Goal: Task Accomplishment & Management: Complete application form

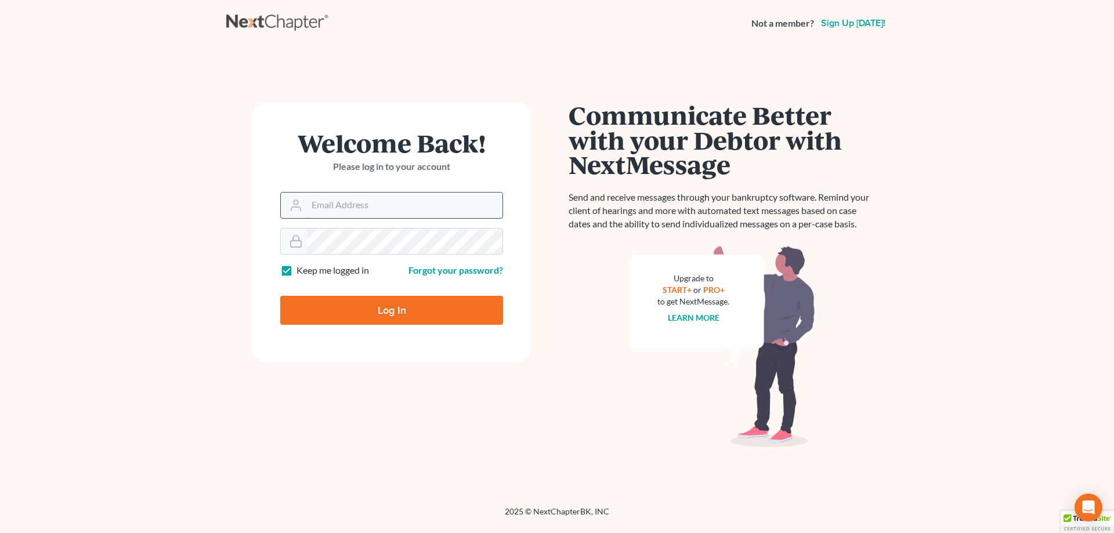
click at [364, 204] on input "Email Address" at bounding box center [405, 206] width 196 height 26
type input "[EMAIL_ADDRESS][DOMAIN_NAME]"
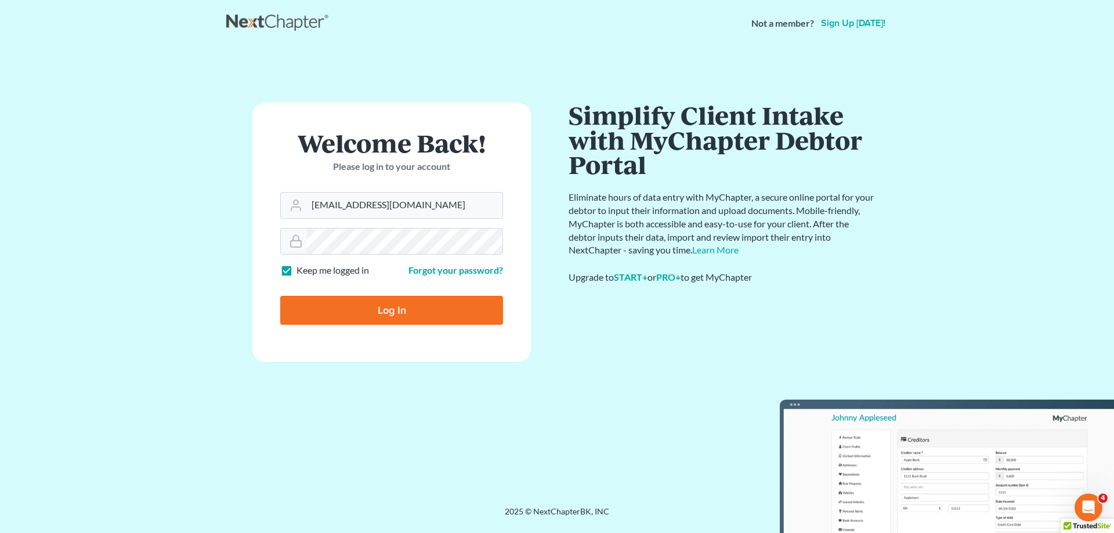
click at [382, 313] on input "Log In" at bounding box center [391, 310] width 223 height 29
type input "Thinking..."
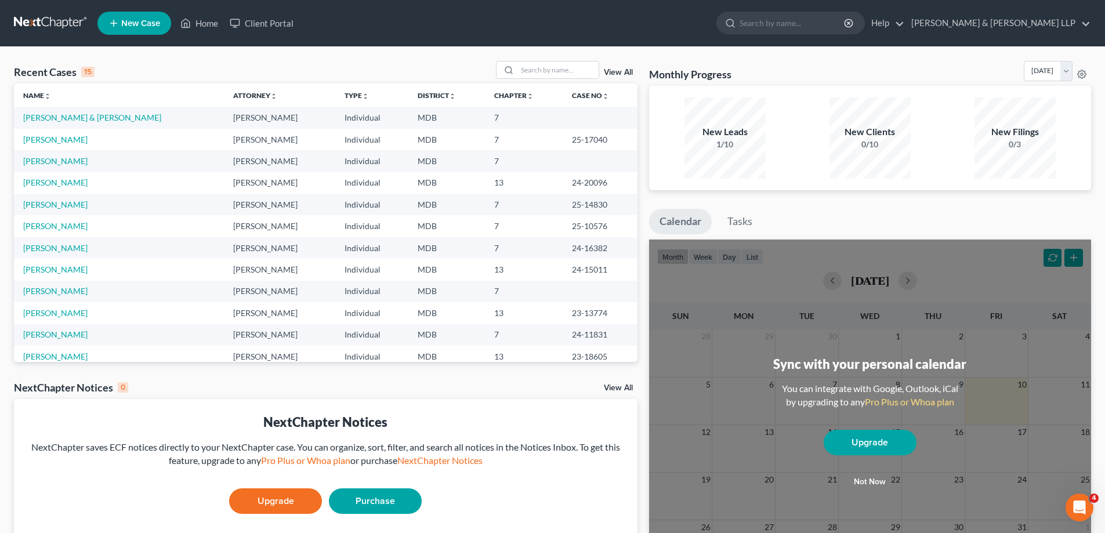
click at [140, 27] on span "New Case" at bounding box center [140, 23] width 39 height 9
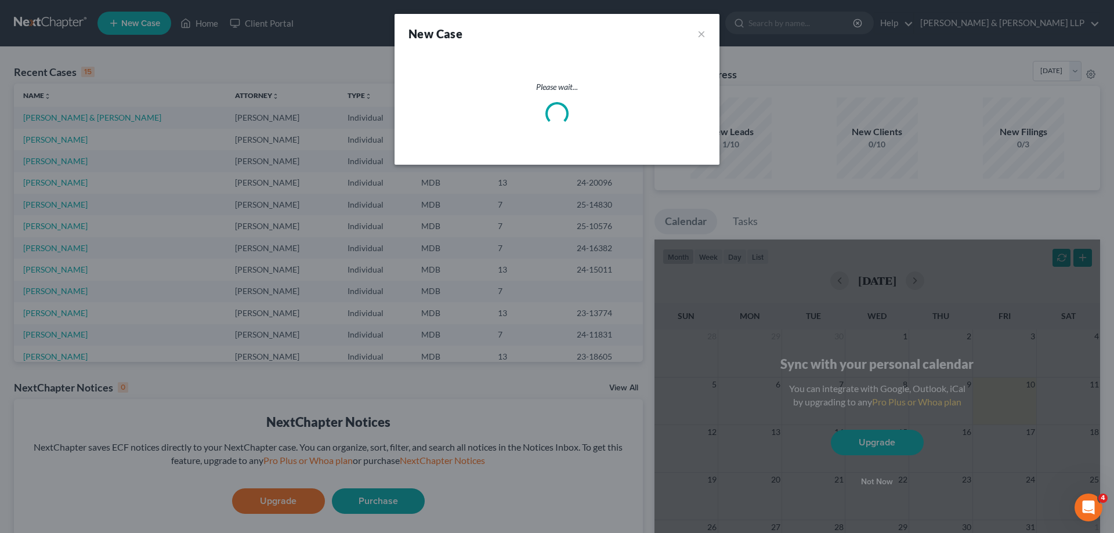
select select "38"
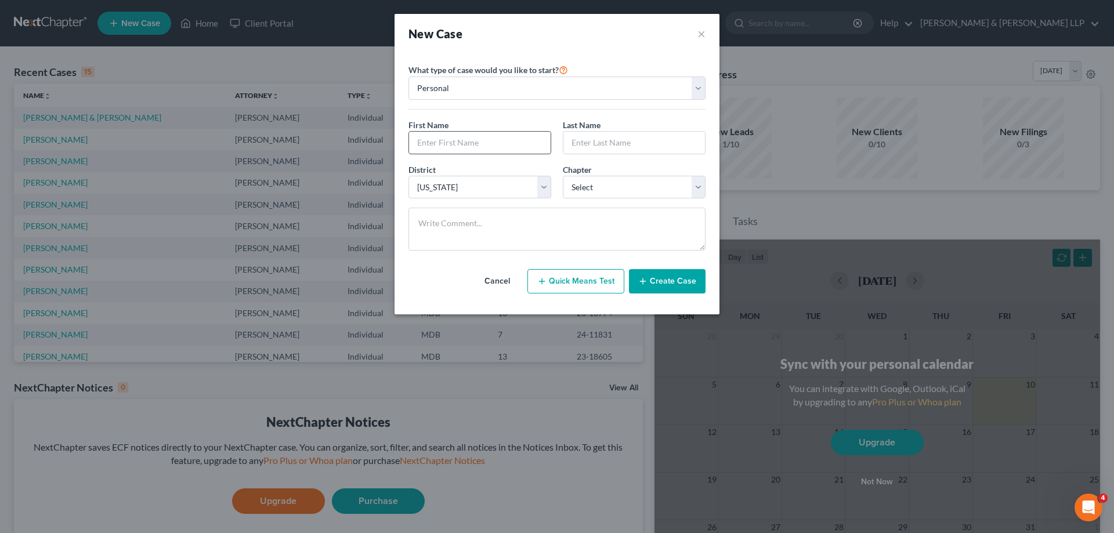
click at [427, 144] on input "text" at bounding box center [480, 143] width 142 height 22
type input "[PERSON_NAME]"
type input "Kees"
click at [699, 187] on select "Select 7 11 12 13" at bounding box center [634, 187] width 143 height 23
select select "0"
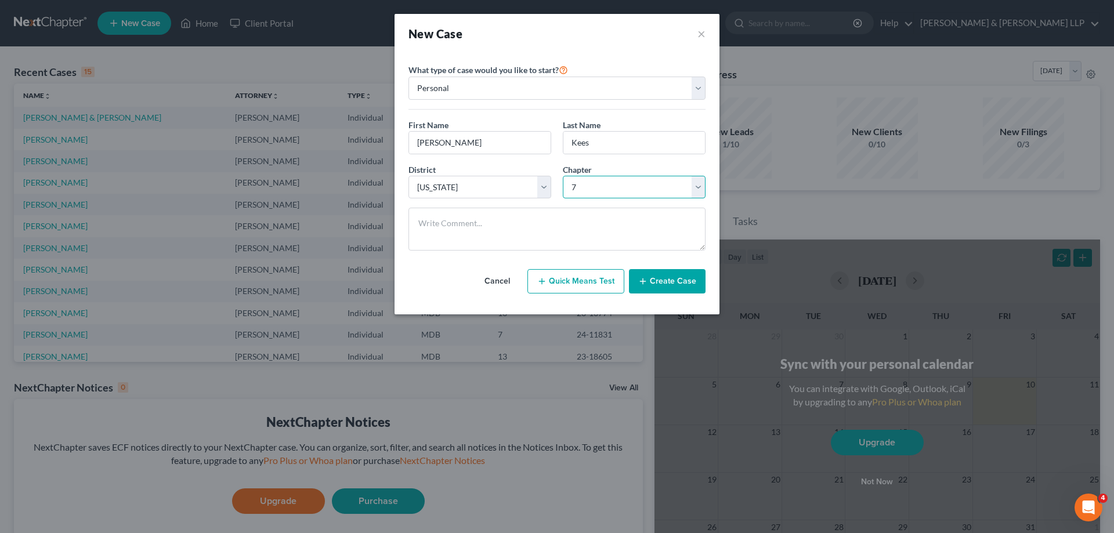
click at [563, 176] on select "Select 7 11 12 13" at bounding box center [634, 187] width 143 height 23
click at [663, 281] on button "Create Case" at bounding box center [667, 281] width 77 height 24
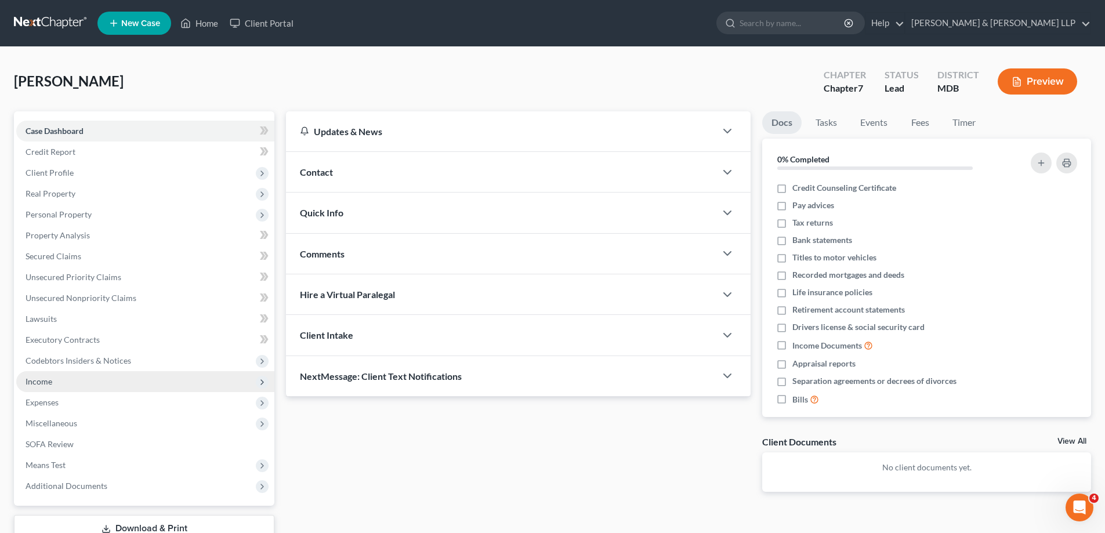
click at [55, 381] on span "Income" at bounding box center [145, 381] width 258 height 21
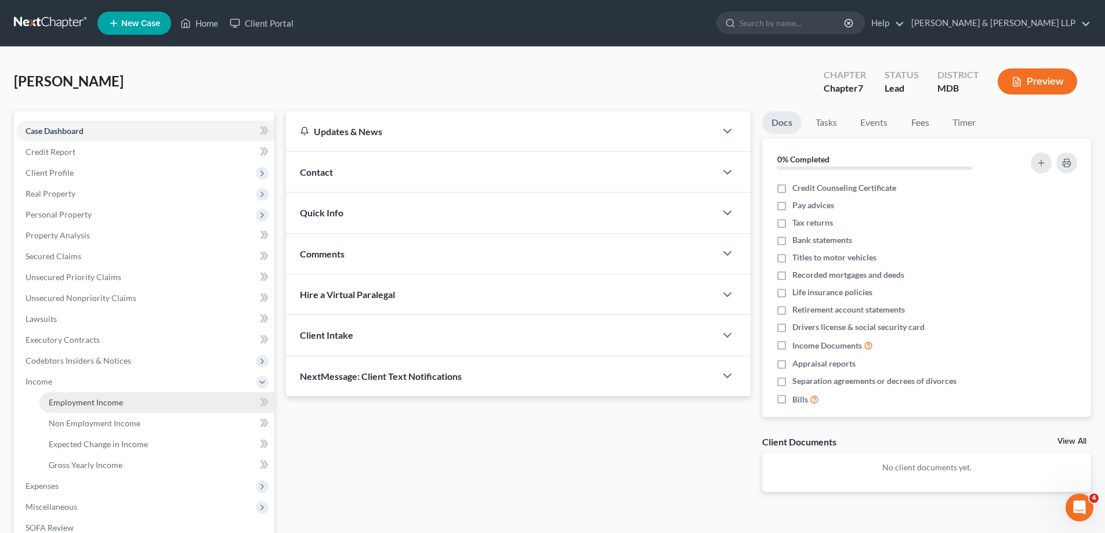
click at [88, 402] on span "Employment Income" at bounding box center [86, 402] width 74 height 10
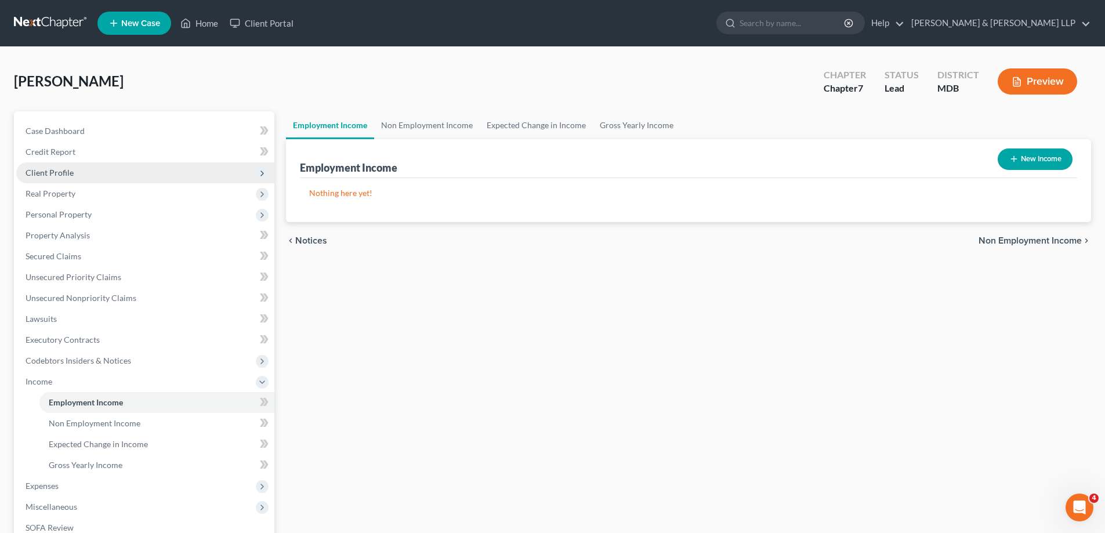
click at [59, 175] on span "Client Profile" at bounding box center [50, 173] width 48 height 10
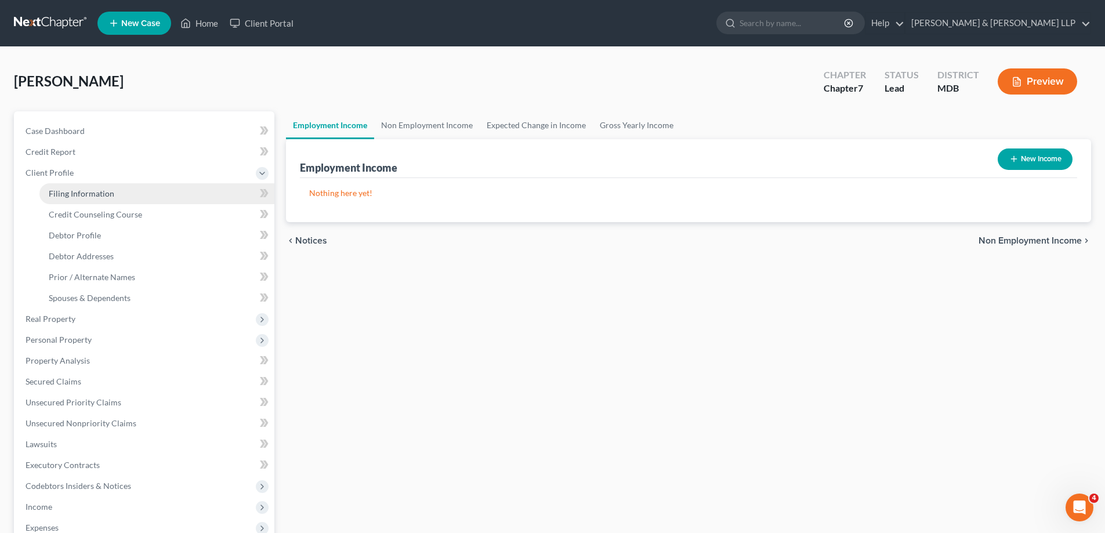
click at [84, 196] on span "Filing Information" at bounding box center [82, 194] width 66 height 10
select select "1"
select select "0"
select select "38"
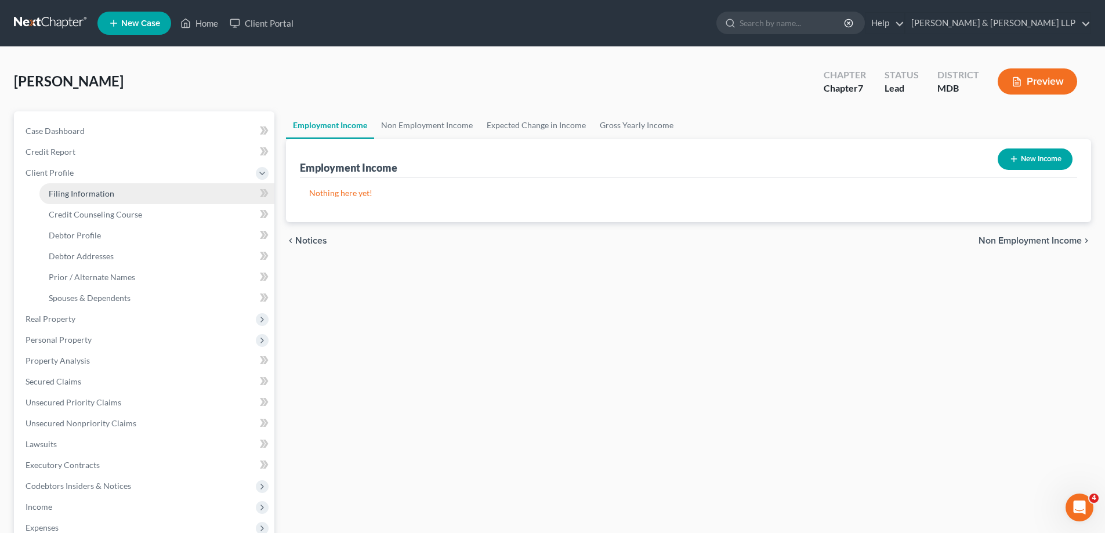
select select "21"
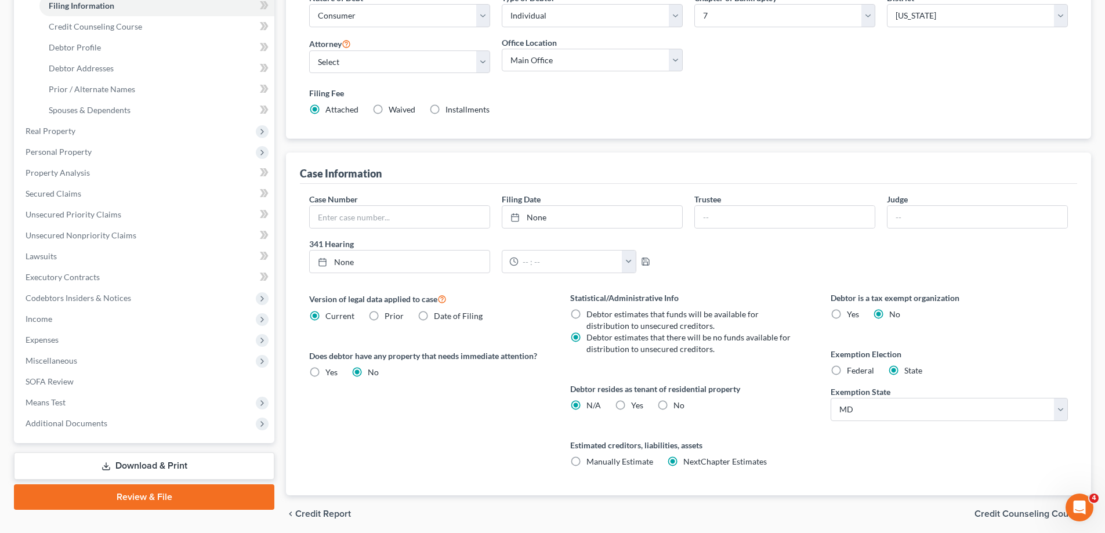
scroll to position [232, 0]
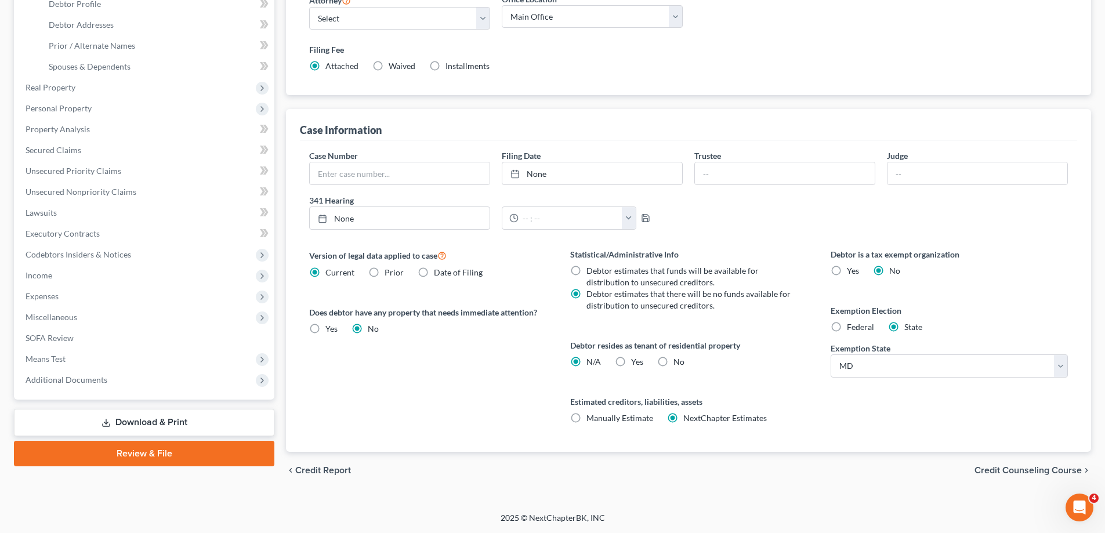
click at [1022, 469] on span "Credit Counseling Course" at bounding box center [1028, 470] width 107 height 9
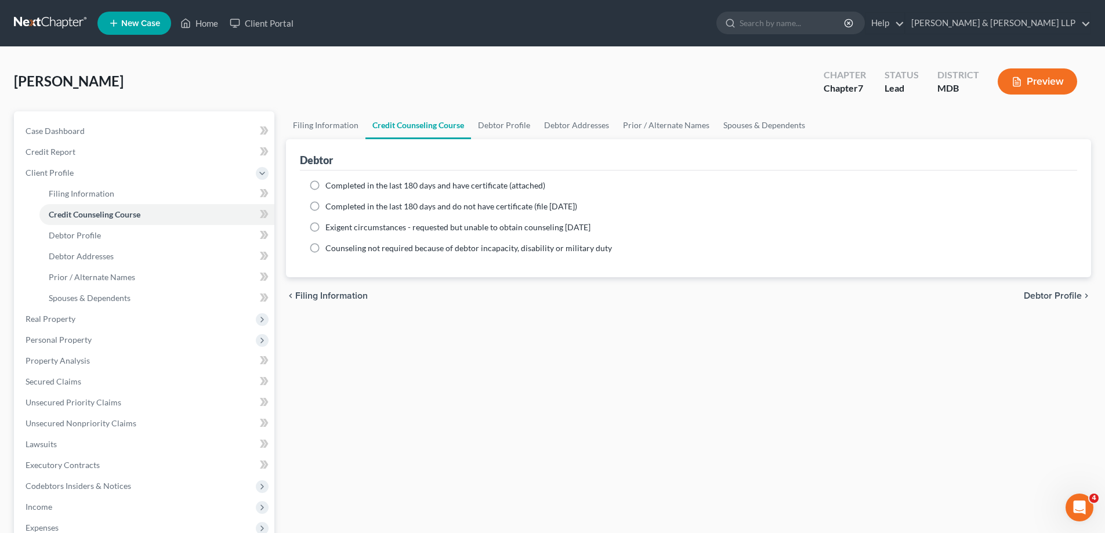
click at [1048, 295] on span "Debtor Profile" at bounding box center [1053, 295] width 58 height 9
select select "0"
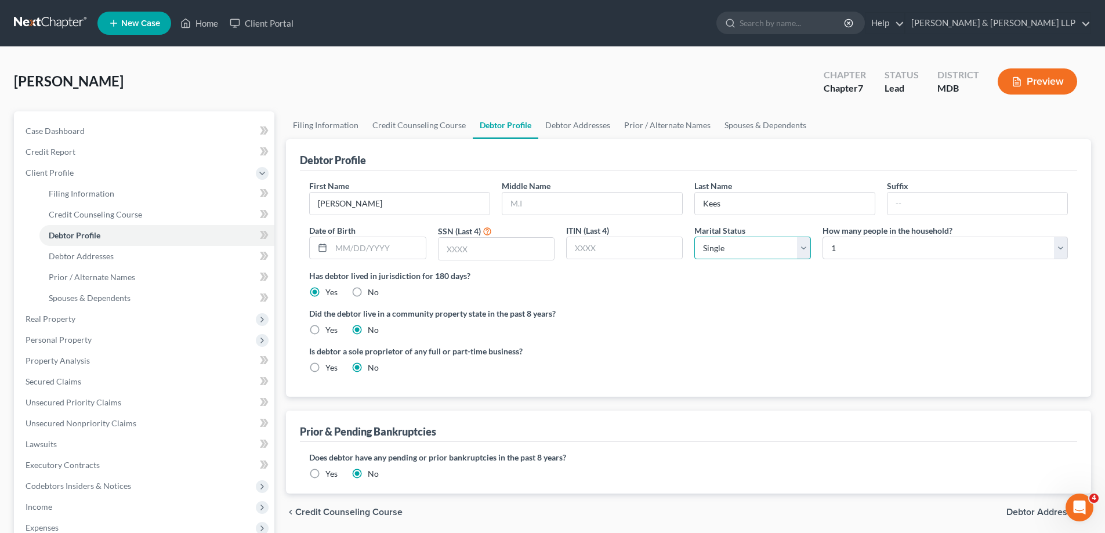
click at [805, 252] on select "Select Single Married Separated Divorced Widowed" at bounding box center [753, 248] width 117 height 23
select select "1"
click at [695, 237] on select "Select Single Married Separated Divorced Widowed" at bounding box center [753, 248] width 117 height 23
click at [1063, 249] on select "Select 1 2 3 4 5 6 7 8 9 10 11 12 13 14 15 16 17 18 19 20" at bounding box center [945, 248] width 245 height 23
select select "6"
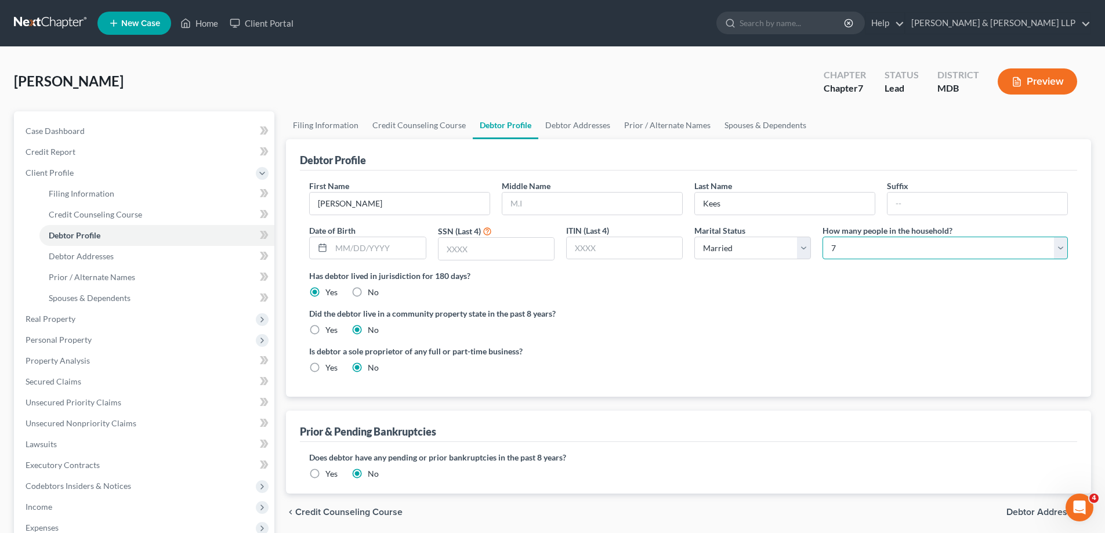
click at [823, 237] on select "Select 1 2 3 4 5 6 7 8 9 10 11 12 13 14 15 16 17 18 19 20" at bounding box center [945, 248] width 245 height 23
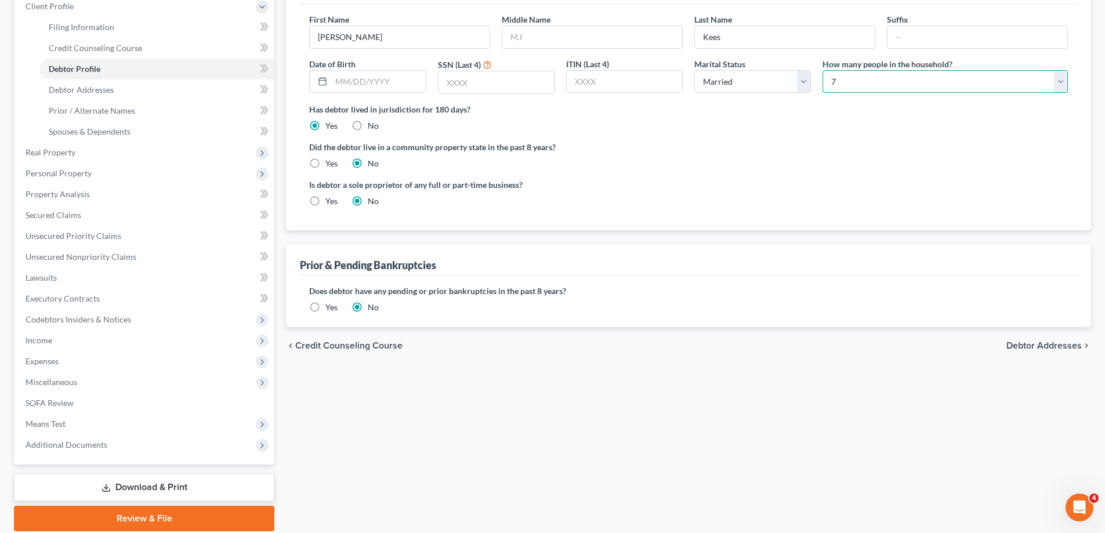
scroll to position [174, 0]
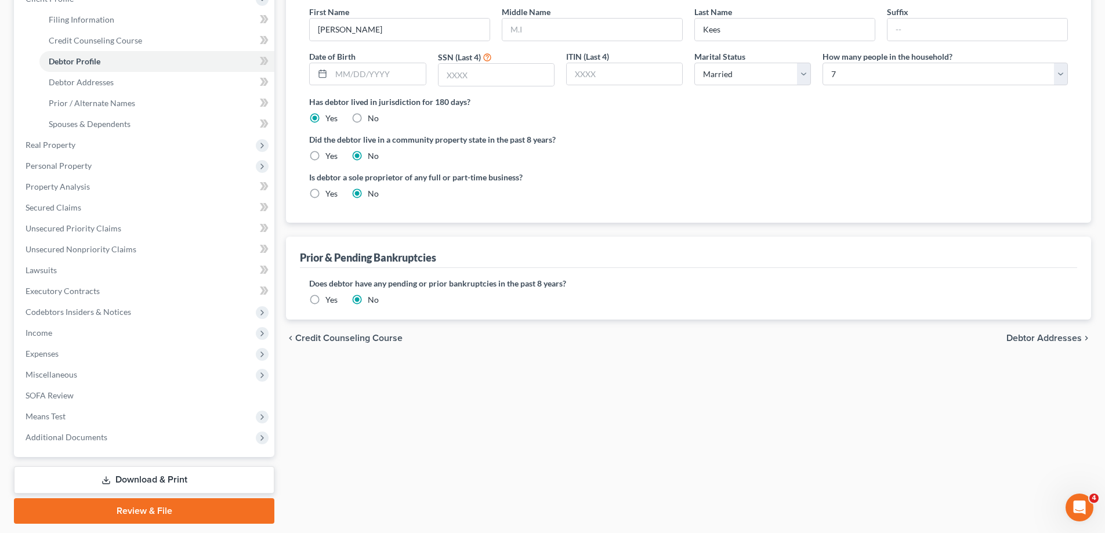
click at [1039, 339] on span "Debtor Addresses" at bounding box center [1044, 338] width 75 height 9
select select "0"
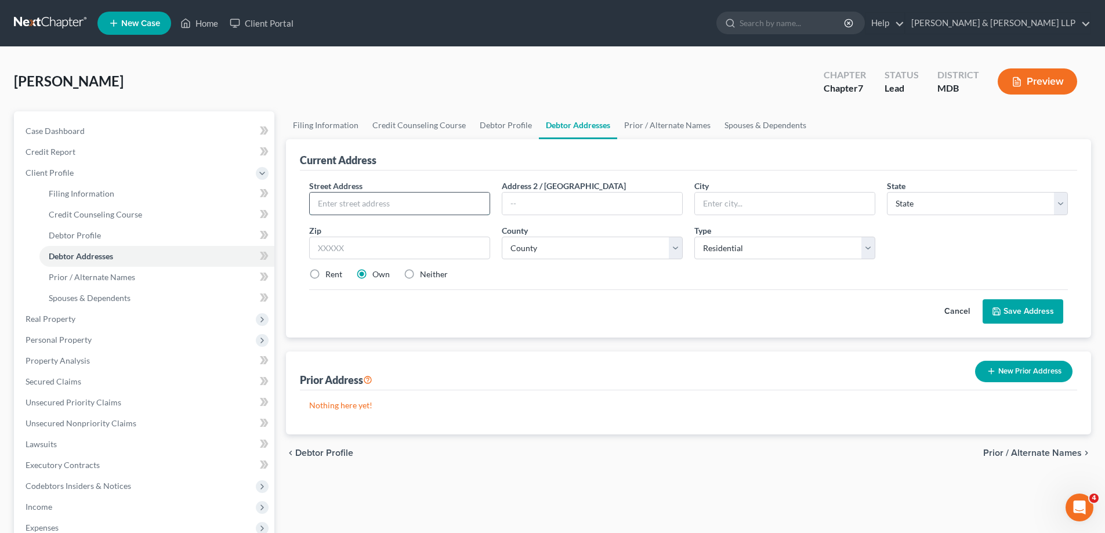
click at [343, 211] on input "text" at bounding box center [400, 204] width 180 height 22
click at [335, 206] on input "text" at bounding box center [400, 204] width 180 height 22
type input "[STREET_ADDRESS]"
type input "[PERSON_NAME]"
select select "21"
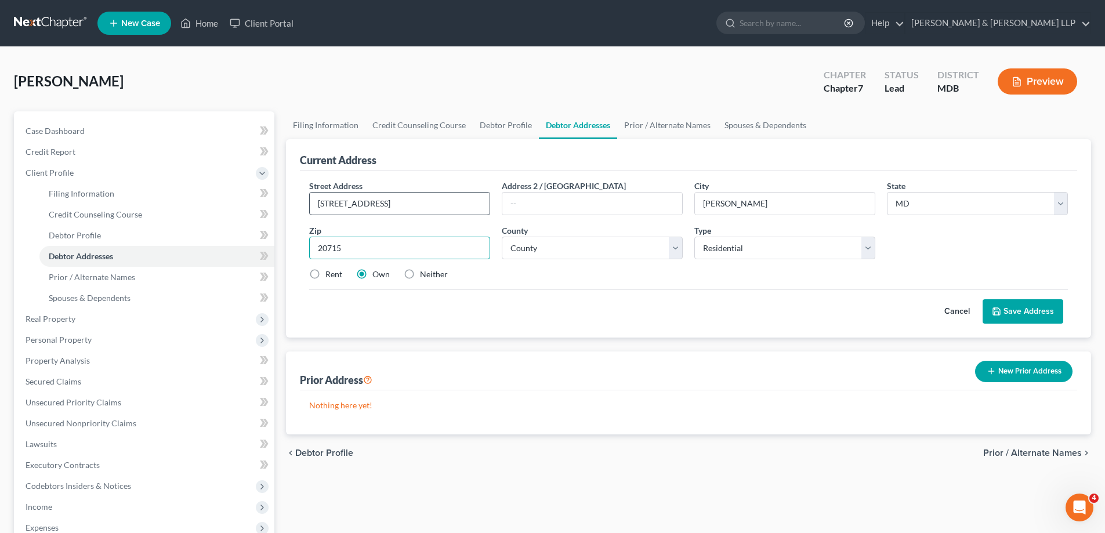
type input "20715"
click at [677, 248] on select "County [GEOGRAPHIC_DATA] [GEOGRAPHIC_DATA] [GEOGRAPHIC_DATA] [GEOGRAPHIC_DATA] …" at bounding box center [592, 248] width 181 height 23
select select "16"
click at [502, 237] on select "County [GEOGRAPHIC_DATA] [GEOGRAPHIC_DATA] [GEOGRAPHIC_DATA] [GEOGRAPHIC_DATA] …" at bounding box center [592, 248] width 181 height 23
click at [1029, 310] on button "Save Address" at bounding box center [1023, 311] width 81 height 24
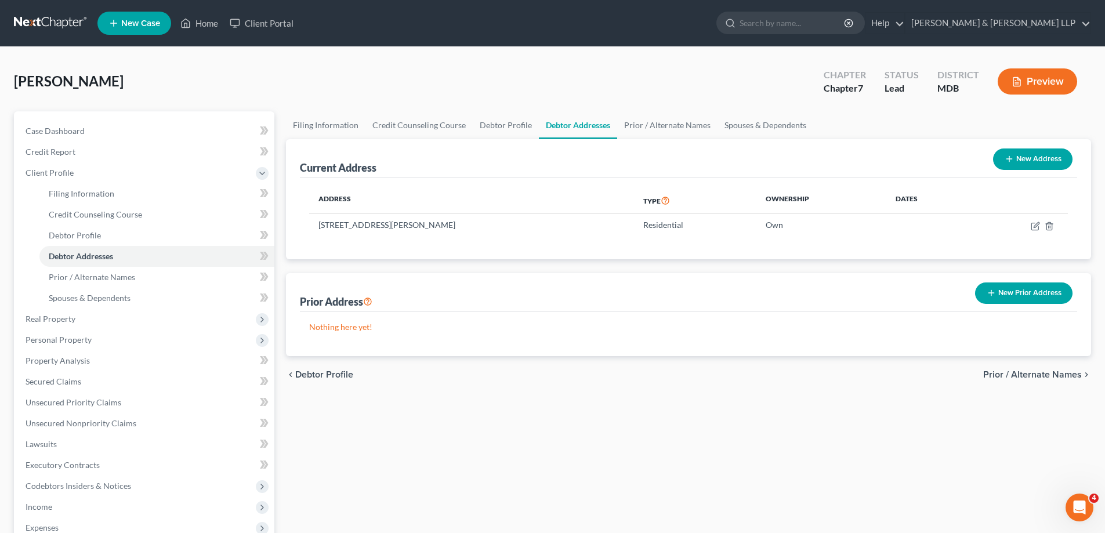
click at [1019, 295] on button "New Prior Address" at bounding box center [1023, 293] width 97 height 21
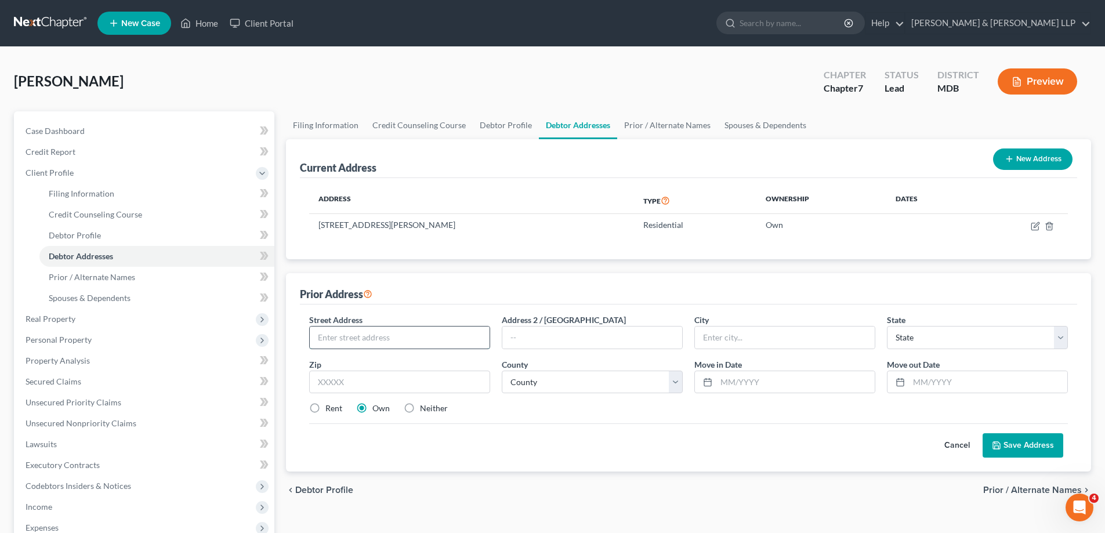
click at [338, 336] on input "text" at bounding box center [400, 338] width 180 height 22
type input "[STREET_ADDRESS][US_STATE]"
type input "Beaverton"
select select "38"
type input "97006"
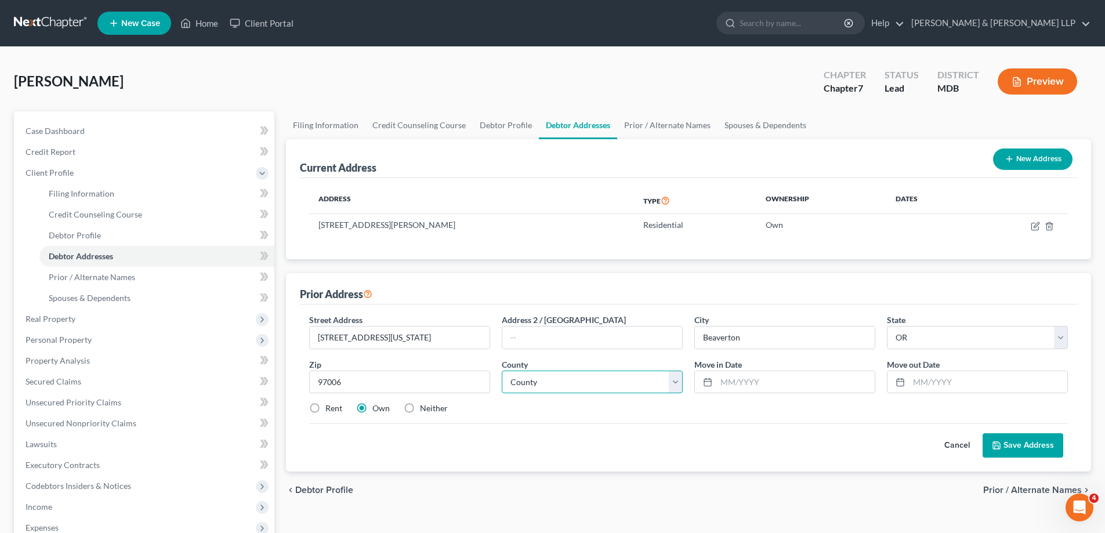
click at [674, 385] on select "County [GEOGRAPHIC_DATA] [GEOGRAPHIC_DATA] [GEOGRAPHIC_DATA] [GEOGRAPHIC_DATA] …" at bounding box center [592, 382] width 181 height 23
click at [681, 385] on select "County [GEOGRAPHIC_DATA] [GEOGRAPHIC_DATA] [GEOGRAPHIC_DATA] [GEOGRAPHIC_DATA] …" at bounding box center [592, 382] width 181 height 23
select select "33"
click at [502, 371] on select "County [GEOGRAPHIC_DATA] [GEOGRAPHIC_DATA] [GEOGRAPHIC_DATA] [GEOGRAPHIC_DATA] …" at bounding box center [592, 382] width 181 height 23
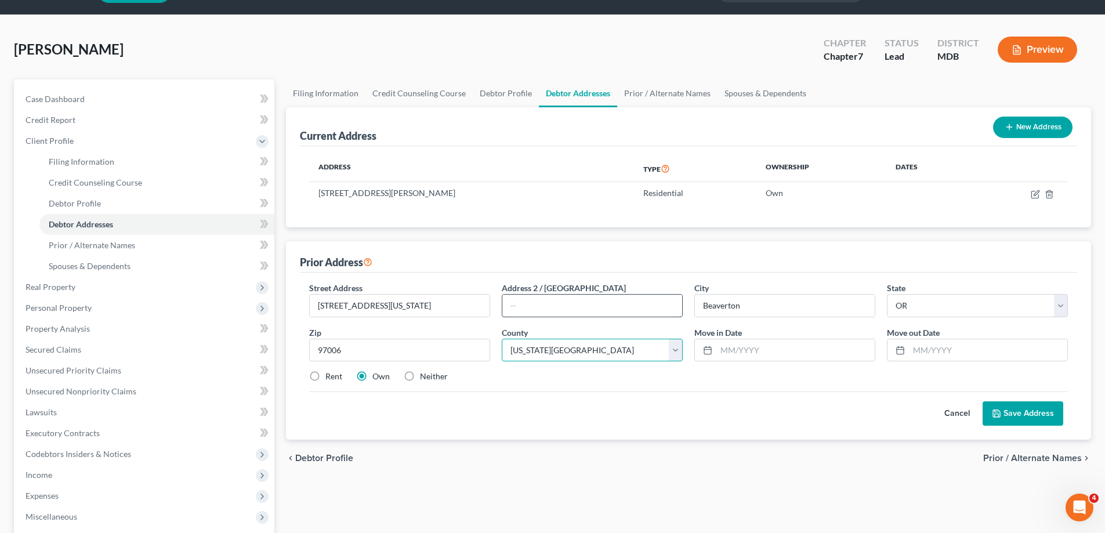
scroll to position [58, 0]
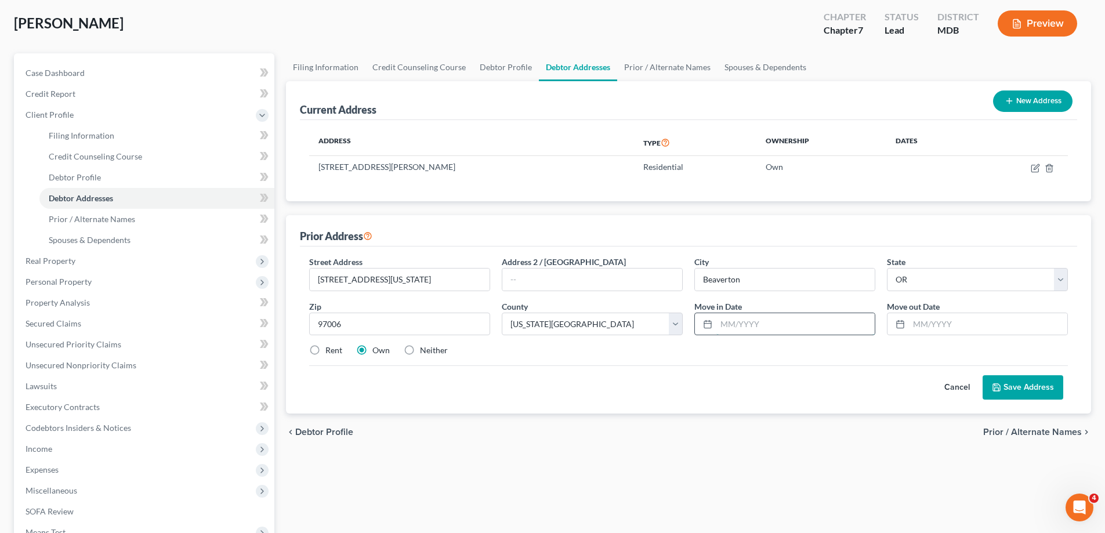
click at [774, 323] on input "text" at bounding box center [796, 324] width 158 height 22
type input "07/2018"
type input "07/2021"
click at [1017, 393] on button "Save Address" at bounding box center [1023, 387] width 81 height 24
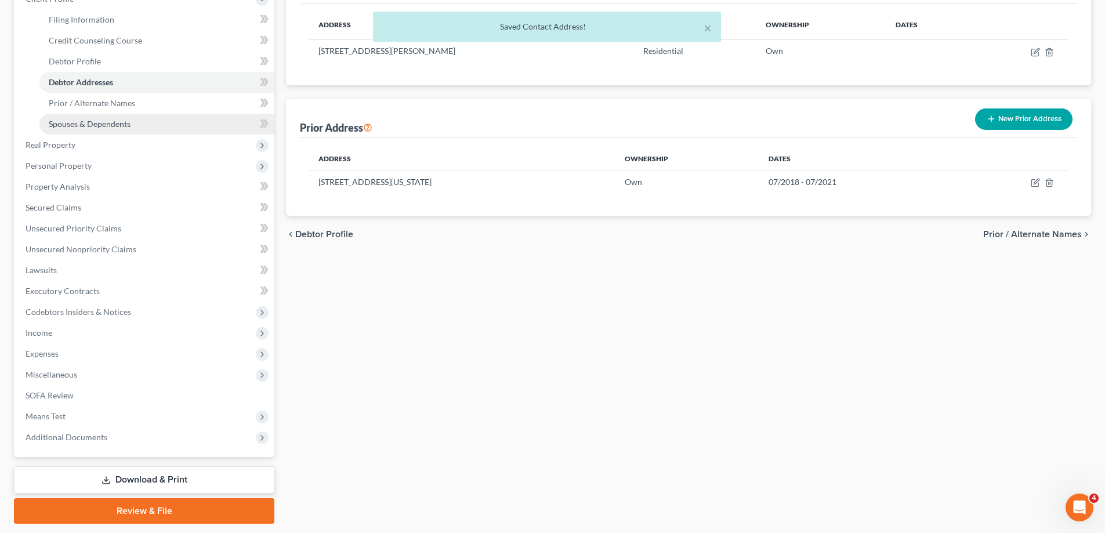
scroll to position [209, 0]
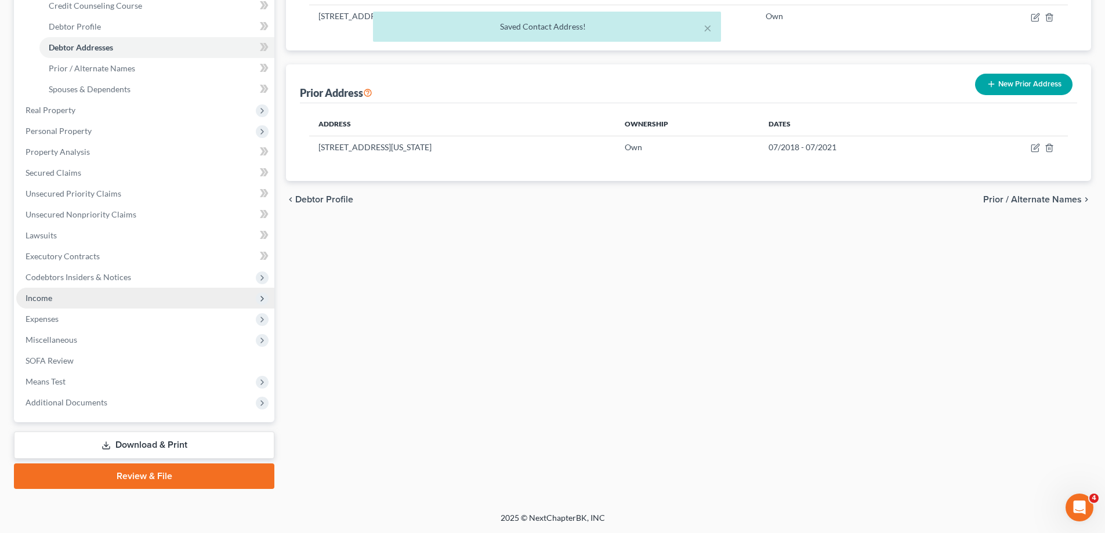
click at [60, 295] on span "Income" at bounding box center [145, 298] width 258 height 21
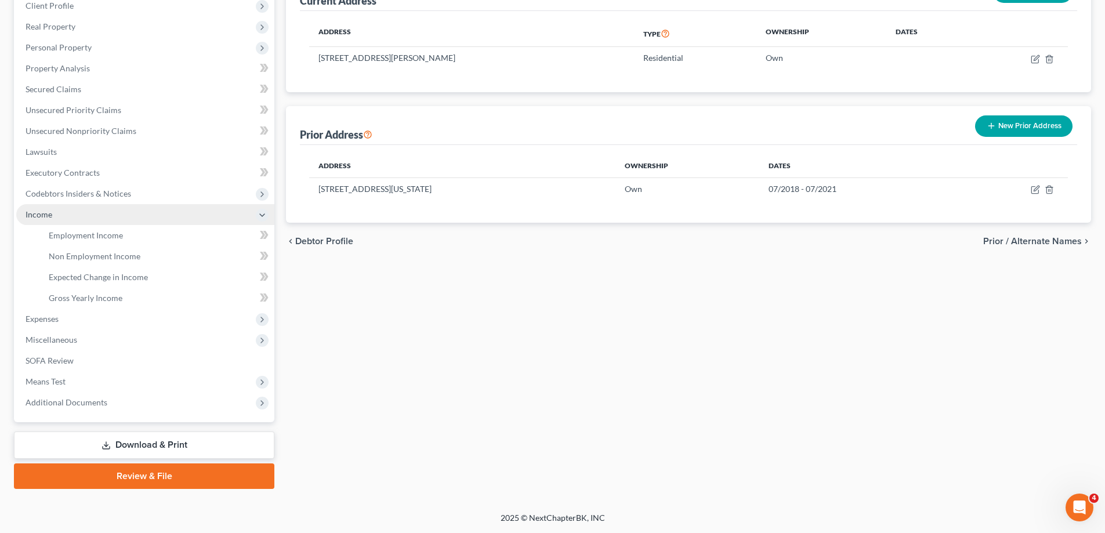
scroll to position [167, 0]
click at [97, 239] on span "Employment Income" at bounding box center [86, 235] width 74 height 10
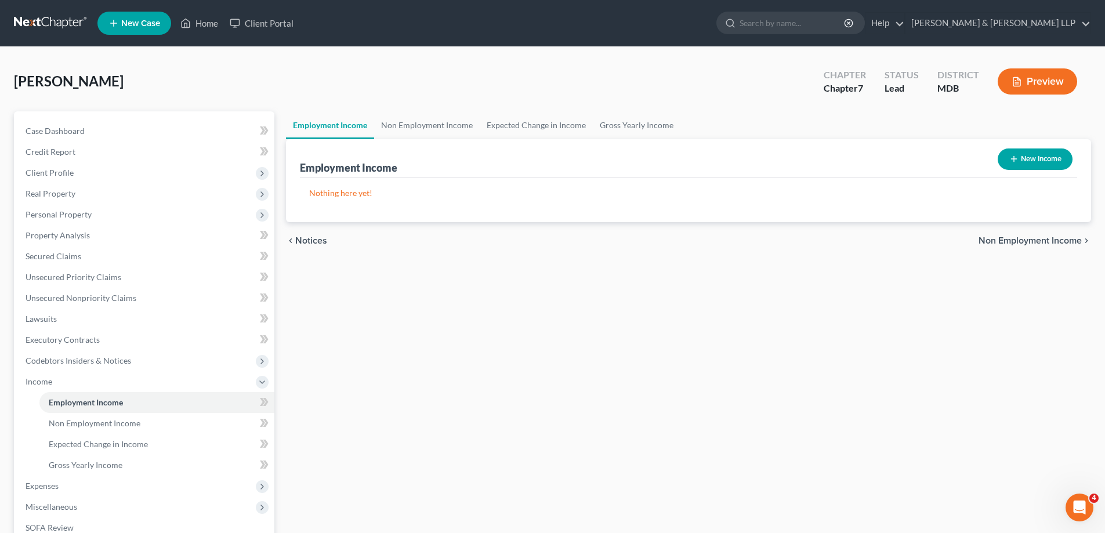
click at [1018, 160] on button "New Income" at bounding box center [1035, 159] width 75 height 21
select select "0"
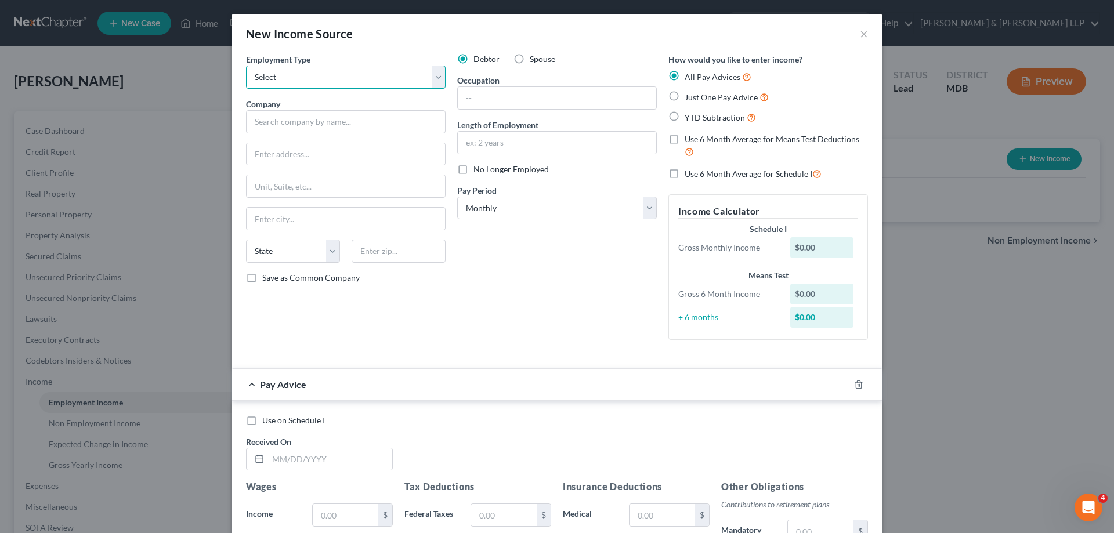
click at [433, 82] on select "Select Full or [DEMOGRAPHIC_DATA] Employment Self Employment" at bounding box center [346, 77] width 200 height 23
select select "0"
click at [246, 66] on select "Select Full or [DEMOGRAPHIC_DATA] Employment Self Employment" at bounding box center [346, 77] width 200 height 23
click at [286, 122] on input "text" at bounding box center [346, 121] width 200 height 23
type input "Northrop Grumman"
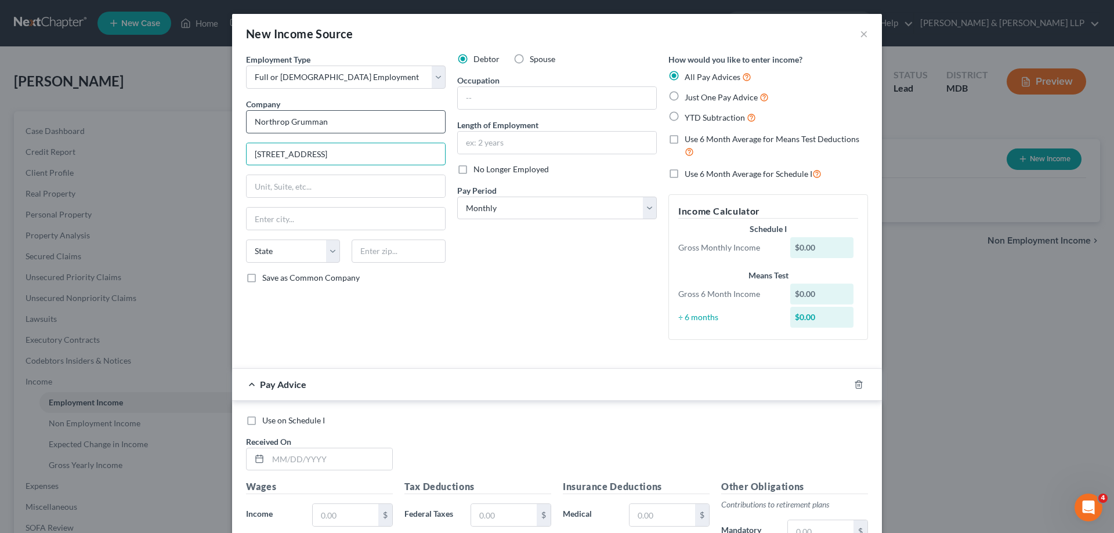
type input "[STREET_ADDRESS]"
type input "Suite 1-A"
type input "[PERSON_NAME]"
select select "45"
type input "75063-2577"
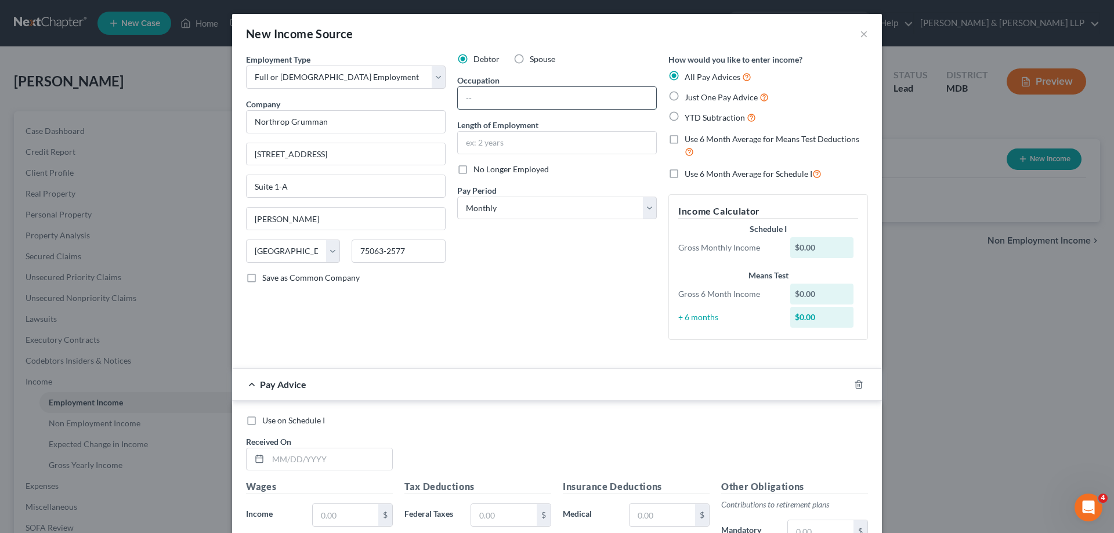
click at [497, 98] on input "text" at bounding box center [557, 98] width 198 height 22
click at [484, 104] on input "text" at bounding box center [557, 98] width 198 height 22
type input "Engineer"
type input "7 months"
click at [646, 211] on select "Select Monthly Twice Monthly Every Other Week Weekly" at bounding box center [557, 208] width 200 height 23
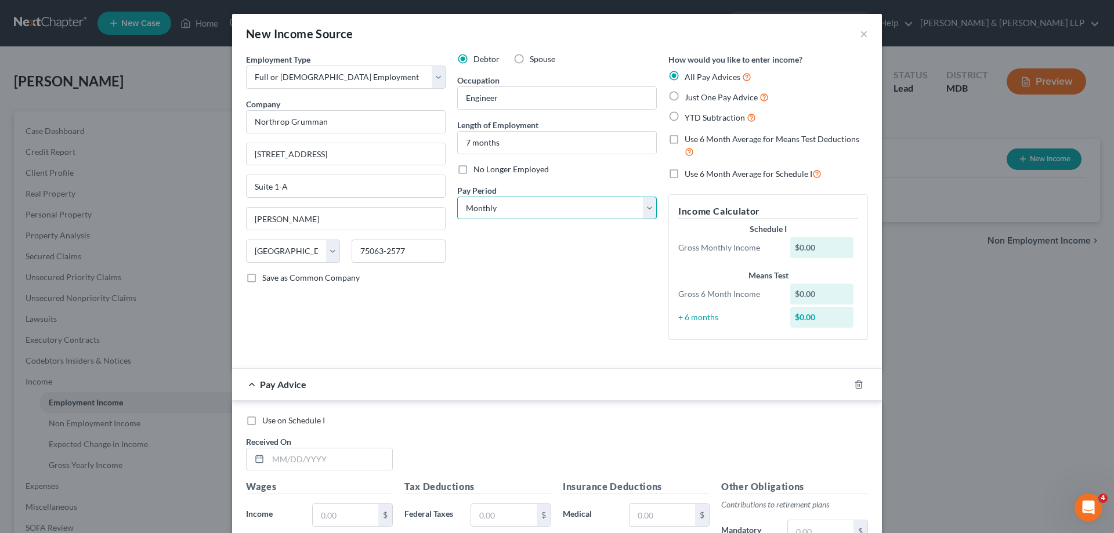
select select "2"
click at [457, 197] on select "Select Monthly Twice Monthly Every Other Week Weekly" at bounding box center [557, 208] width 200 height 23
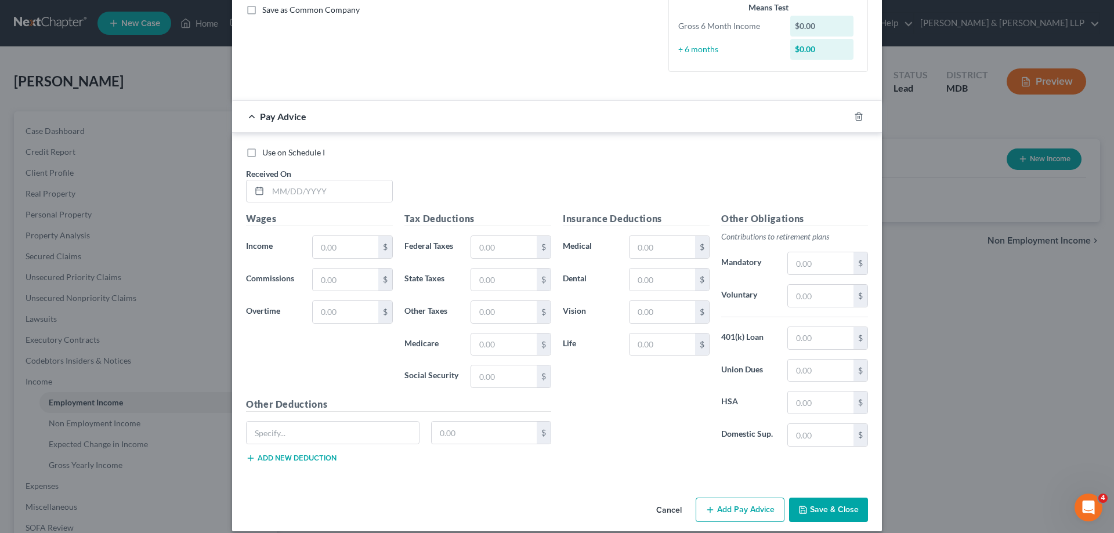
scroll to position [280, 0]
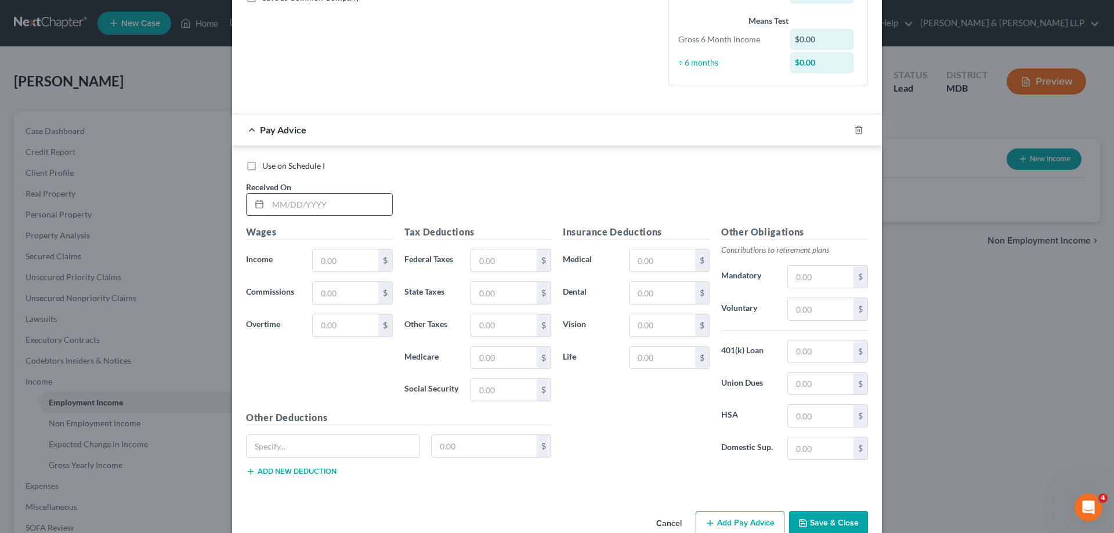
click at [282, 206] on input "text" at bounding box center [330, 205] width 124 height 22
type input "[DATE]"
type input "6,346.16"
click at [338, 326] on input "text" at bounding box center [346, 325] width 66 height 22
type input "793.27"
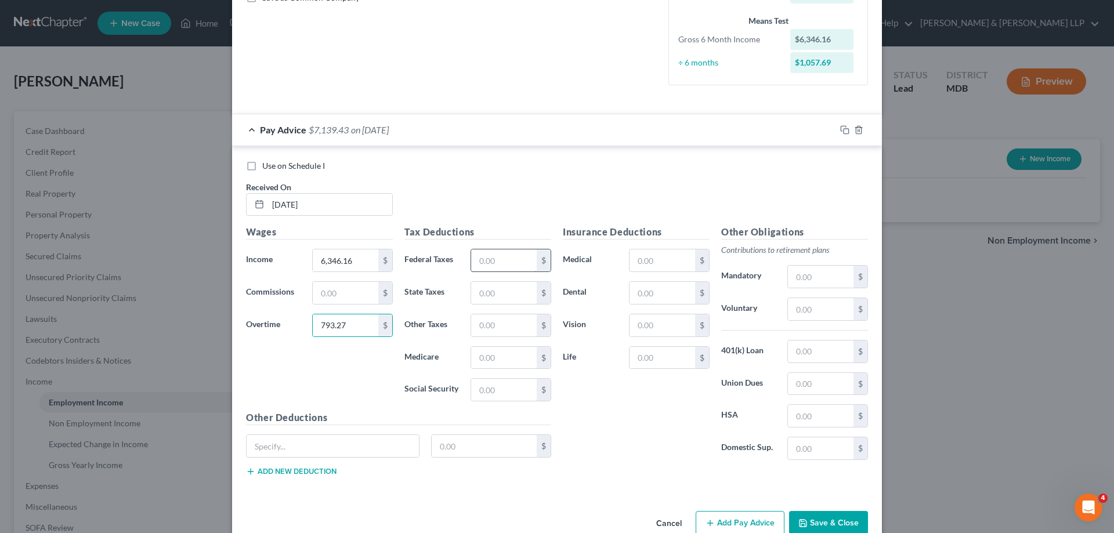
click at [500, 262] on input "text" at bounding box center [504, 260] width 66 height 22
type input "1,091.85"
click at [508, 300] on input "text" at bounding box center [504, 293] width 66 height 22
type input "500.29"
click at [509, 324] on input "text" at bounding box center [504, 325] width 66 height 22
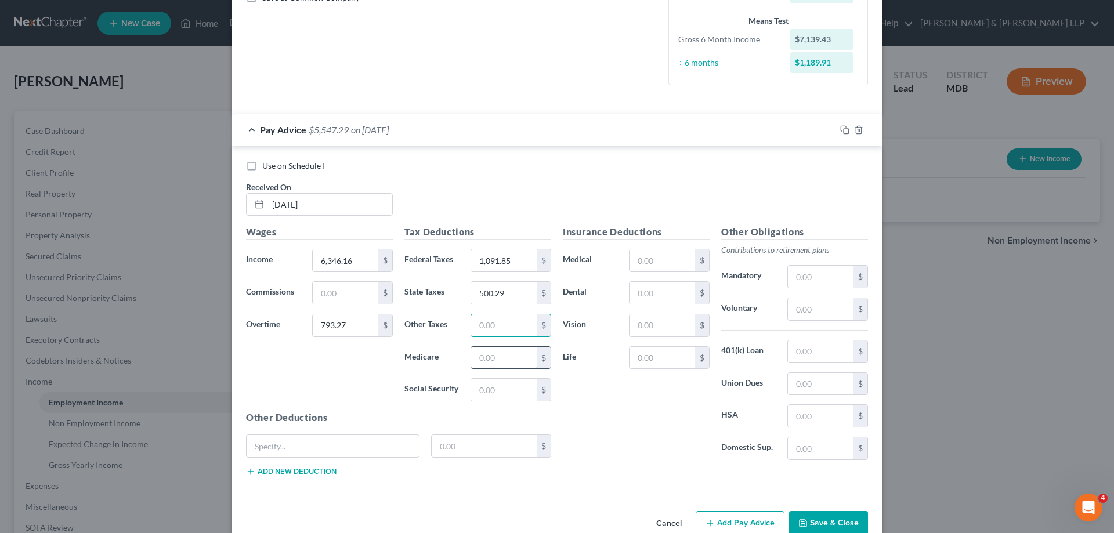
click at [482, 363] on input "text" at bounding box center [504, 358] width 66 height 22
type input "99.30"
click at [504, 388] on input "text" at bounding box center [504, 390] width 66 height 22
type input "424.61"
click at [667, 261] on input "text" at bounding box center [663, 260] width 66 height 22
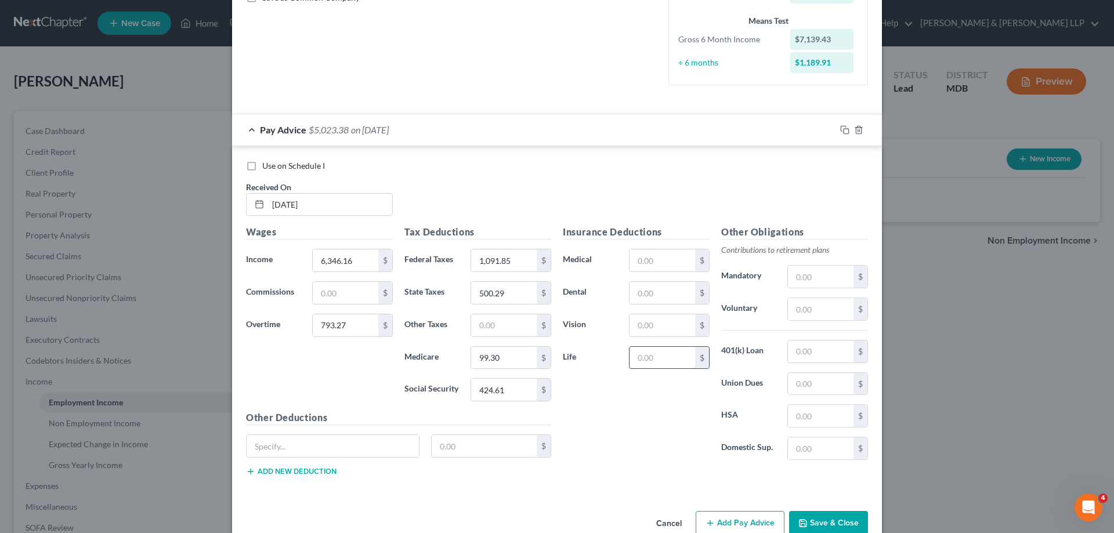
click at [633, 360] on input "text" at bounding box center [663, 358] width 66 height 22
click at [663, 265] on input "text" at bounding box center [663, 260] width 66 height 22
type input "236.39"
click at [669, 290] on input "text" at bounding box center [663, 293] width 66 height 22
type input "35.54"
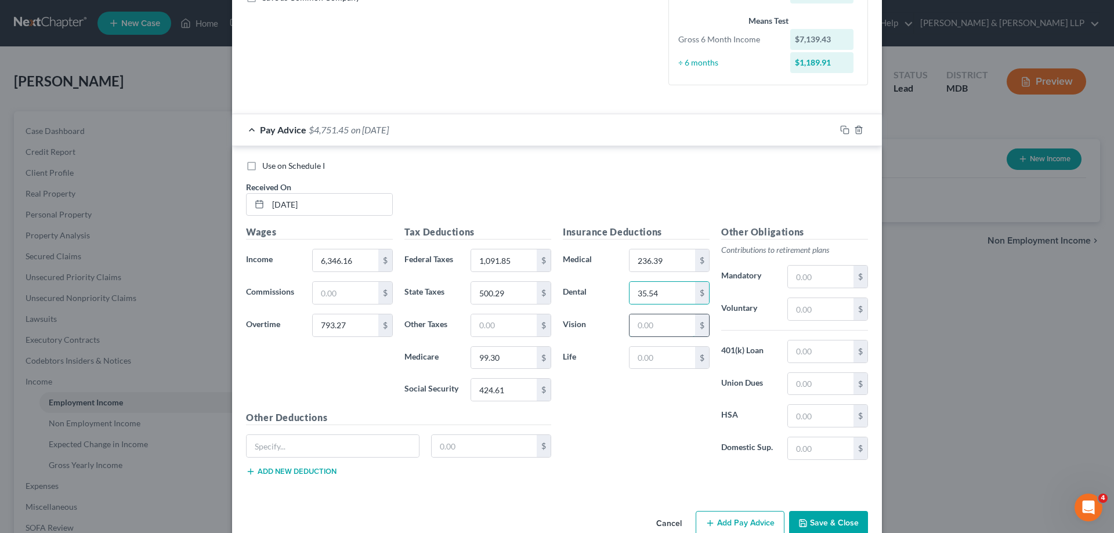
click at [659, 327] on input "text" at bounding box center [663, 325] width 66 height 22
type input "21.12"
click at [666, 362] on input "text" at bounding box center [663, 358] width 66 height 22
type input "23.01"
type input "238.99"
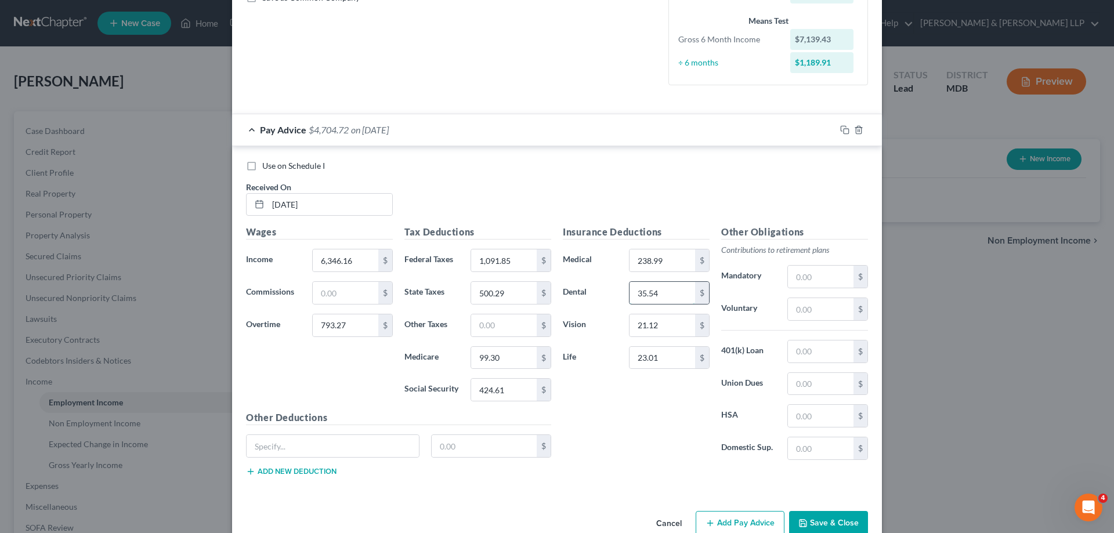
click at [668, 295] on input "35.54" at bounding box center [663, 293] width 66 height 22
click at [822, 305] on input "text" at bounding box center [821, 309] width 66 height 22
type input "571.15"
click at [812, 416] on input "text" at bounding box center [821, 416] width 66 height 22
click at [306, 449] on input "text" at bounding box center [333, 446] width 172 height 22
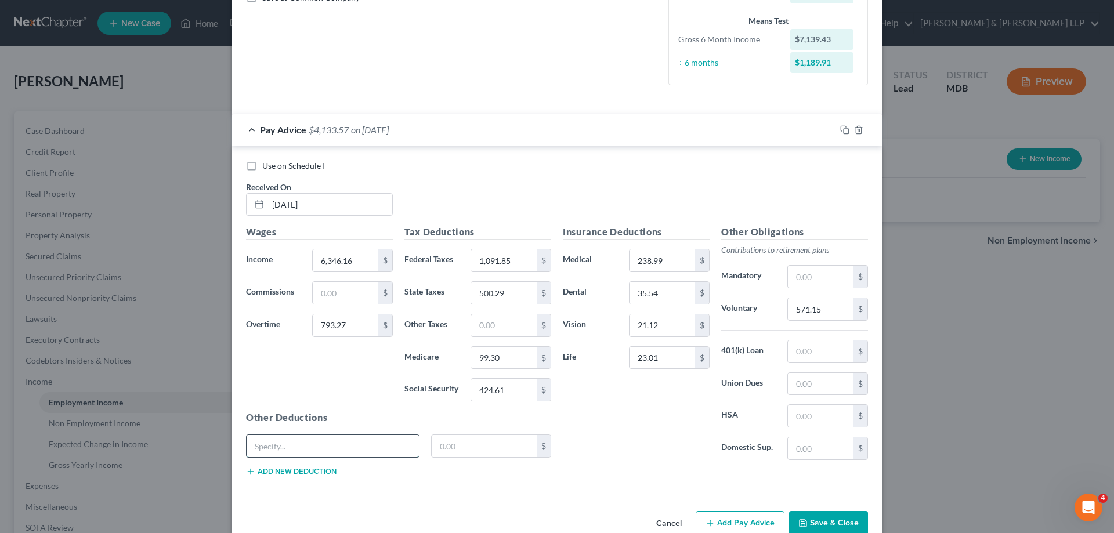
type input "Disability"
click at [464, 447] on input "text" at bounding box center [485, 446] width 106 height 22
type input "77.18"
click at [663, 356] on input "23.01" at bounding box center [663, 358] width 66 height 22
click at [743, 522] on button "Add Pay Advice" at bounding box center [740, 523] width 89 height 24
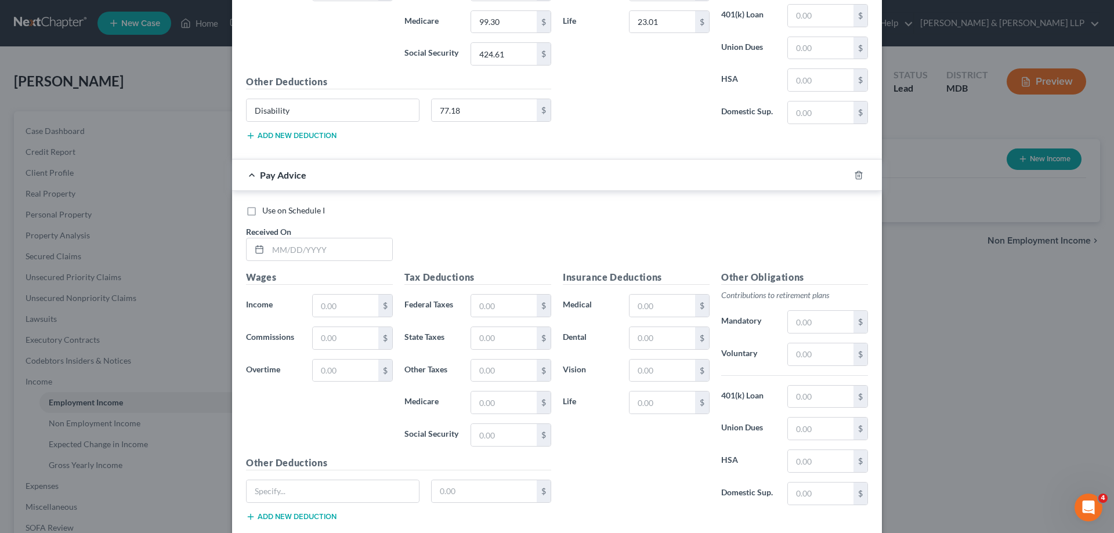
scroll to position [570, 0]
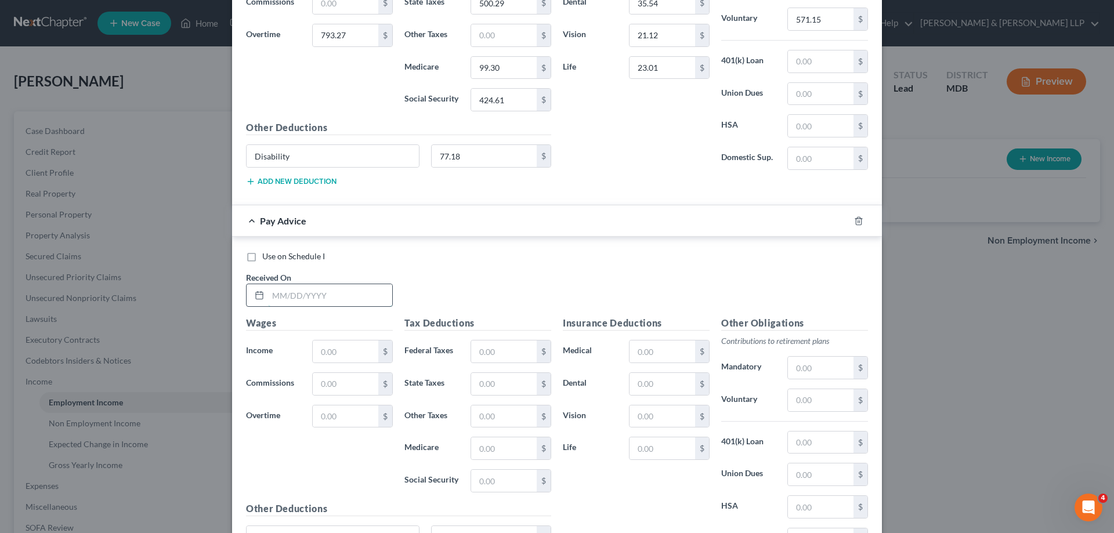
click at [272, 299] on input "text" at bounding box center [330, 295] width 124 height 22
type input "[DATE]"
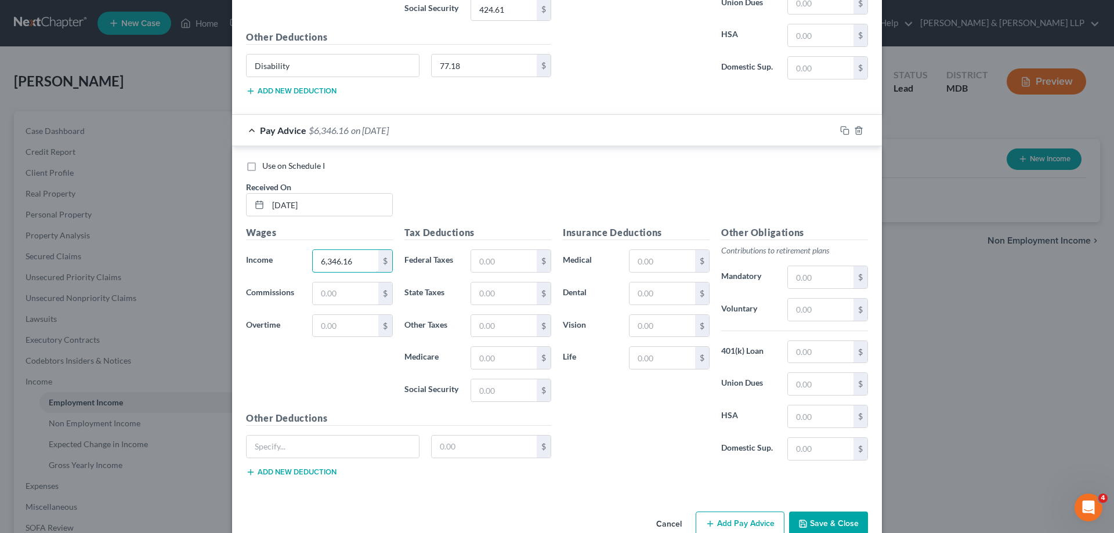
scroll to position [686, 0]
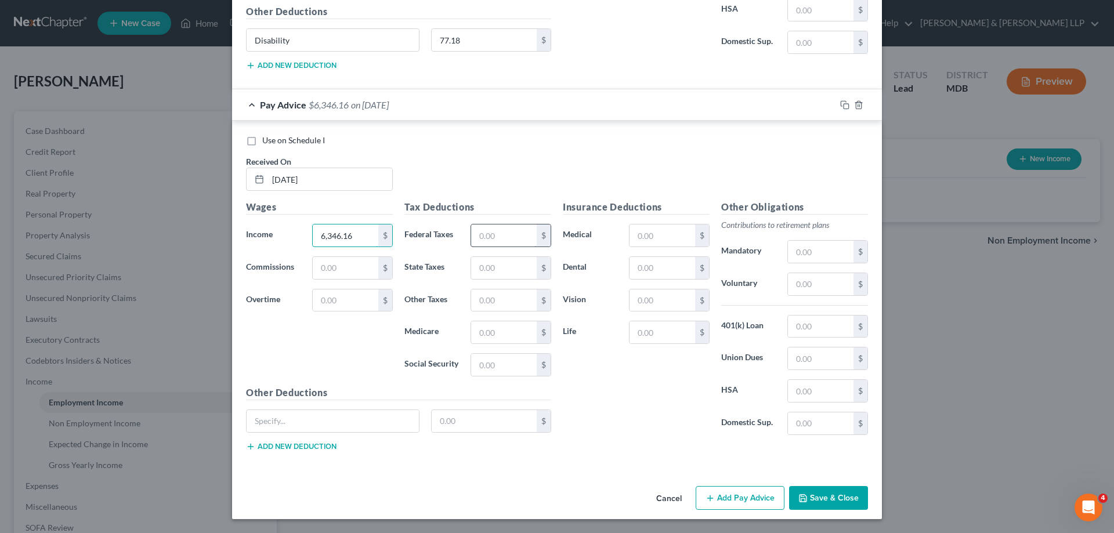
type input "6,346.16"
click at [503, 236] on input "text" at bounding box center [504, 236] width 66 height 22
type input "916.70"
type input "437.63"
click at [504, 337] on input "text" at bounding box center [504, 332] width 66 height 22
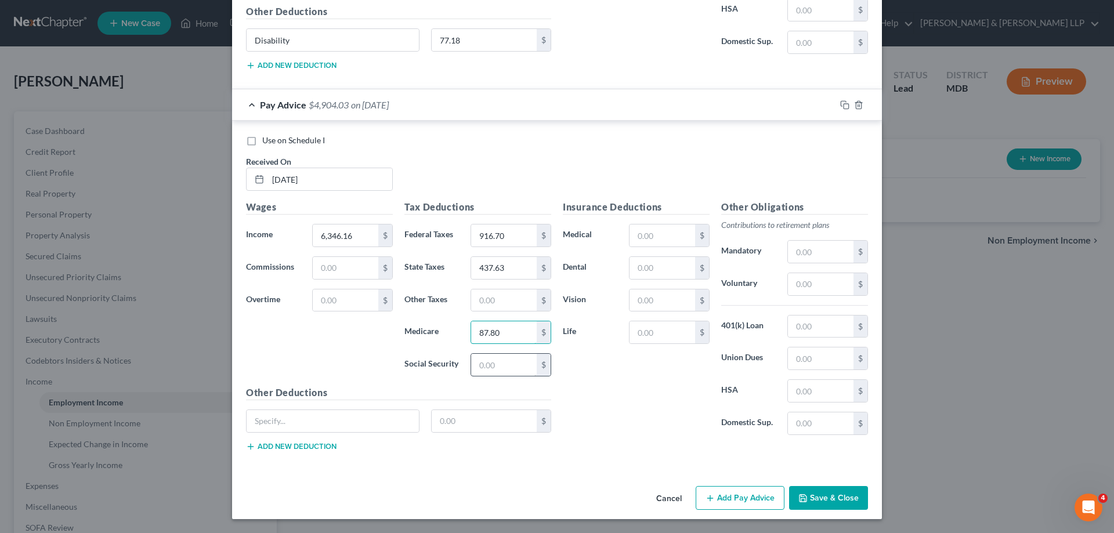
type input "87.80"
click at [498, 367] on input "text" at bounding box center [504, 365] width 66 height 22
type input "375.42"
click at [662, 235] on input "text" at bounding box center [663, 236] width 66 height 22
click at [639, 268] on input "text" at bounding box center [663, 268] width 66 height 22
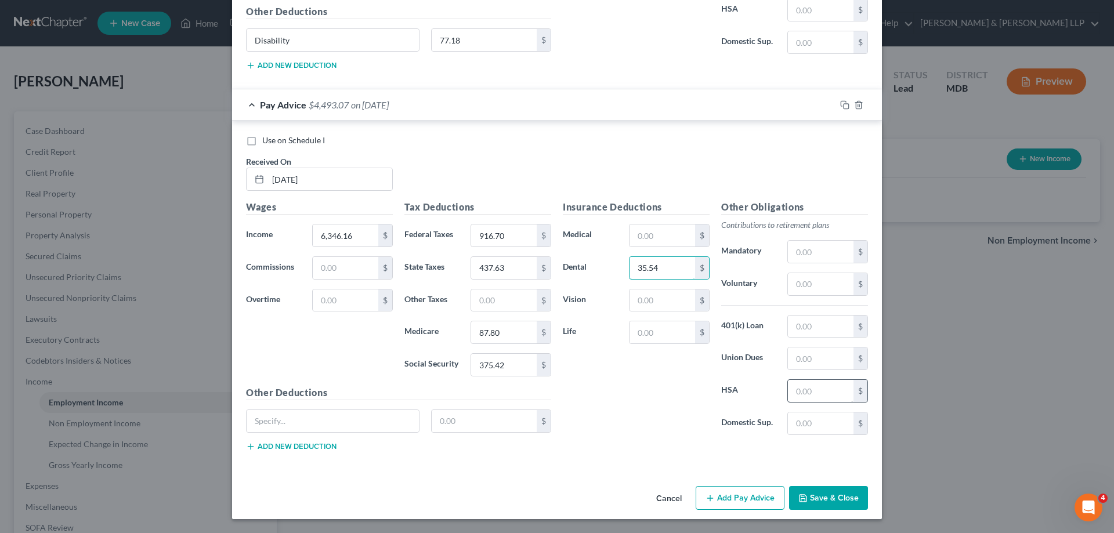
type input "35.54"
click at [815, 393] on input "text" at bounding box center [821, 391] width 66 height 22
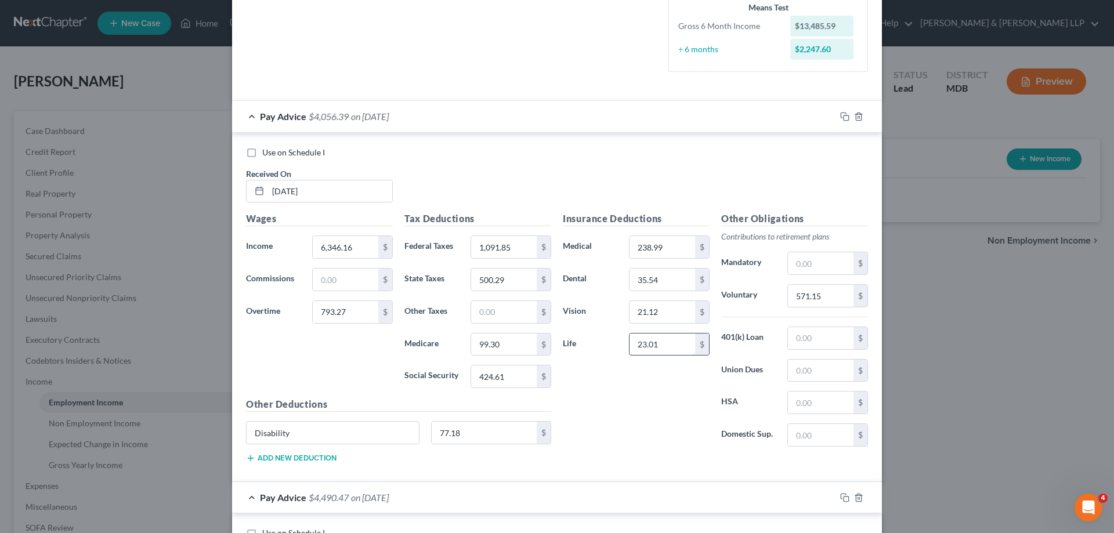
scroll to position [280, 0]
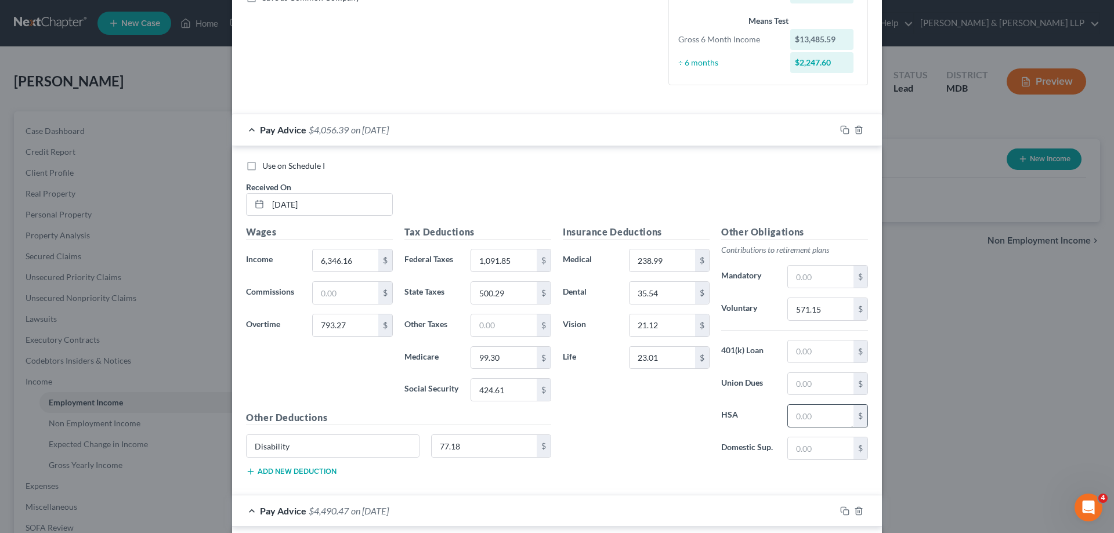
type input "2.60"
click at [817, 420] on input "text" at bounding box center [821, 416] width 66 height 22
type input "2.60"
click at [646, 259] on input "238.99" at bounding box center [663, 260] width 66 height 22
click at [647, 261] on input "238.99" at bounding box center [663, 260] width 66 height 22
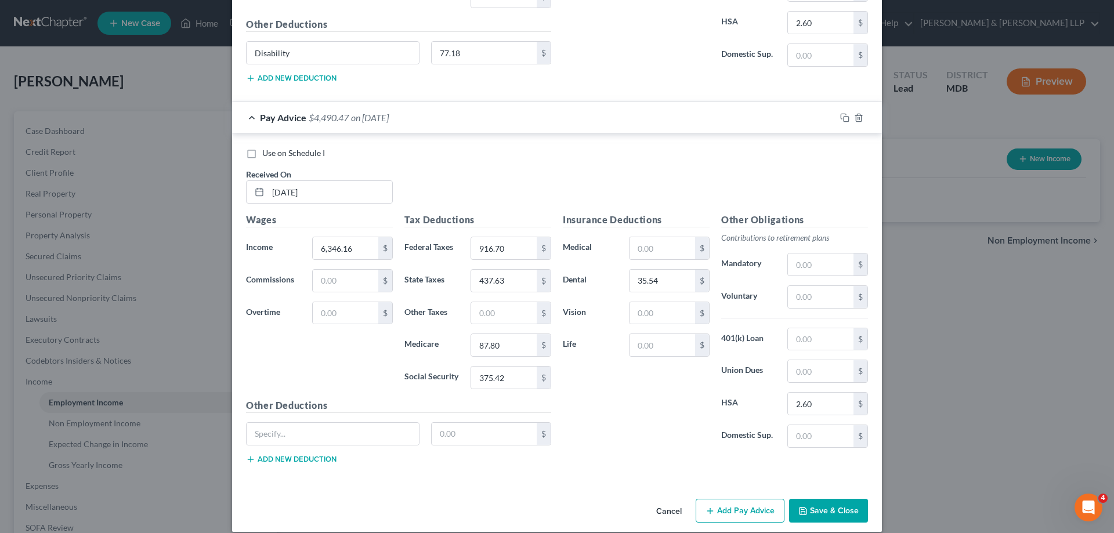
scroll to position [686, 0]
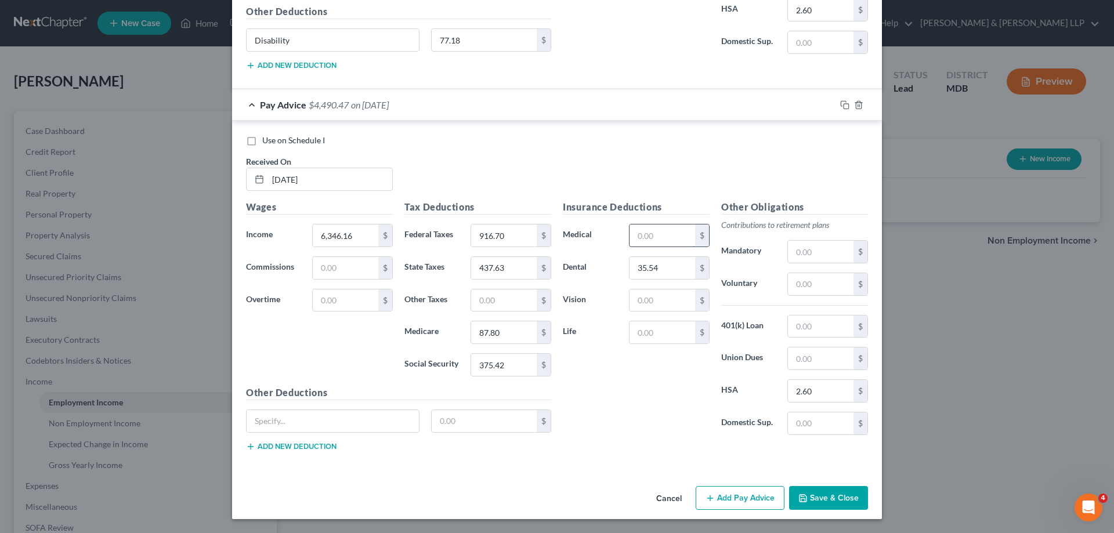
type input "236.39"
click at [645, 240] on input "text" at bounding box center [663, 236] width 66 height 22
type input "236.39"
click at [663, 304] on input "text" at bounding box center [663, 301] width 66 height 22
type input "21.12"
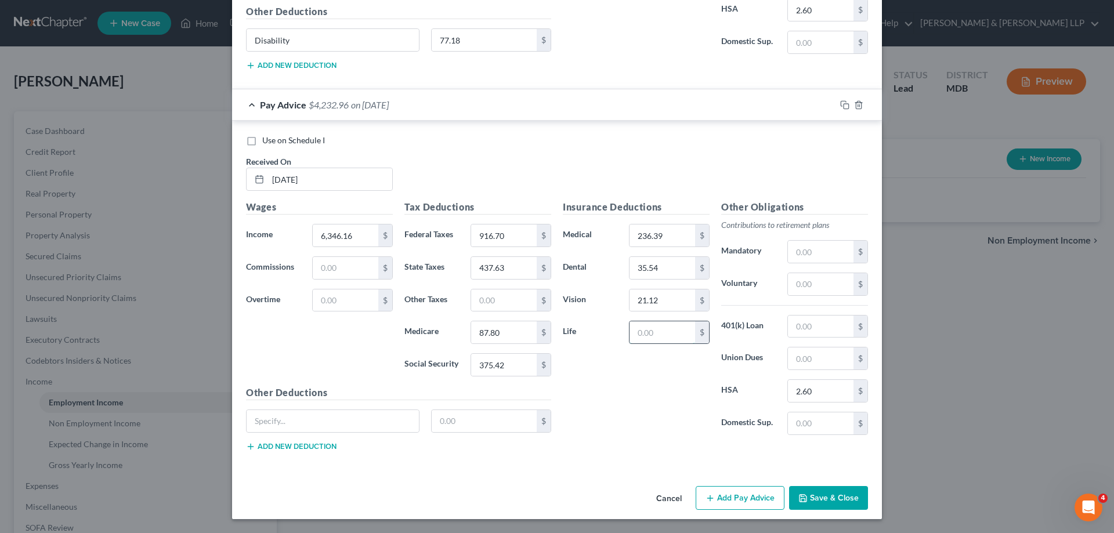
click at [659, 335] on input "text" at bounding box center [663, 332] width 66 height 22
click at [812, 283] on input "text" at bounding box center [821, 284] width 66 height 22
type input "507.69"
click at [291, 418] on input "text" at bounding box center [333, 421] width 172 height 22
type input "Disability"
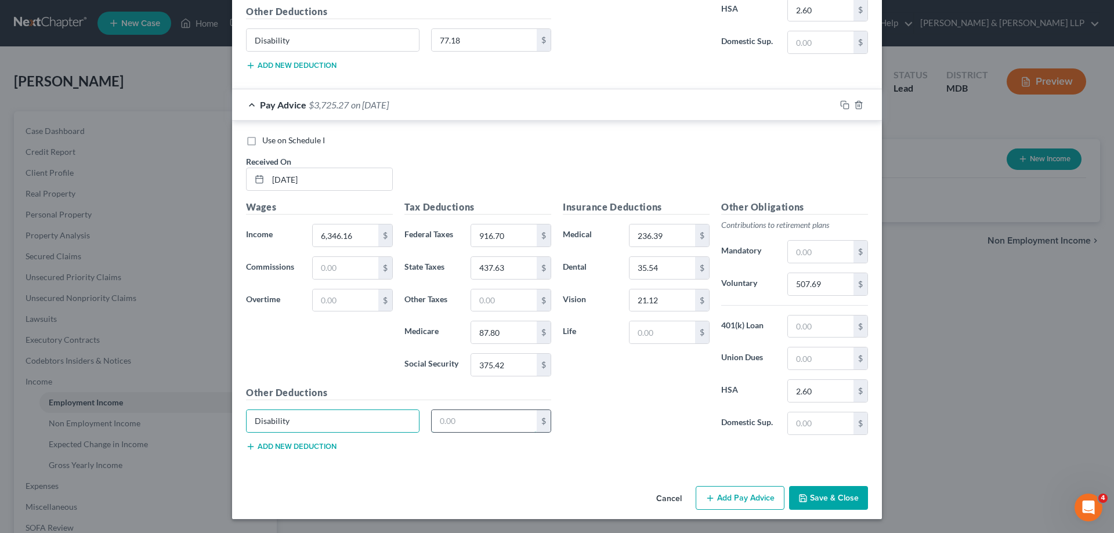
click at [468, 424] on input "text" at bounding box center [485, 421] width 106 height 22
type input "19.04"
click at [657, 336] on input "text" at bounding box center [663, 332] width 66 height 22
type input "2.18"
type input "32.68"
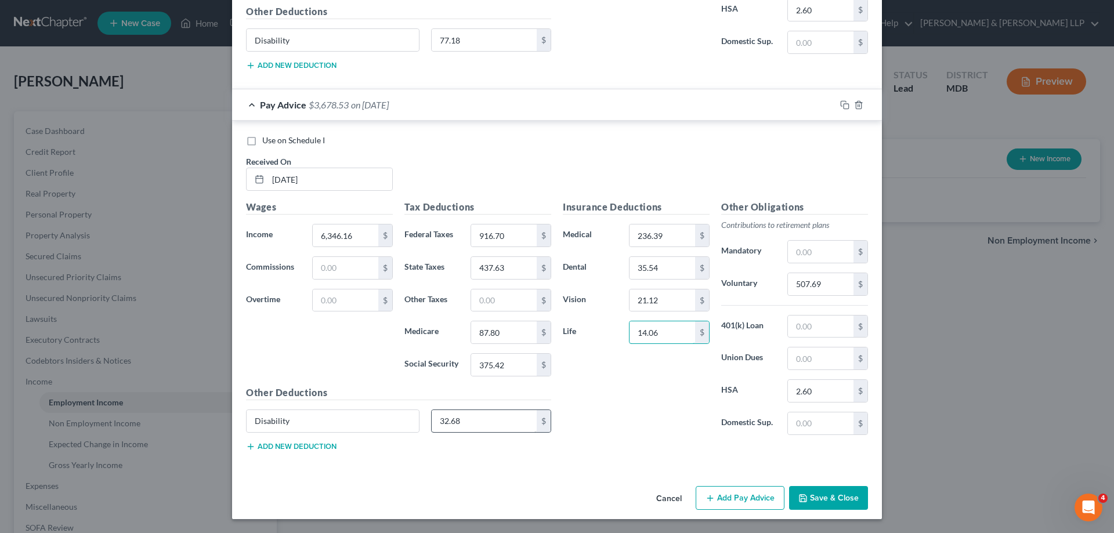
type input "14.06"
type input "86.13"
click at [743, 495] on button "Add Pay Advice" at bounding box center [740, 498] width 89 height 24
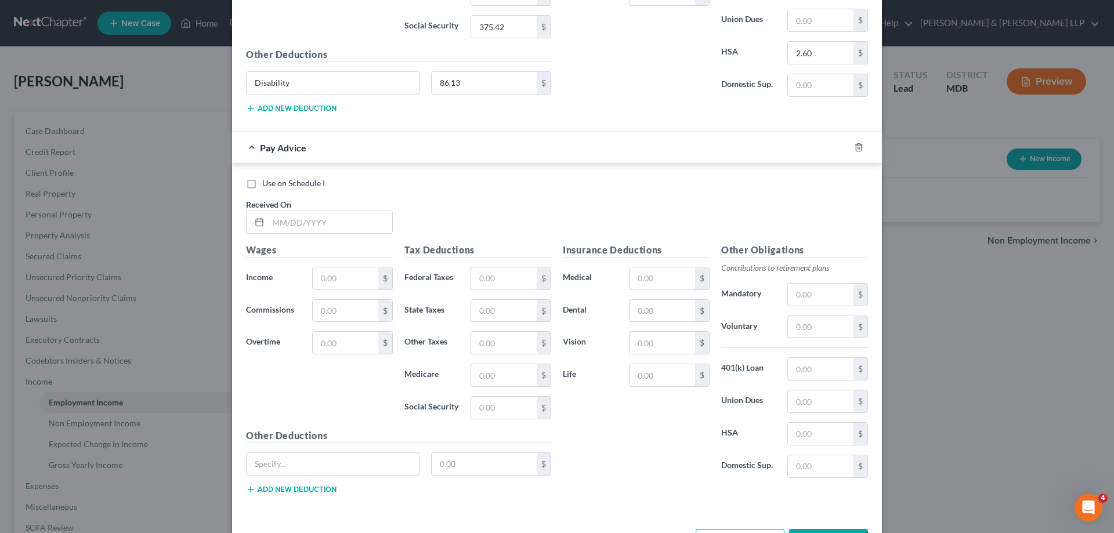
scroll to position [1068, 0]
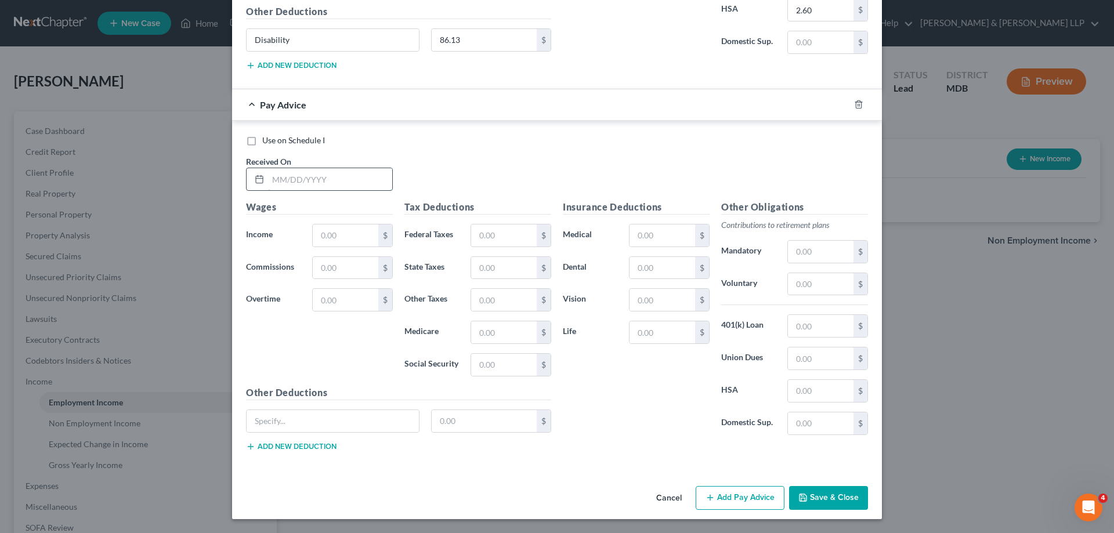
click at [281, 185] on input "text" at bounding box center [330, 179] width 124 height 22
type input "[DATE]"
click at [331, 235] on input "text" at bounding box center [346, 236] width 66 height 22
type input "6,346.16"
click at [335, 302] on input "text" at bounding box center [346, 300] width 66 height 22
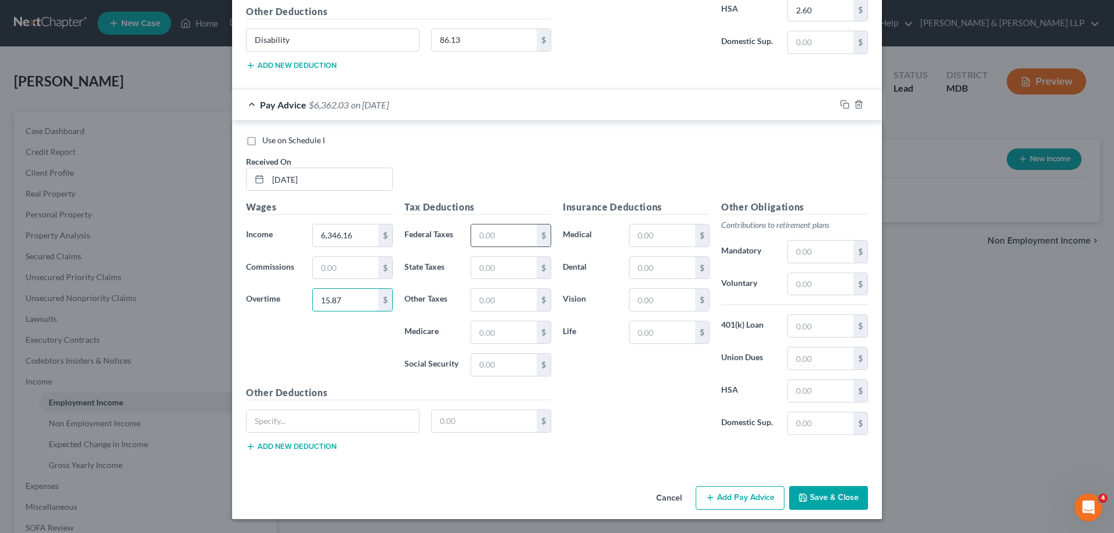
type input "15.87"
click at [516, 234] on input "text" at bounding box center [504, 236] width 66 height 22
type input "920.20"
click at [507, 269] on input "text" at bounding box center [504, 268] width 66 height 22
type input "438.87"
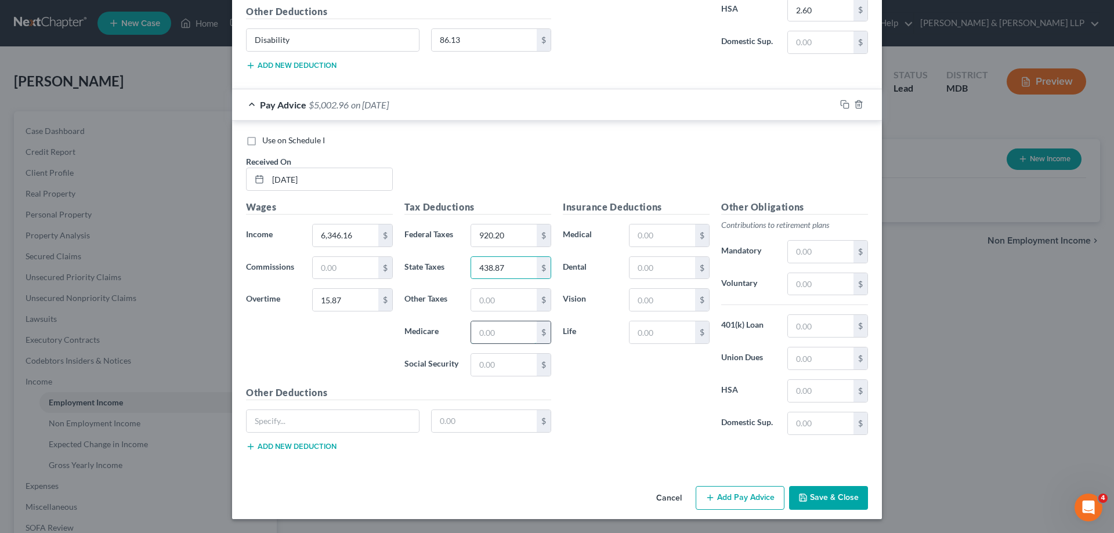
click at [503, 333] on input "text" at bounding box center [504, 332] width 66 height 22
type input "88.03"
click at [507, 369] on input "text" at bounding box center [504, 365] width 66 height 22
type input "376.42"
click at [661, 236] on input "text" at bounding box center [663, 236] width 66 height 22
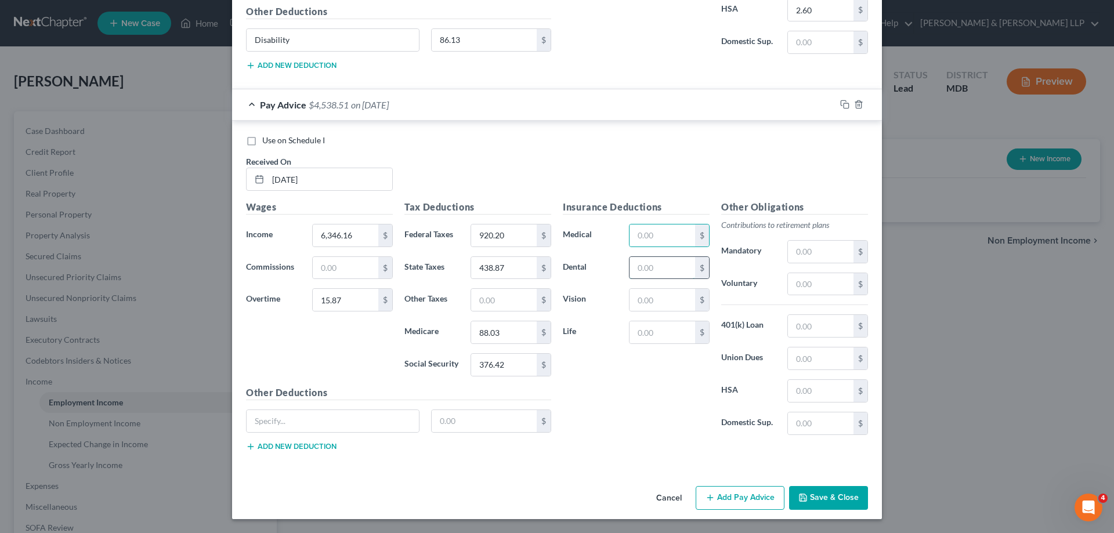
click at [635, 273] on input "text" at bounding box center [663, 268] width 66 height 22
type input "35.54"
click at [820, 396] on input "text" at bounding box center [821, 391] width 66 height 22
type input "2.60"
click at [658, 237] on input "text" at bounding box center [663, 236] width 66 height 22
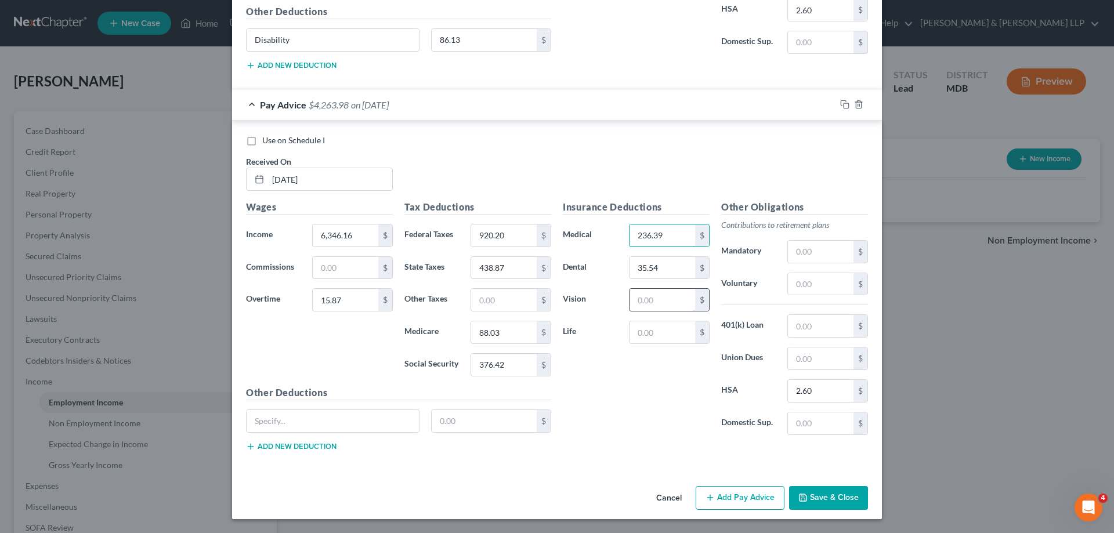
type input "236.39"
click at [663, 297] on input "text" at bounding box center [663, 300] width 66 height 22
type input "21.12"
click at [660, 338] on input "text" at bounding box center [663, 332] width 66 height 22
click at [815, 290] on input "text" at bounding box center [821, 284] width 66 height 22
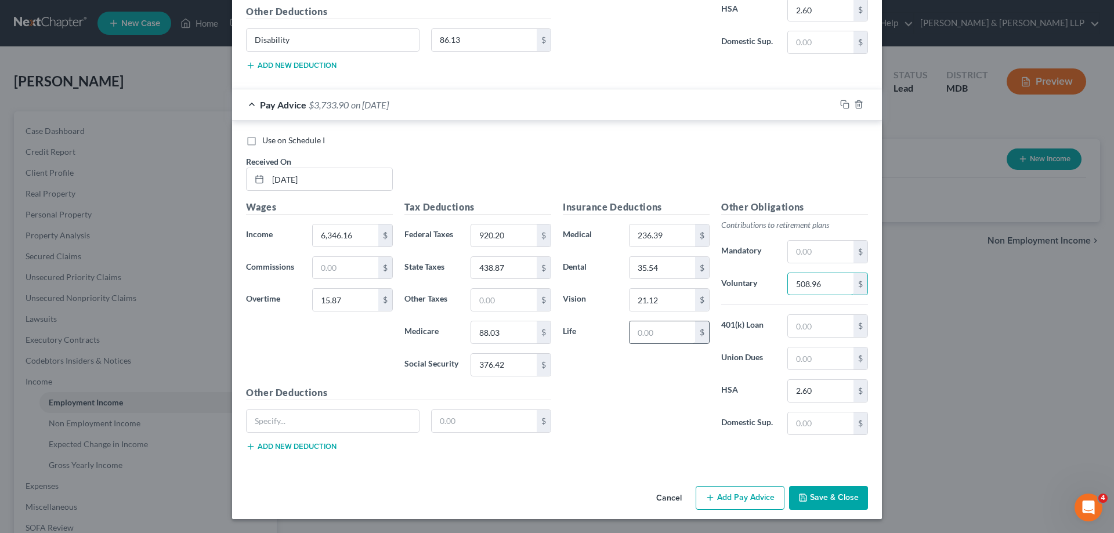
type input "508.96"
click at [664, 337] on input "text" at bounding box center [663, 332] width 66 height 22
type input "14.06"
click at [352, 424] on input "text" at bounding box center [333, 421] width 172 height 22
type input "Disability"
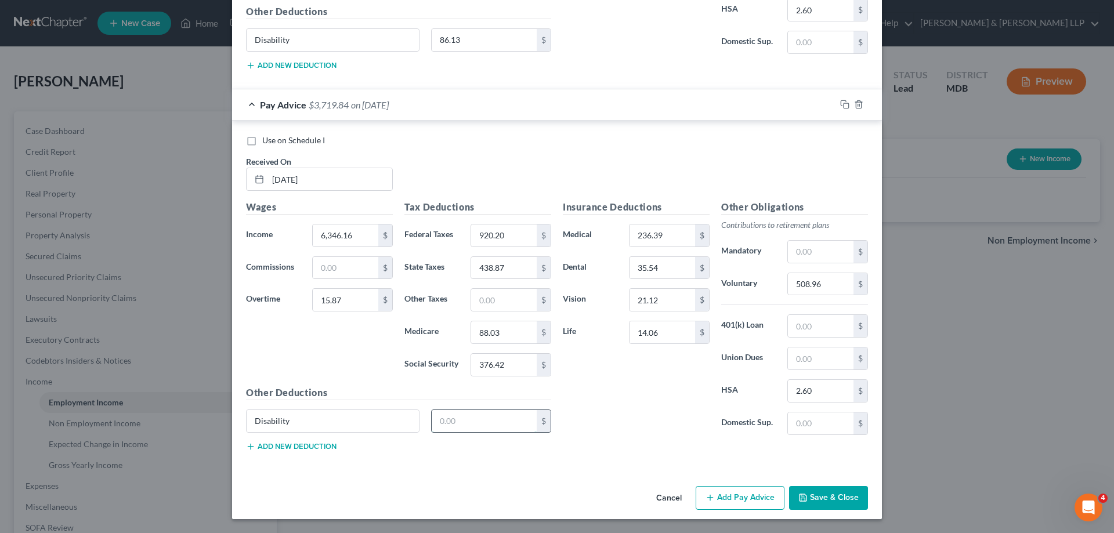
click at [478, 424] on input "text" at bounding box center [485, 421] width 106 height 22
type input "86.13"
click at [732, 498] on button "Add Pay Advice" at bounding box center [740, 498] width 89 height 24
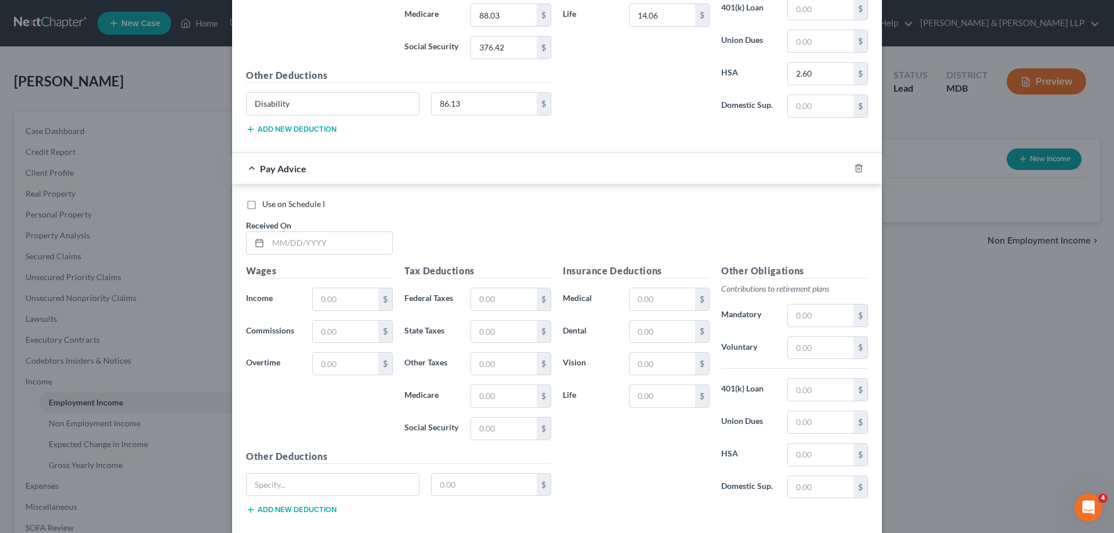
scroll to position [1416, 0]
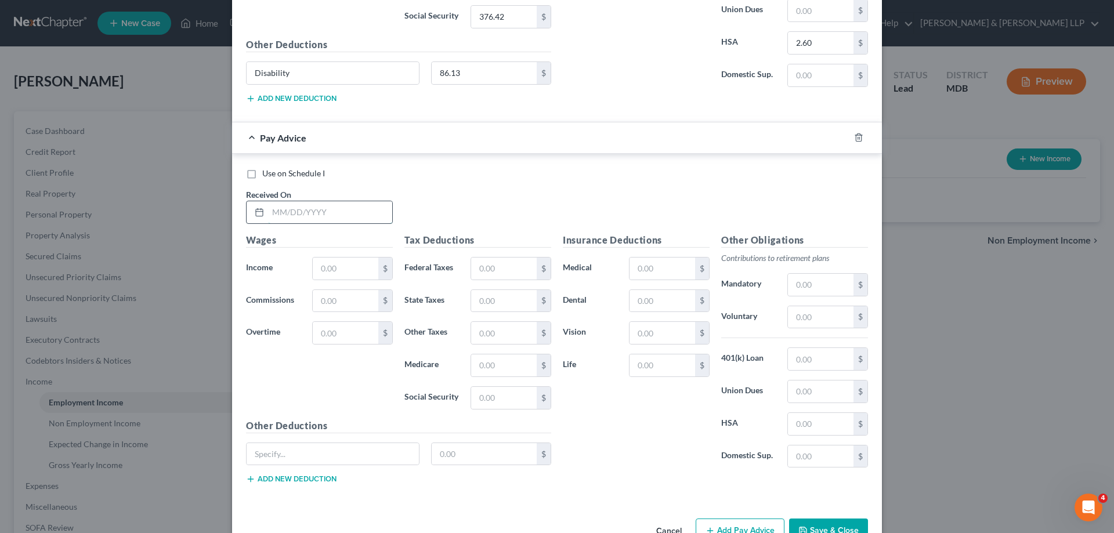
click at [277, 216] on input "text" at bounding box center [330, 212] width 124 height 22
type input "[DATE]"
click at [342, 270] on input "text" at bounding box center [346, 269] width 66 height 22
type input "6,346.16"
click at [342, 338] on input "text" at bounding box center [346, 333] width 66 height 22
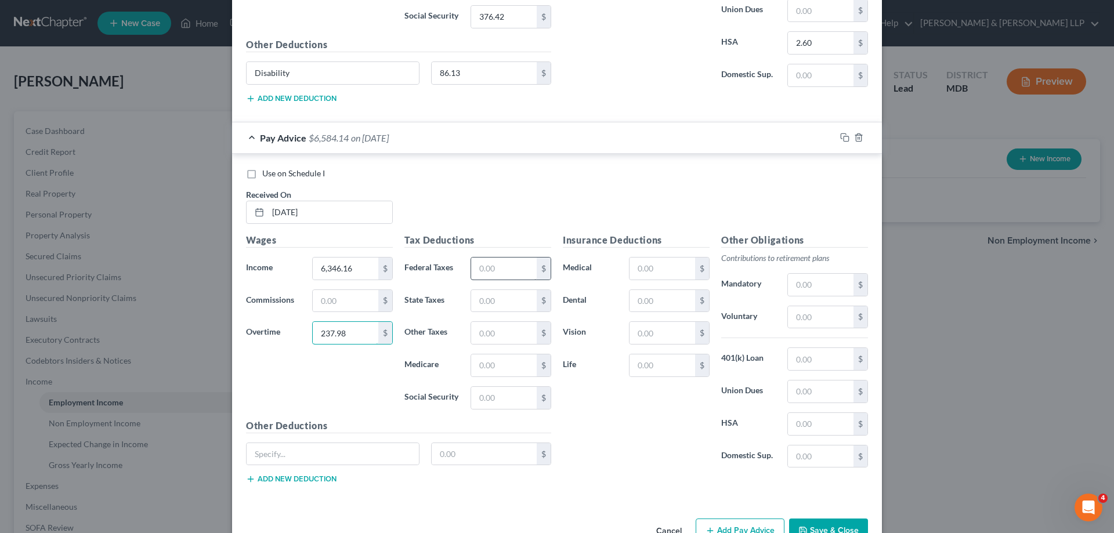
type input "237.98"
click at [517, 266] on input "text" at bounding box center [504, 269] width 66 height 22
type input "969.25"
click at [498, 303] on input "text" at bounding box center [504, 301] width 66 height 22
type input "456.13"
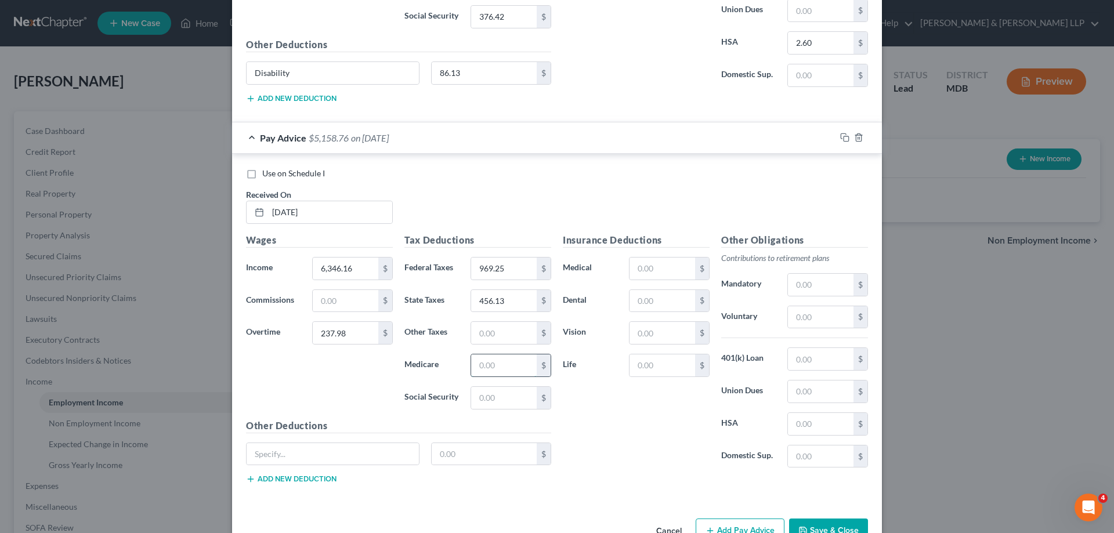
click at [508, 373] on input "text" at bounding box center [504, 366] width 66 height 22
type input "91.26"
click at [507, 400] on input "text" at bounding box center [504, 398] width 66 height 22
type input "390.18"
click at [660, 270] on input "text" at bounding box center [663, 269] width 66 height 22
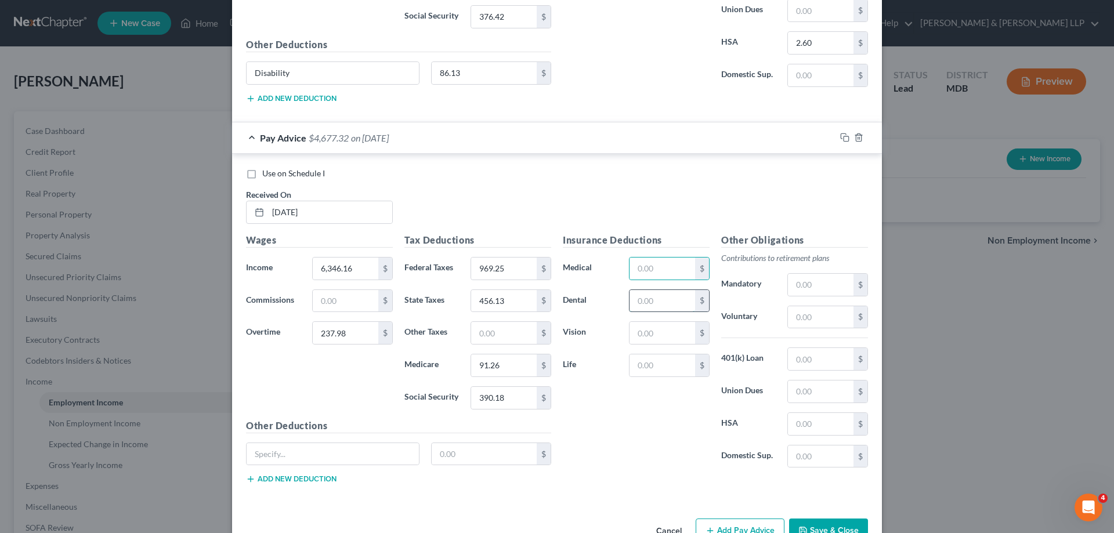
click at [638, 303] on input "text" at bounding box center [663, 301] width 66 height 22
type input "35.54"
click at [808, 428] on input "text" at bounding box center [821, 424] width 66 height 22
type input "2.60"
click at [646, 271] on input "text" at bounding box center [663, 269] width 66 height 22
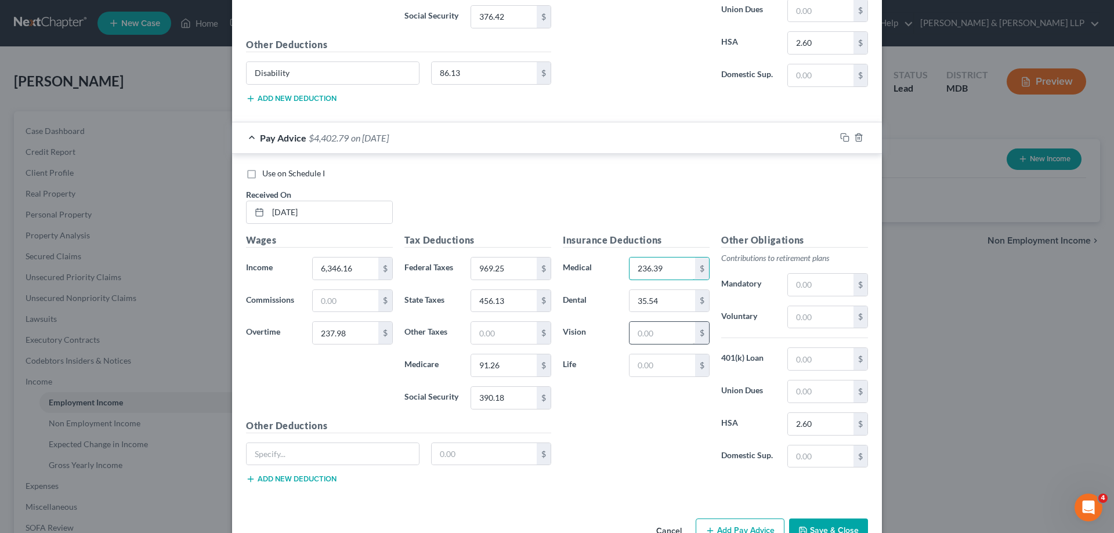
type input "236.39"
click at [662, 340] on input "text" at bounding box center [663, 333] width 66 height 22
type input "21.12"
click at [653, 368] on input "text" at bounding box center [663, 366] width 66 height 22
type input "14.06"
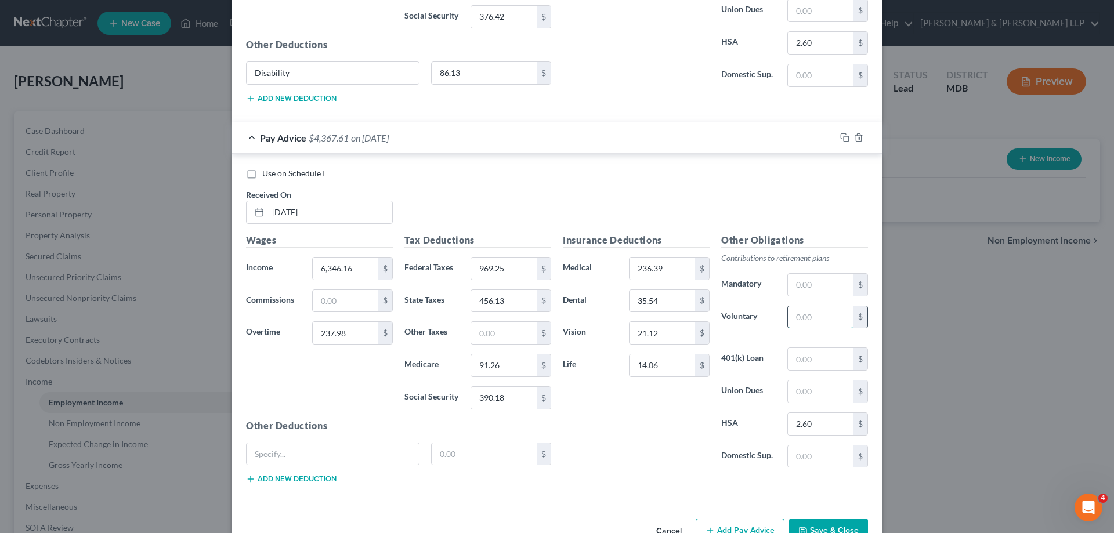
click at [819, 311] on input "text" at bounding box center [821, 317] width 66 height 22
type input "526.73"
click at [334, 461] on input "text" at bounding box center [333, 454] width 172 height 22
type input "Disability"
click at [473, 457] on input "text" at bounding box center [485, 454] width 106 height 22
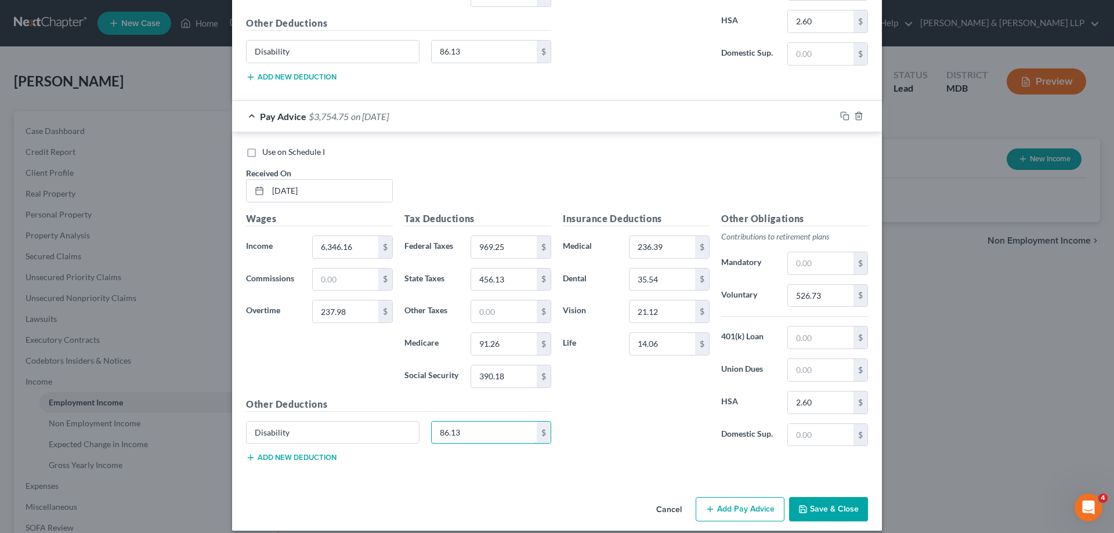
scroll to position [1449, 0]
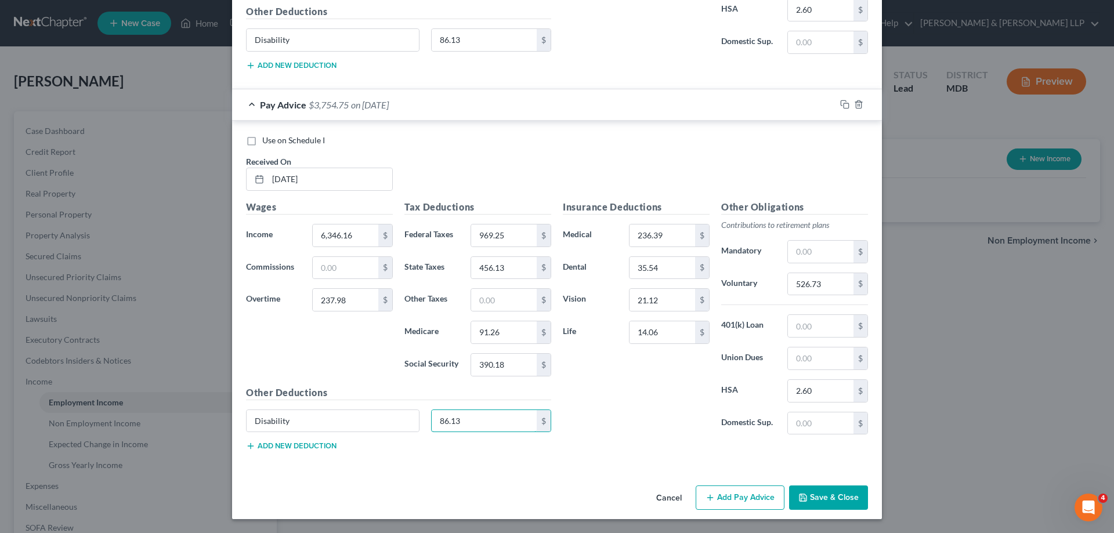
type input "86.13"
click at [737, 500] on button "Add Pay Advice" at bounding box center [740, 498] width 89 height 24
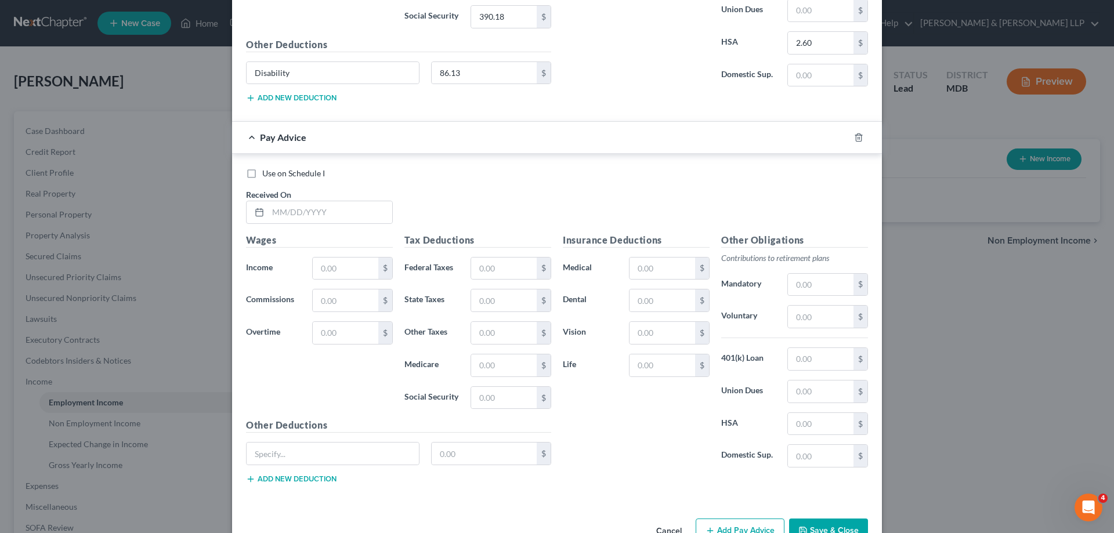
scroll to position [1830, 0]
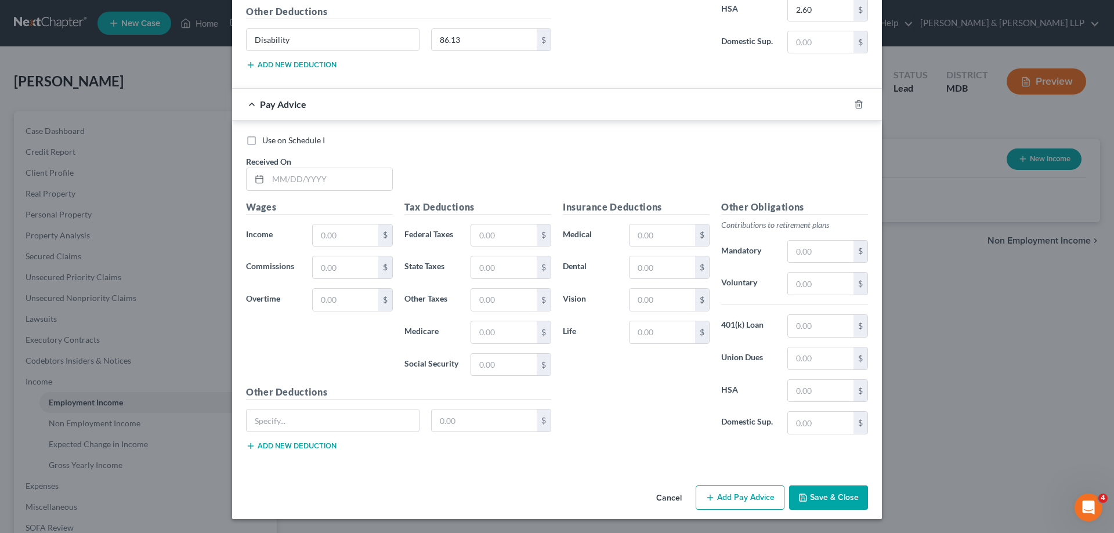
click at [669, 498] on button "Cancel" at bounding box center [669, 498] width 44 height 23
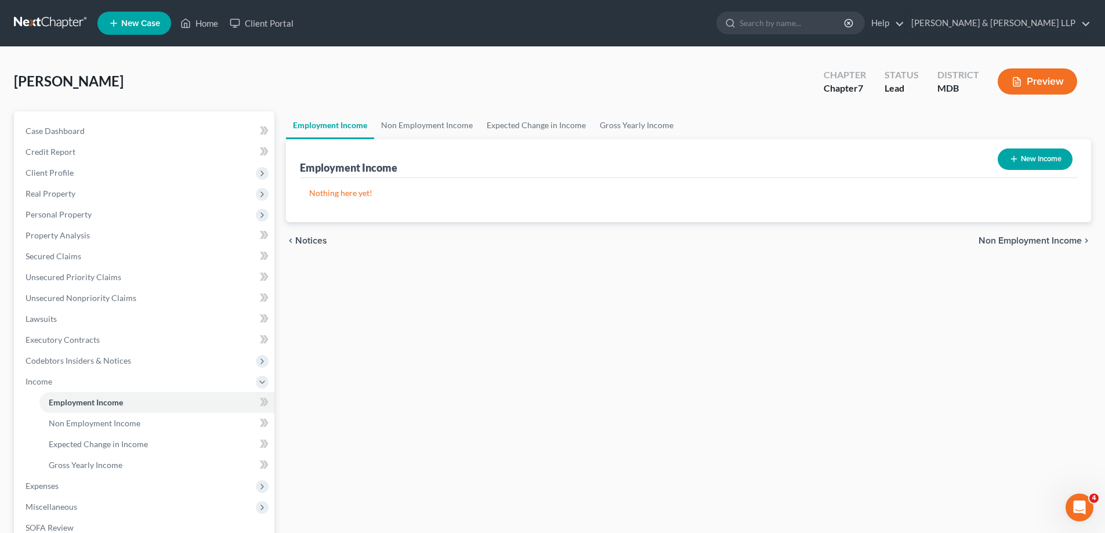
click at [1036, 158] on button "New Income" at bounding box center [1035, 159] width 75 height 21
select select "0"
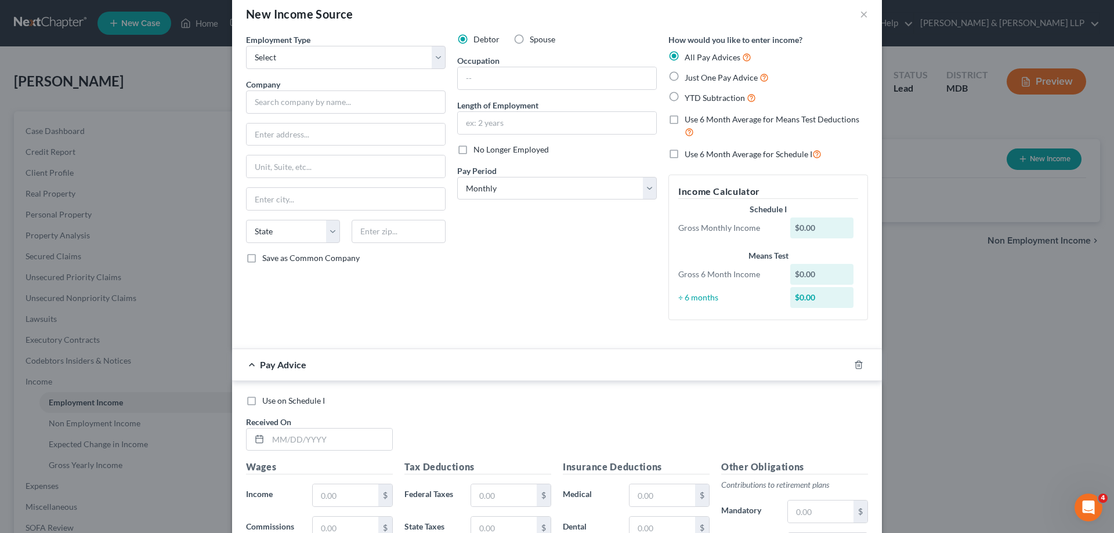
scroll to position [0, 0]
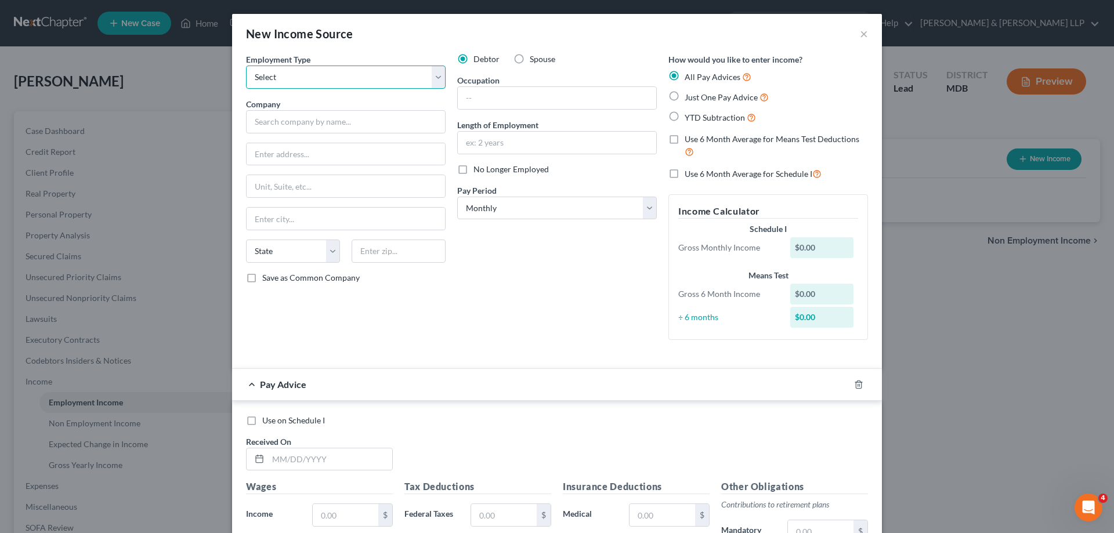
click at [433, 76] on select "Select Full or [DEMOGRAPHIC_DATA] Employment Self Employment" at bounding box center [346, 77] width 200 height 23
select select "0"
click at [246, 66] on select "Select Full or [DEMOGRAPHIC_DATA] Employment Self Employment" at bounding box center [346, 77] width 200 height 23
click at [274, 123] on input "text" at bounding box center [346, 121] width 200 height 23
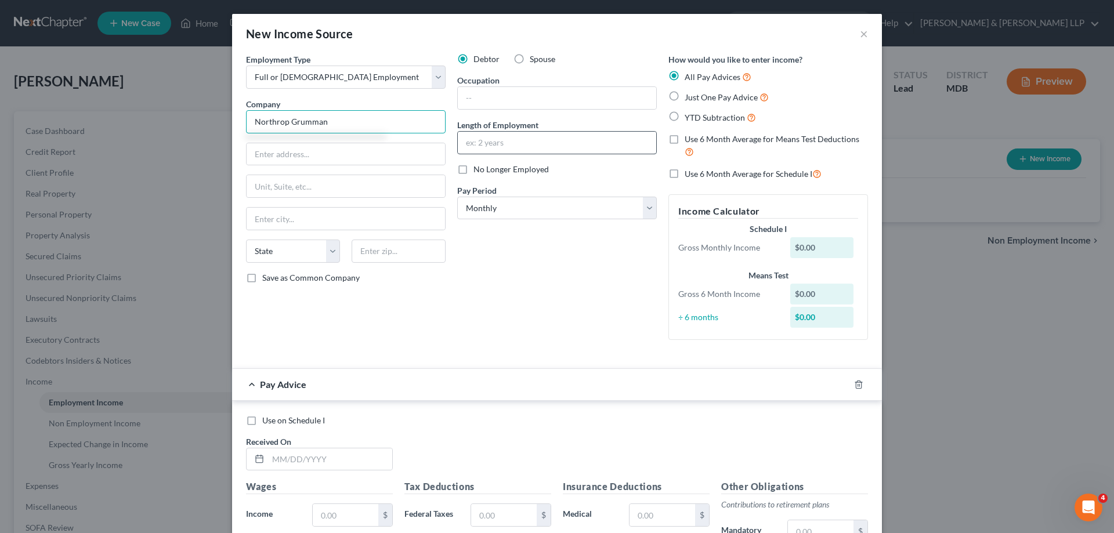
type input "Northrop Grumman"
click at [515, 146] on input "text" at bounding box center [557, 143] width 198 height 22
type input "7 Months"
click at [486, 101] on input "text" at bounding box center [557, 98] width 198 height 22
type input "Engineer"
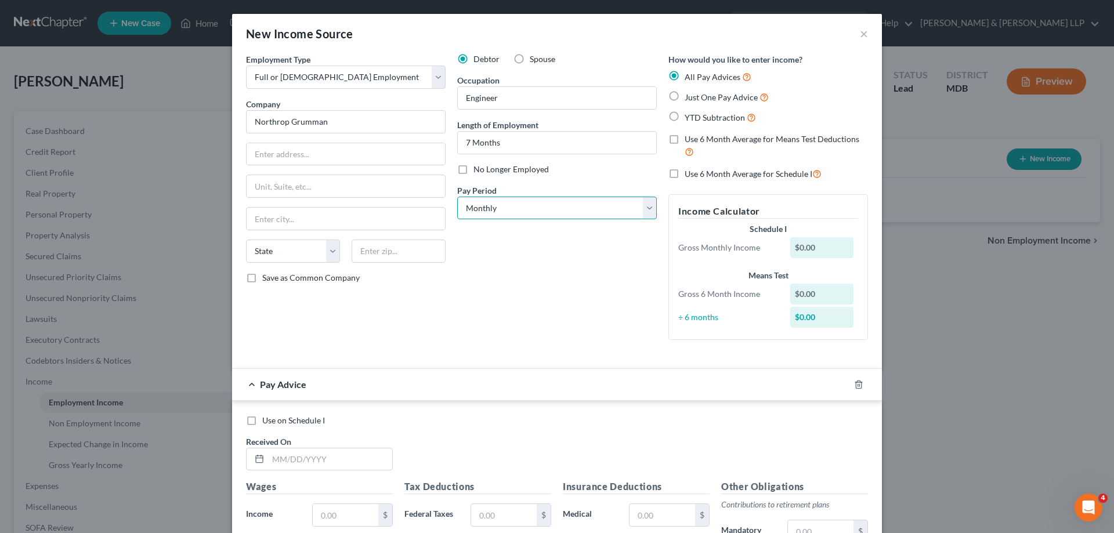
click at [643, 209] on select "Select Monthly Twice Monthly Every Other Week Weekly" at bounding box center [557, 208] width 200 height 23
select select "2"
click at [457, 197] on select "Select Monthly Twice Monthly Every Other Week Weekly" at bounding box center [557, 208] width 200 height 23
click at [274, 155] on input "text" at bounding box center [346, 154] width 198 height 22
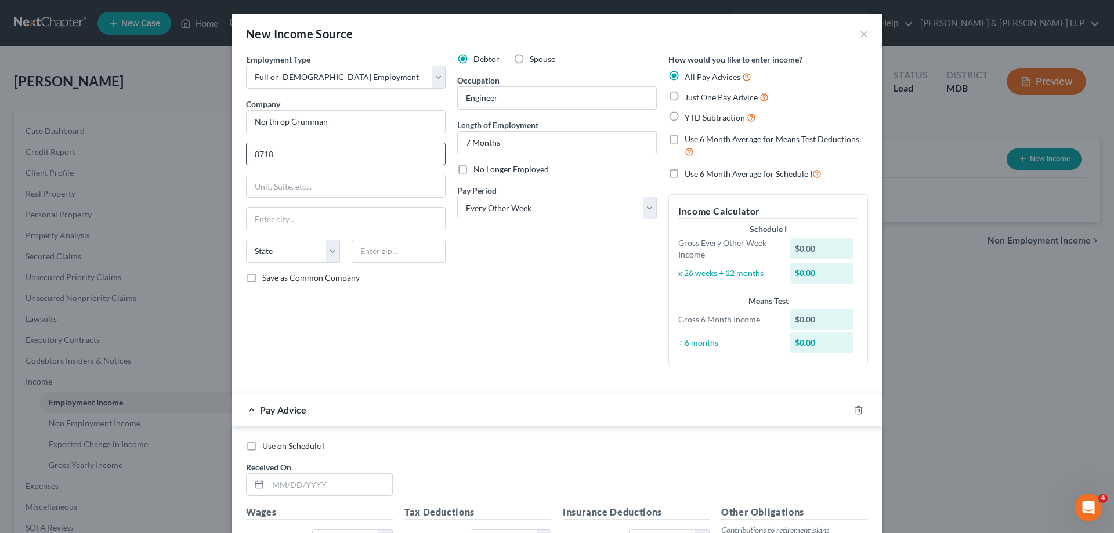
type input "[STREET_ADDRESS]"
click at [302, 185] on input "text" at bounding box center [346, 186] width 198 height 22
type input "Suite 1-A"
type input "[PERSON_NAME]"
click at [273, 259] on select "State [US_STATE] AK AR AZ CA CO CT DE DC [GEOGRAPHIC_DATA] [GEOGRAPHIC_DATA] GU…" at bounding box center [293, 251] width 94 height 23
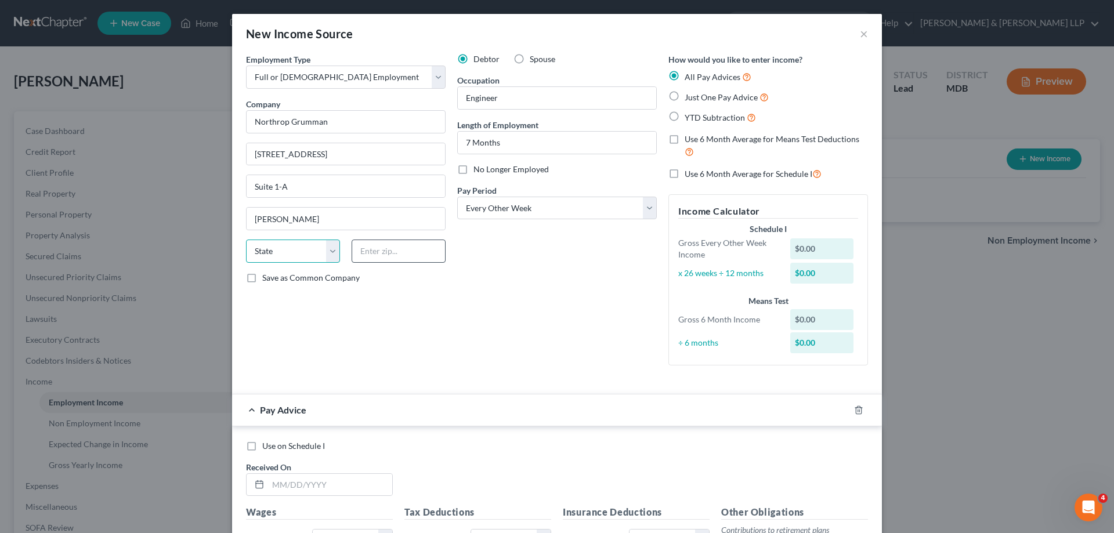
select select "45"
click at [375, 251] on input "text" at bounding box center [399, 251] width 94 height 23
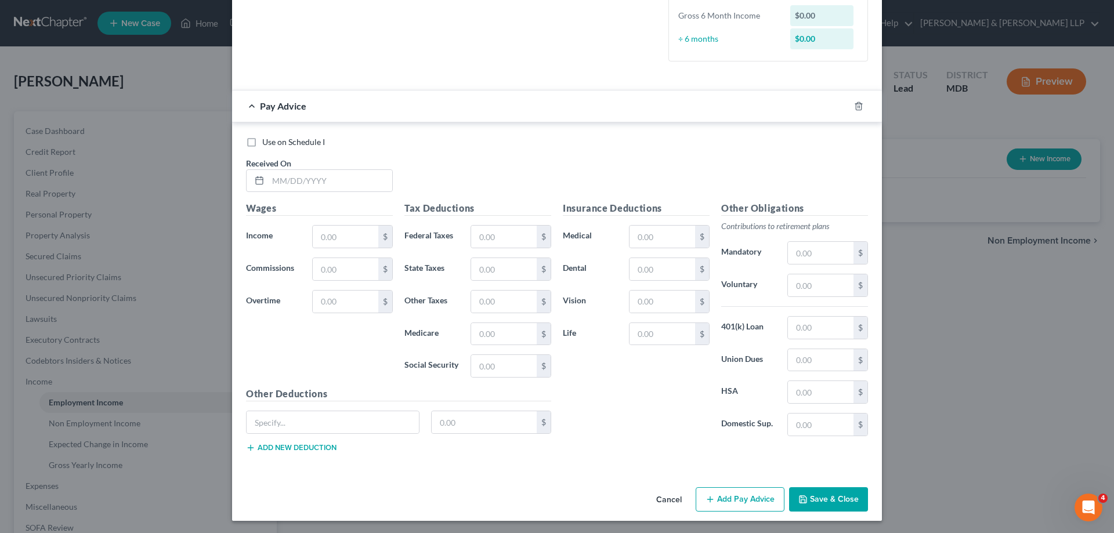
scroll to position [306, 0]
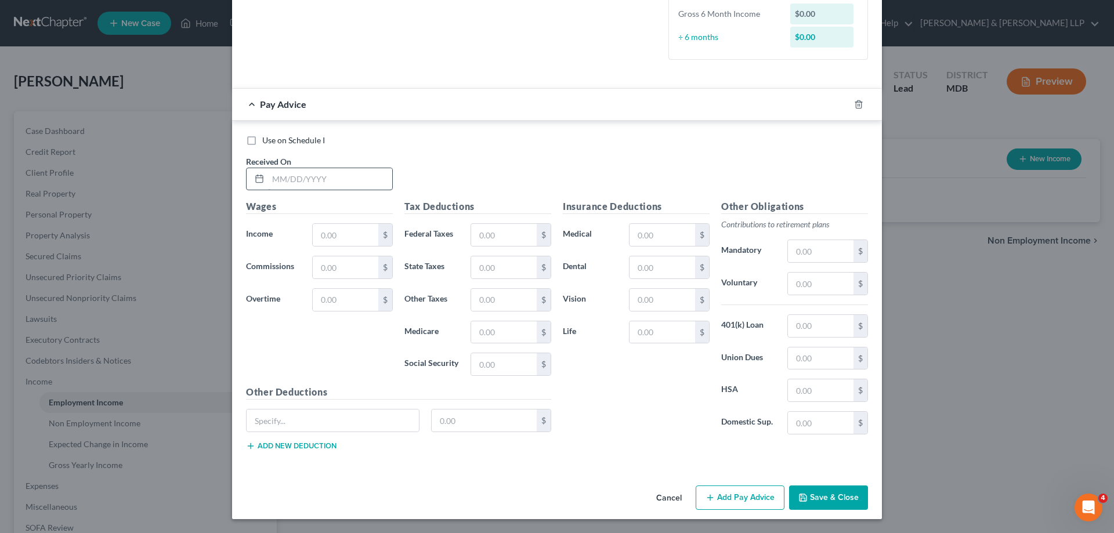
type input "75063-2577"
click at [289, 181] on input "text" at bounding box center [330, 179] width 124 height 22
type input "[DATE]"
click at [345, 234] on input "text" at bounding box center [346, 235] width 66 height 22
type input "6,346.16"
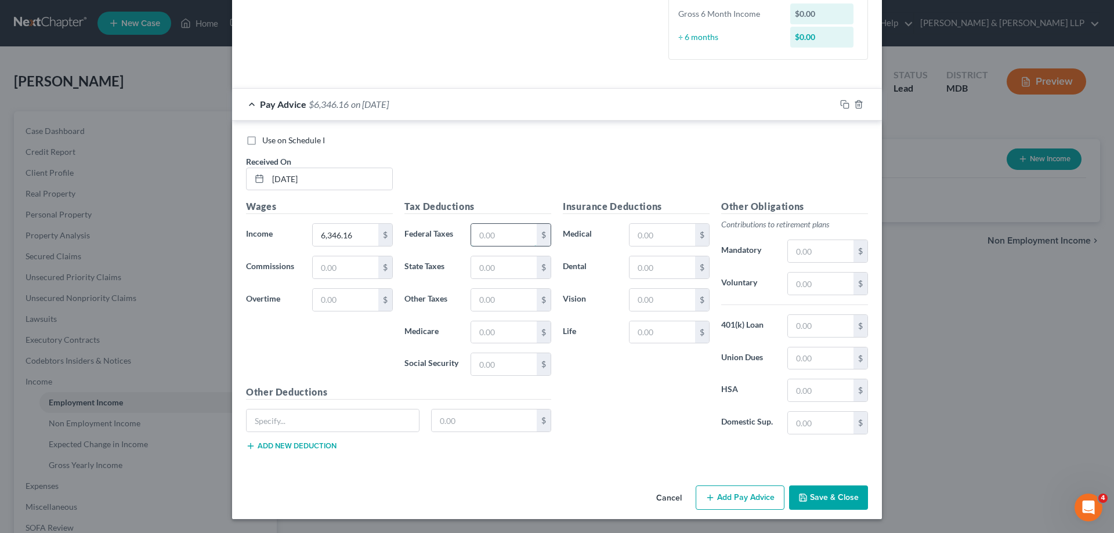
click at [512, 237] on input "text" at bounding box center [504, 235] width 66 height 22
type input "916.70"
click at [491, 274] on input "text" at bounding box center [504, 267] width 66 height 22
type input "437.63"
click at [501, 330] on input "text" at bounding box center [504, 332] width 66 height 22
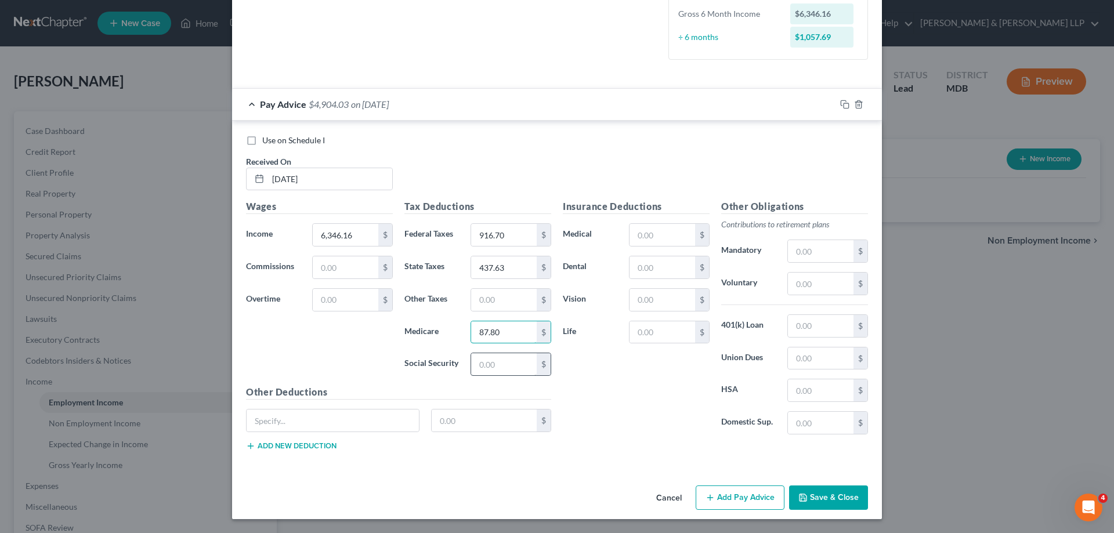
type input "87.80"
click at [504, 371] on input "text" at bounding box center [504, 364] width 66 height 22
type input "375.42"
click at [664, 232] on input "text" at bounding box center [663, 235] width 66 height 22
type input "236.39"
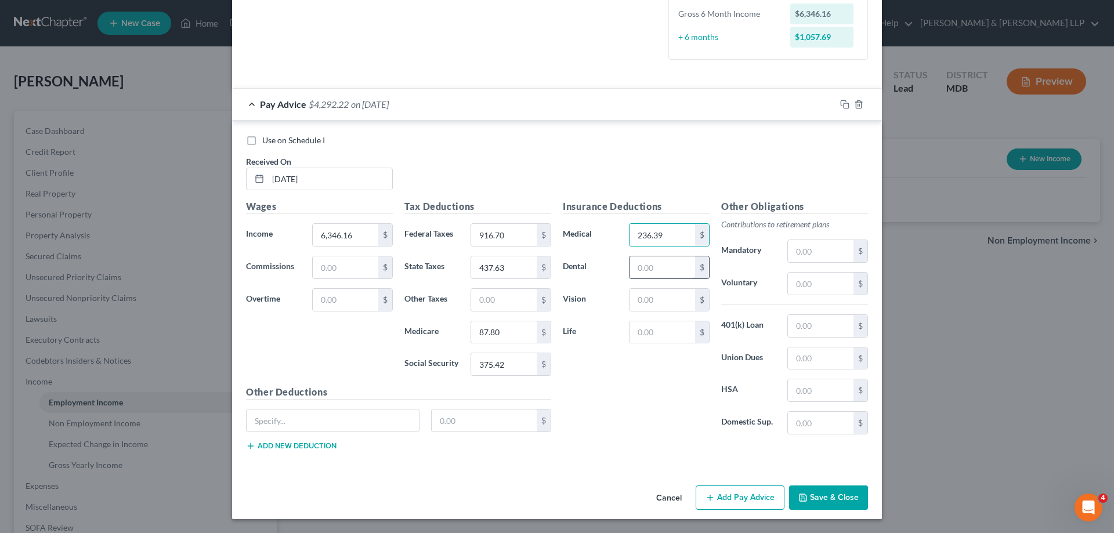
click at [658, 273] on input "text" at bounding box center [663, 267] width 66 height 22
type input "35.54"
click at [818, 396] on input "text" at bounding box center [821, 390] width 66 height 22
type input "2.60"
click at [659, 299] on input "text" at bounding box center [663, 300] width 66 height 22
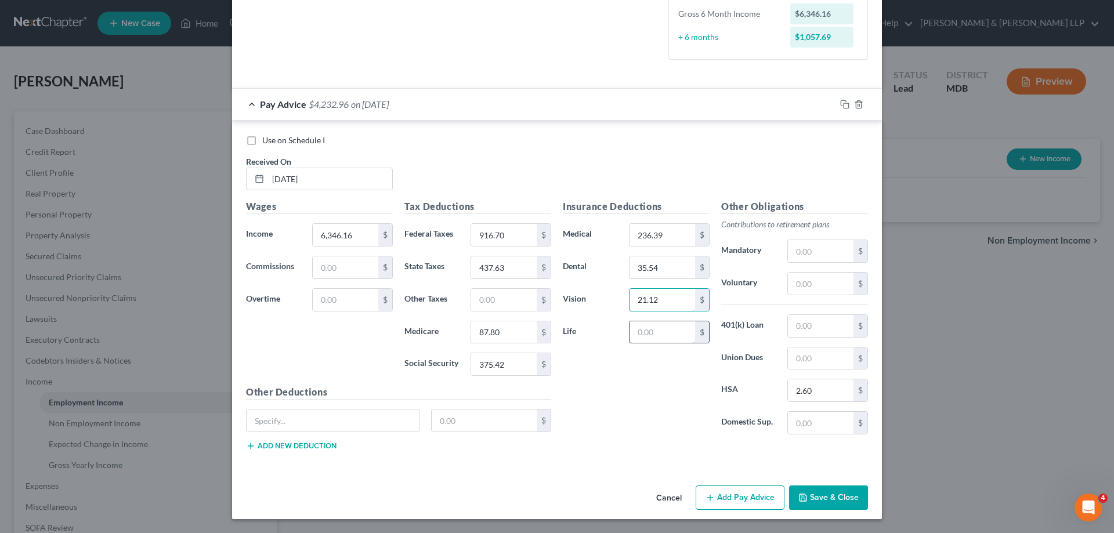
type input "21.12"
click at [631, 335] on input "text" at bounding box center [663, 332] width 66 height 22
type input "14.06"
click at [815, 284] on input "text" at bounding box center [821, 284] width 66 height 22
type input "507.69"
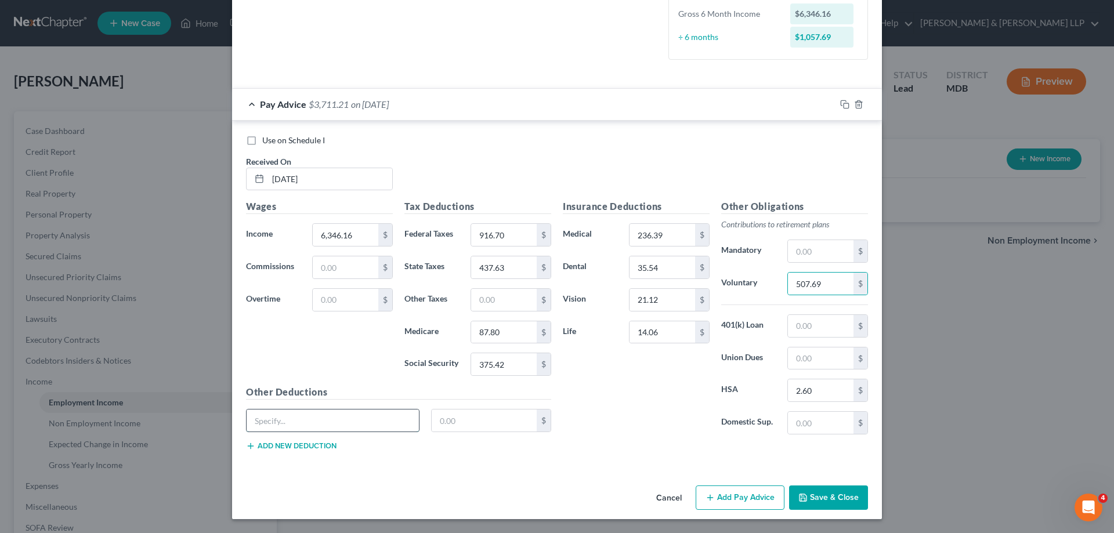
click at [310, 423] on input "text" at bounding box center [333, 421] width 172 height 22
type input "Disability"
click at [469, 421] on input "text" at bounding box center [485, 421] width 106 height 22
type input "86.13"
click at [740, 500] on button "Add Pay Advice" at bounding box center [740, 498] width 89 height 24
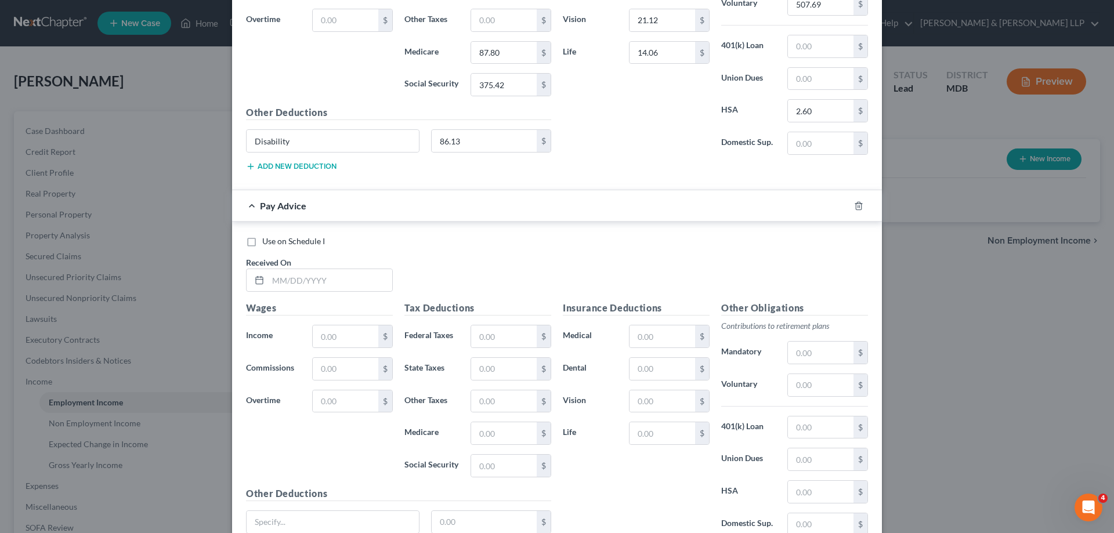
scroll to position [596, 0]
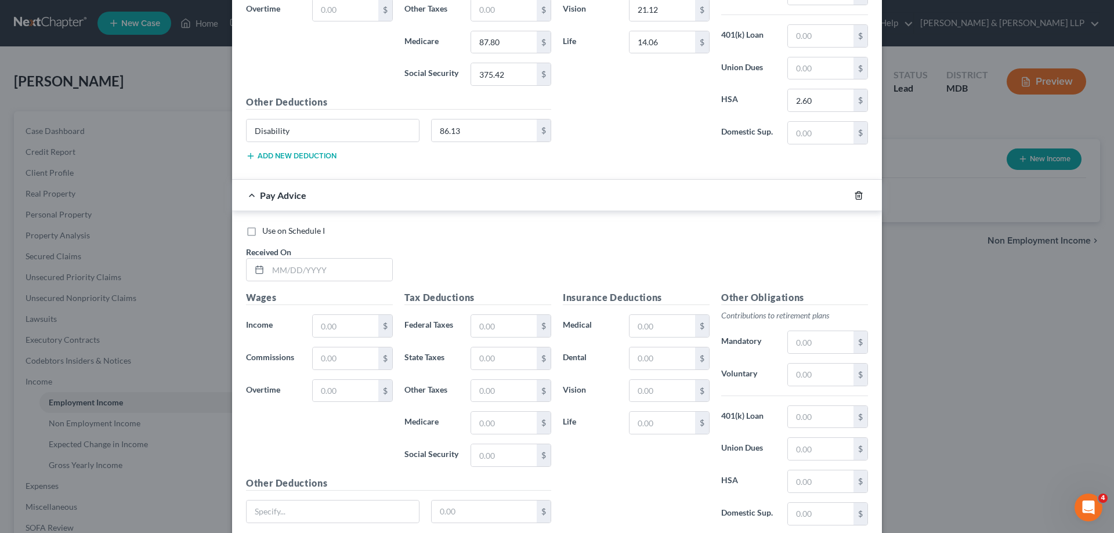
click at [855, 198] on icon "button" at bounding box center [858, 195] width 9 height 9
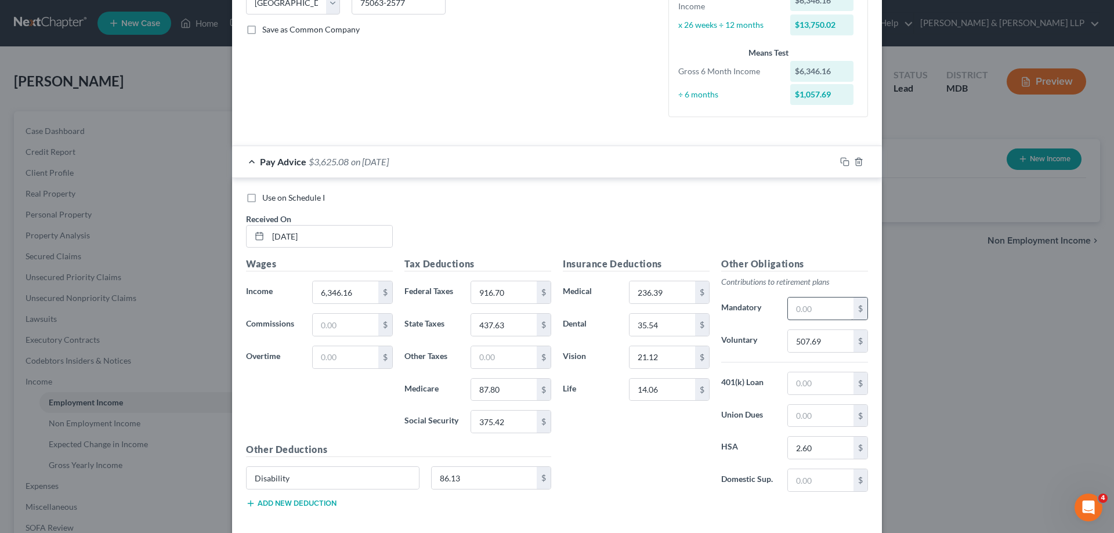
scroll to position [290, 0]
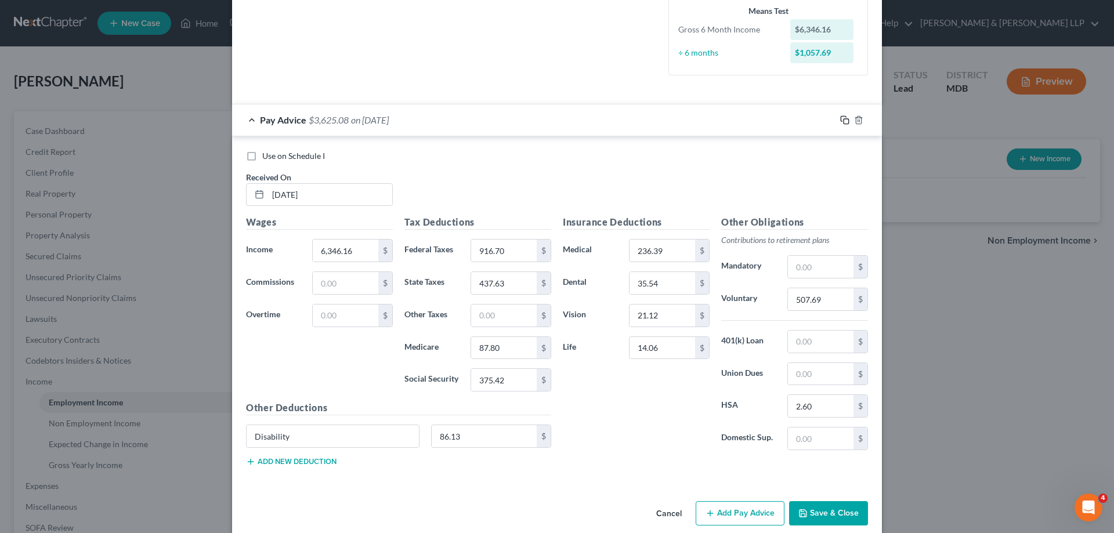
click at [841, 120] on icon "button" at bounding box center [844, 119] width 9 height 9
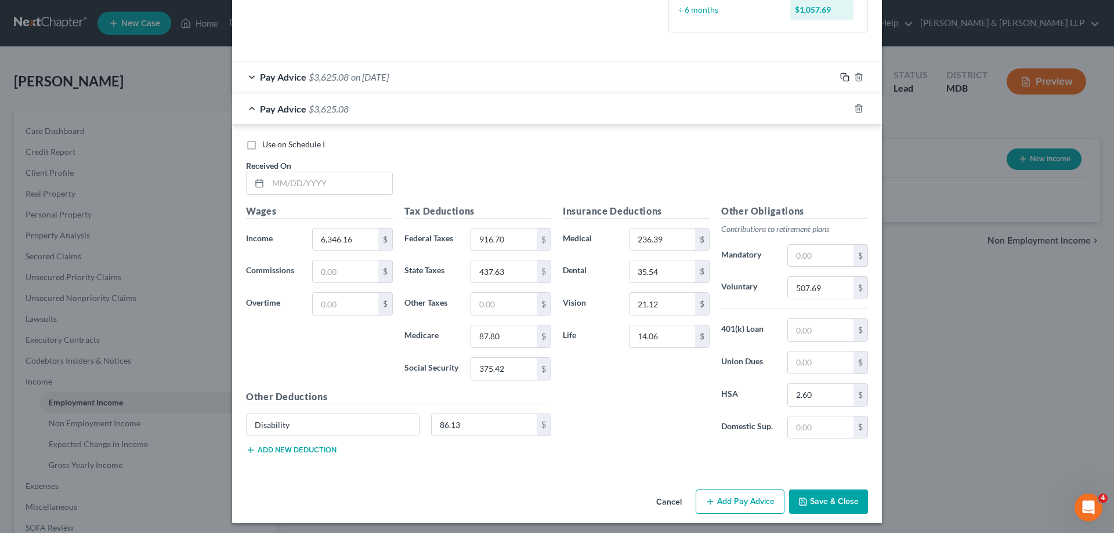
scroll to position [337, 0]
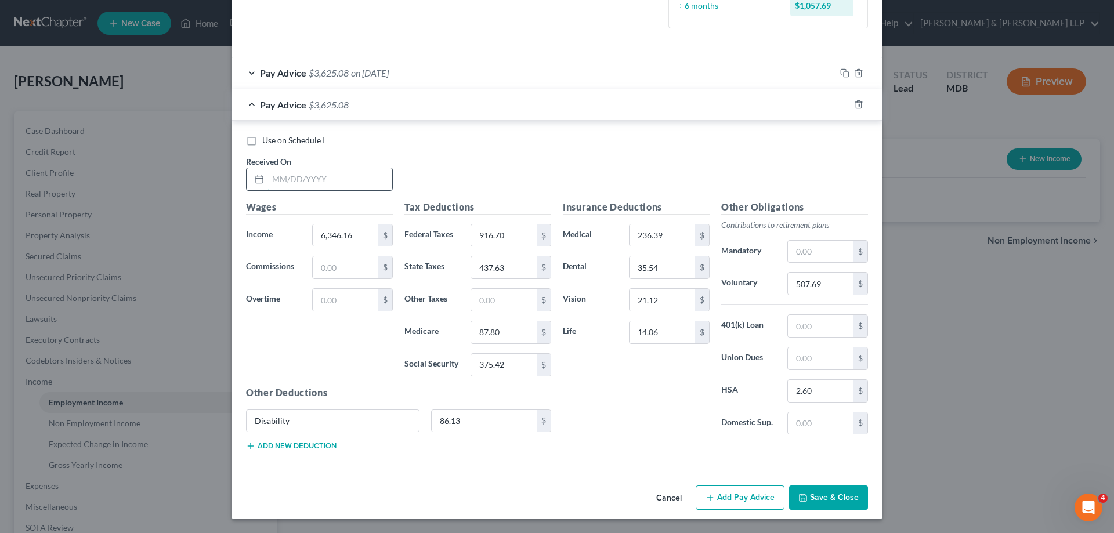
click at [281, 180] on input "text" at bounding box center [330, 179] width 124 height 22
type input "[DATE]"
click at [840, 105] on icon "button" at bounding box center [844, 104] width 9 height 9
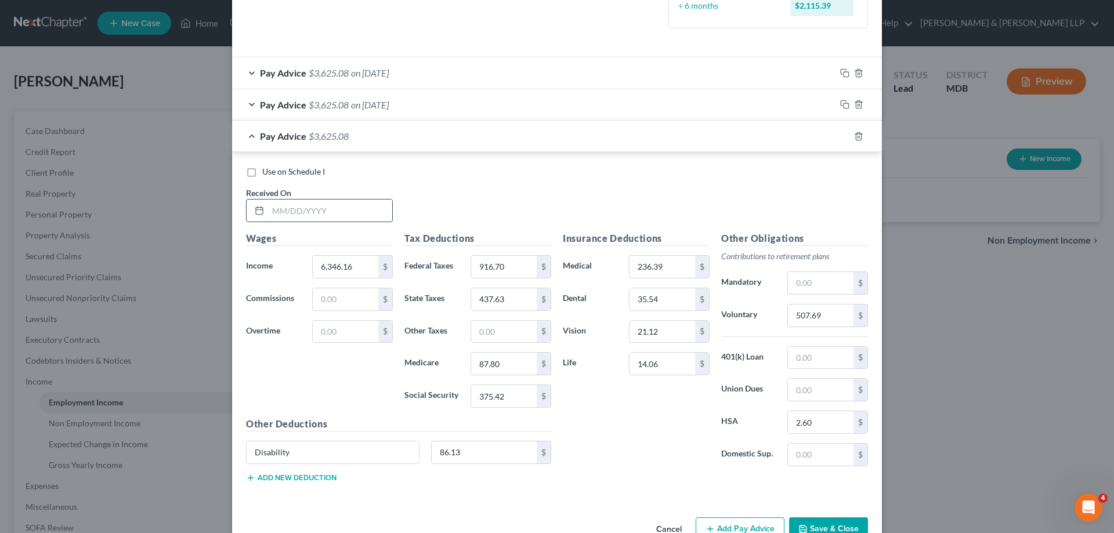
click at [280, 210] on input "text" at bounding box center [330, 211] width 124 height 22
type input "[DATE]"
click at [842, 138] on icon "button" at bounding box center [844, 136] width 9 height 9
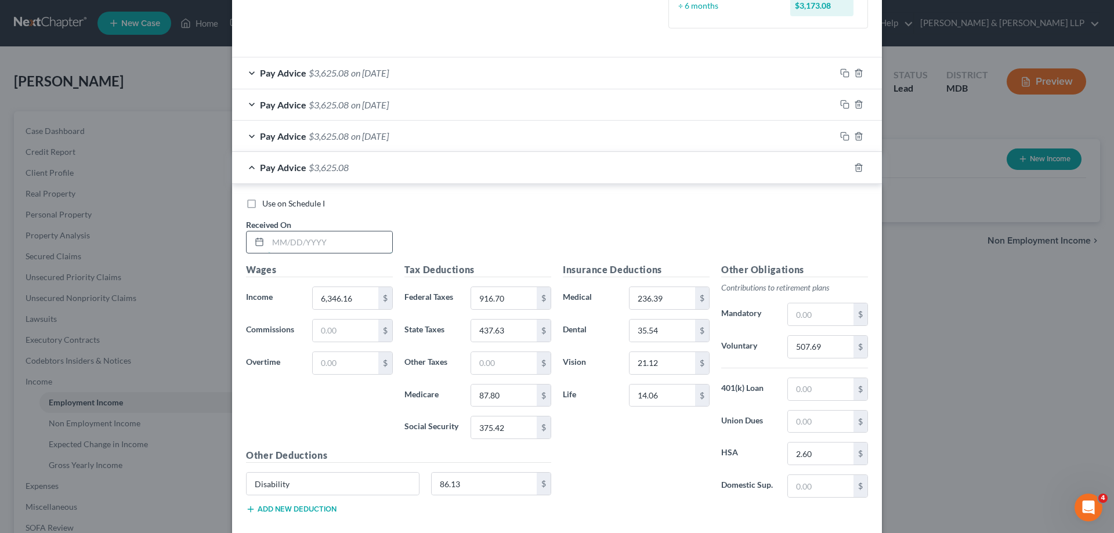
click at [285, 240] on input "text" at bounding box center [330, 243] width 124 height 22
click at [282, 247] on input "text" at bounding box center [330, 243] width 124 height 22
type input "[DATE]"
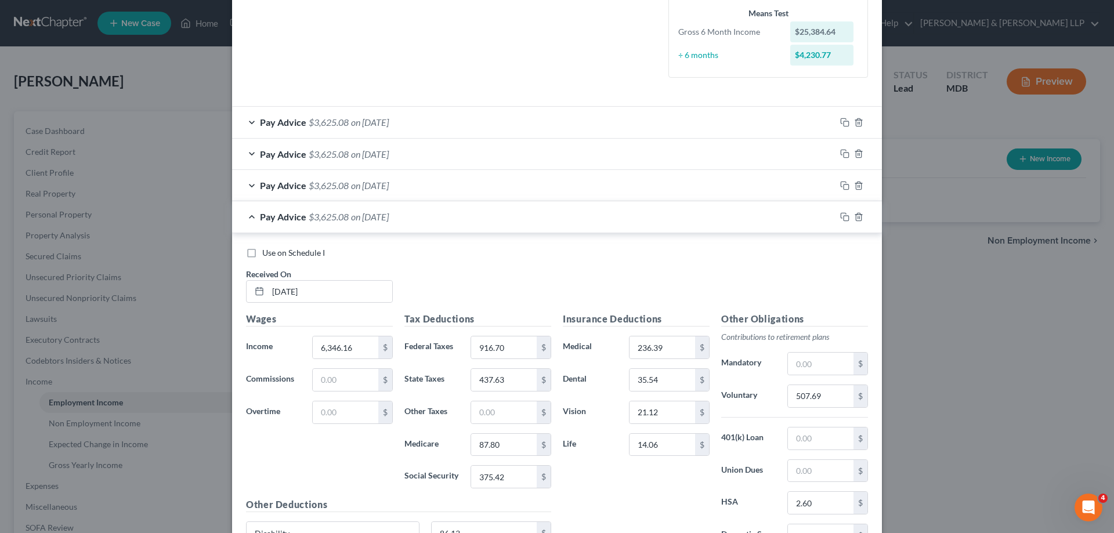
scroll to position [290, 0]
click at [330, 184] on span "$3,625.08" at bounding box center [329, 183] width 40 height 11
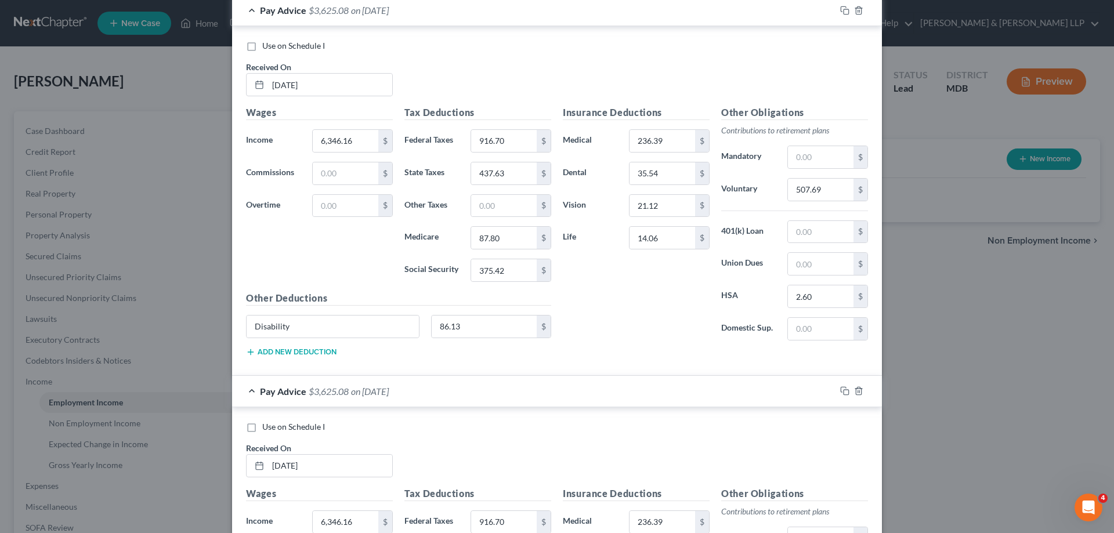
scroll to position [464, 0]
click at [251, 11] on div "Pay Advice $3,625.08 on [DATE]" at bounding box center [533, 9] width 603 height 31
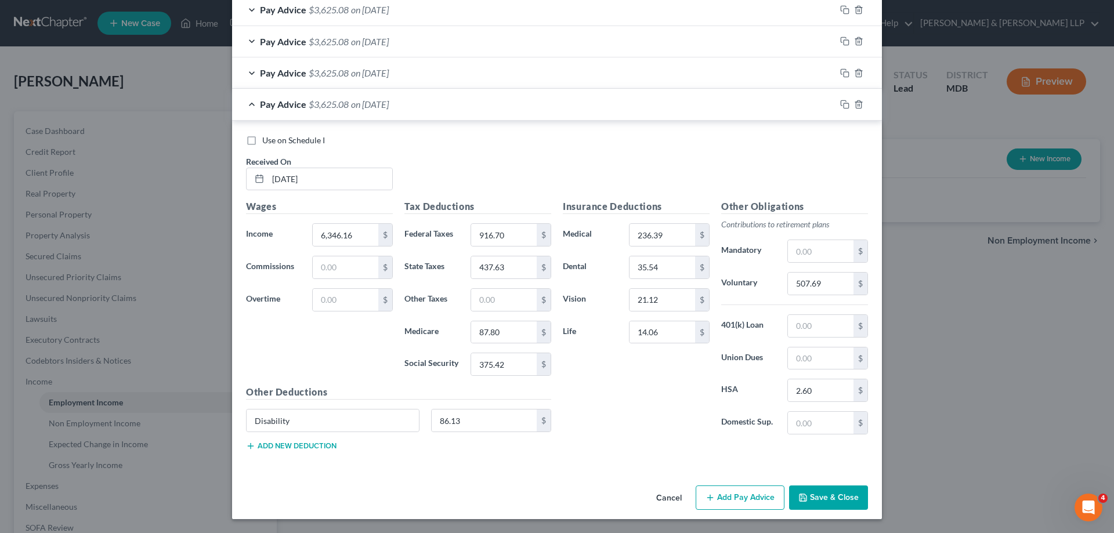
scroll to position [400, 0]
type input "209.91"
click at [512, 267] on input "437.63" at bounding box center [504, 267] width 66 height 22
type input "515.69"
click at [815, 326] on input "text" at bounding box center [821, 326] width 66 height 22
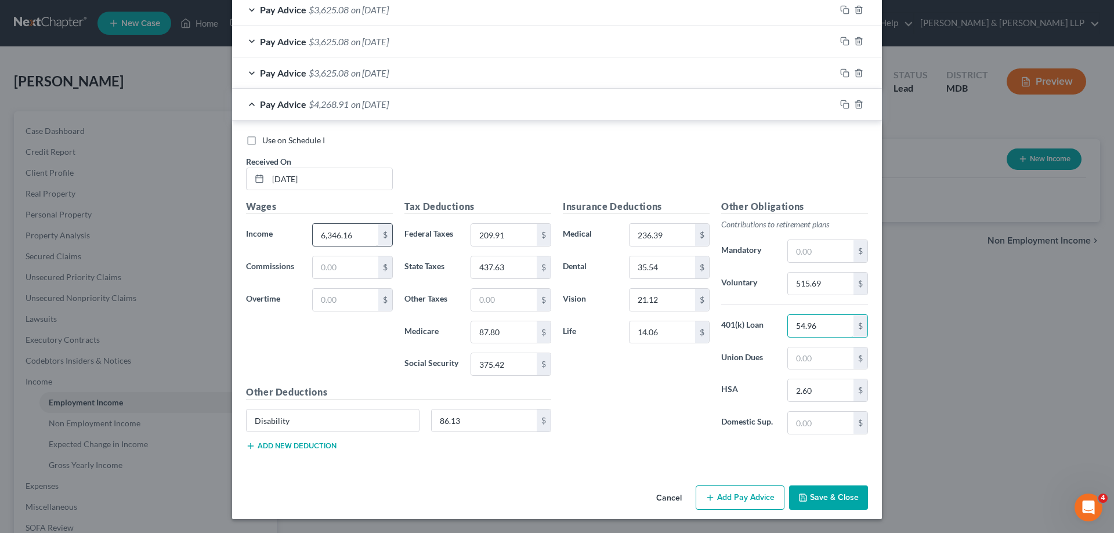
type input "54.96"
click at [328, 238] on input "6,346.16" at bounding box center [346, 235] width 66 height 22
click at [327, 236] on input "6,346.16" at bounding box center [346, 235] width 66 height 22
drag, startPoint x: 352, startPoint y: 232, endPoint x: 276, endPoint y: 233, distance: 76.6
click at [276, 233] on div "Income * 646.16 $" at bounding box center [319, 234] width 158 height 23
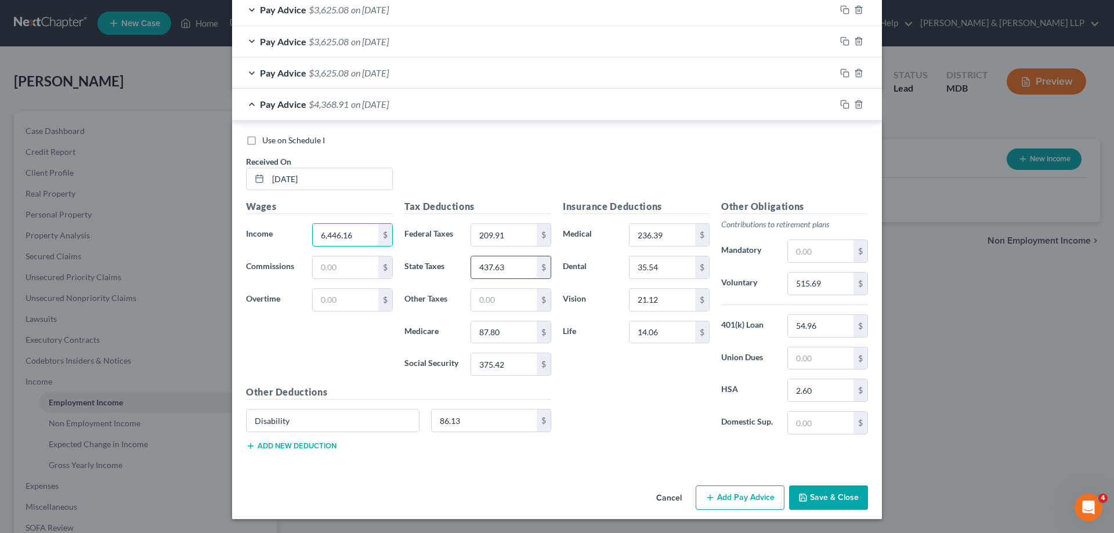
type input "6,446.16"
click at [506, 272] on input "437.63" at bounding box center [504, 267] width 66 height 22
type input "2.86"
click at [660, 335] on input "14.06" at bounding box center [663, 332] width 66 height 22
click at [512, 363] on input "375.42" at bounding box center [504, 364] width 66 height 22
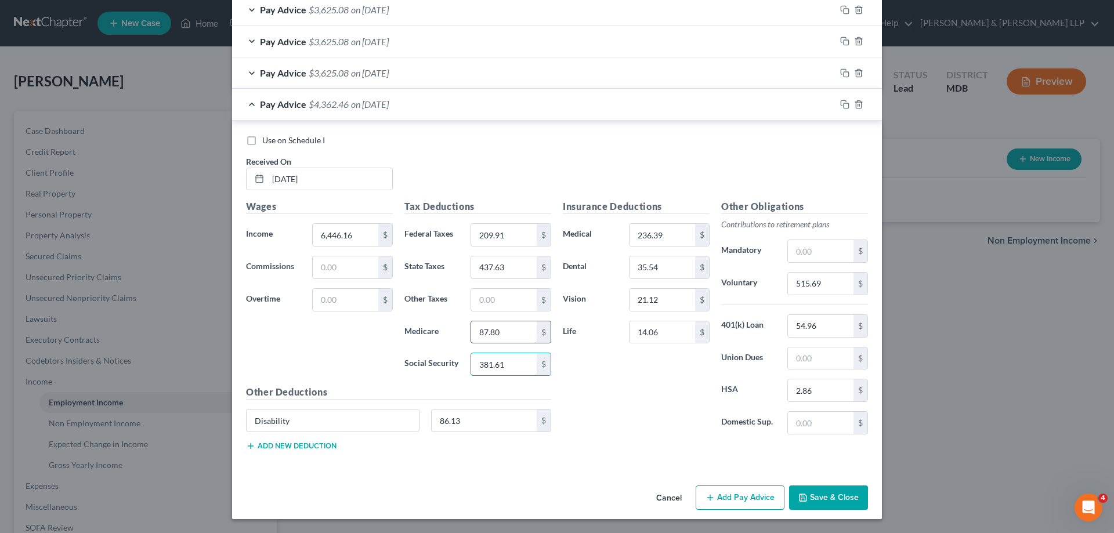
type input "381.61"
click at [506, 334] on input "87.80" at bounding box center [504, 332] width 66 height 22
click at [664, 302] on input "21.12" at bounding box center [663, 300] width 66 height 22
type input "89.25"
click at [507, 370] on input "381.61" at bounding box center [504, 364] width 66 height 22
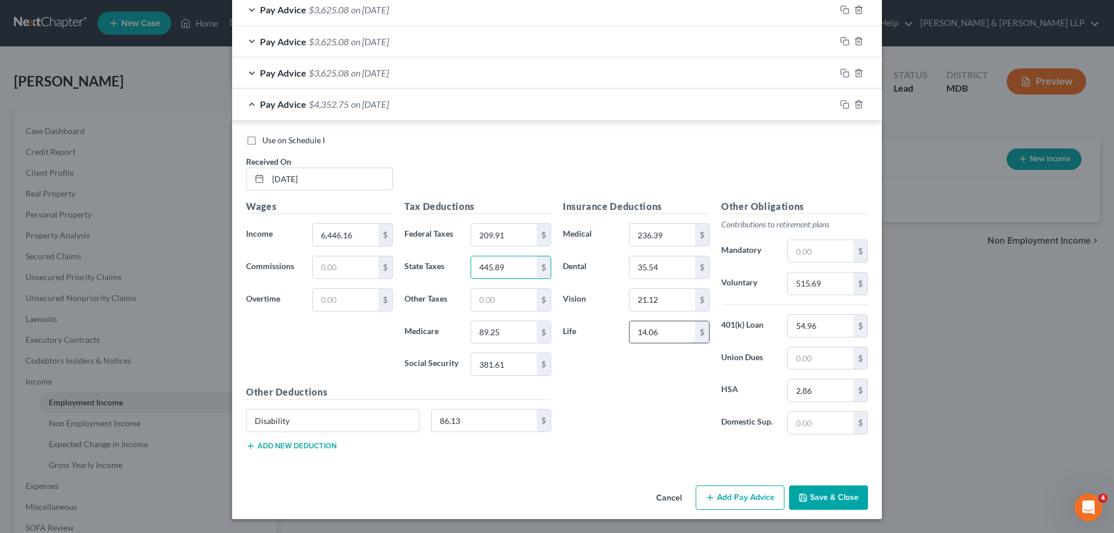
type input "445.89"
click at [668, 334] on input "14.06" at bounding box center [663, 332] width 66 height 22
click at [841, 105] on icon "button" at bounding box center [844, 104] width 9 height 9
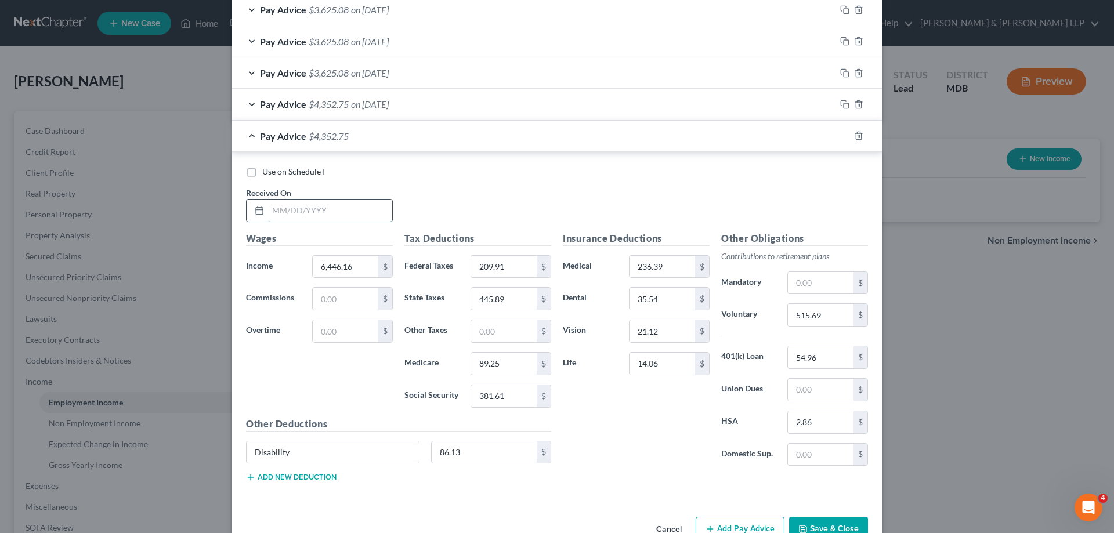
click at [282, 214] on input "text" at bounding box center [330, 211] width 124 height 22
type input "[DATE]"
click at [328, 267] on input "6,446.16" at bounding box center [346, 267] width 66 height 22
type input "6,346.16"
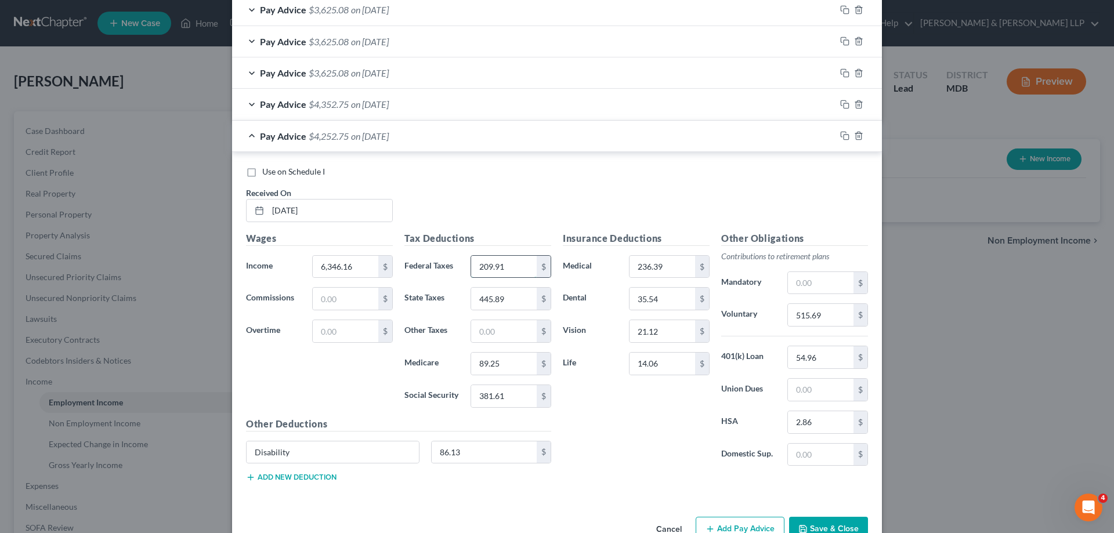
click at [519, 269] on input "209.91" at bounding box center [504, 267] width 66 height 22
type input "189.67"
click at [509, 298] on input "445.89" at bounding box center [504, 299] width 66 height 22
type input "435.83"
click at [522, 368] on input "89.25" at bounding box center [504, 364] width 66 height 22
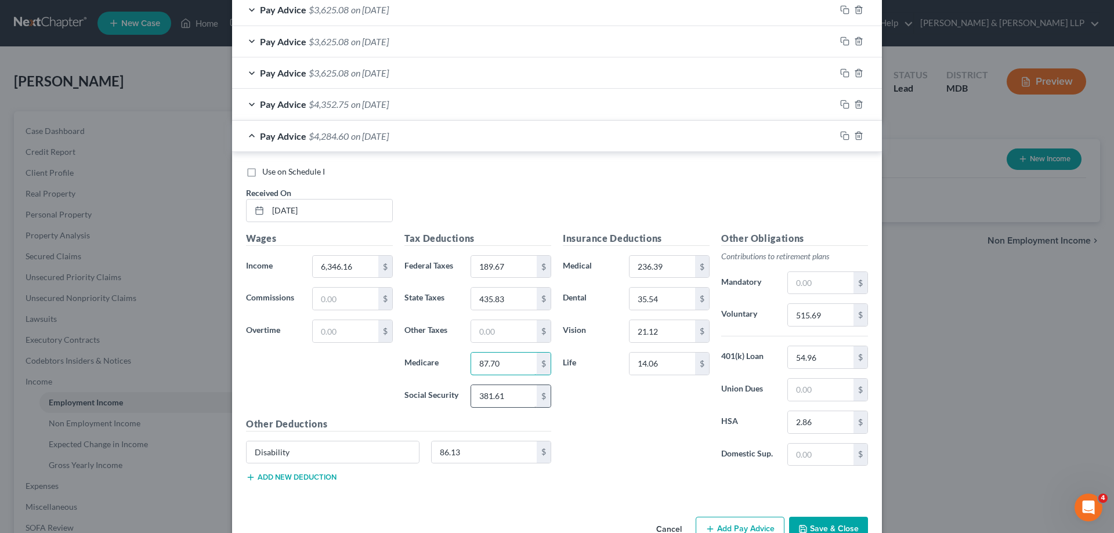
type input "87.70"
click at [505, 398] on input "381.61" at bounding box center [504, 396] width 66 height 22
type input "375.42"
click at [665, 269] on input "236.39" at bounding box center [663, 267] width 66 height 22
click at [835, 316] on input "515.69" at bounding box center [821, 315] width 66 height 22
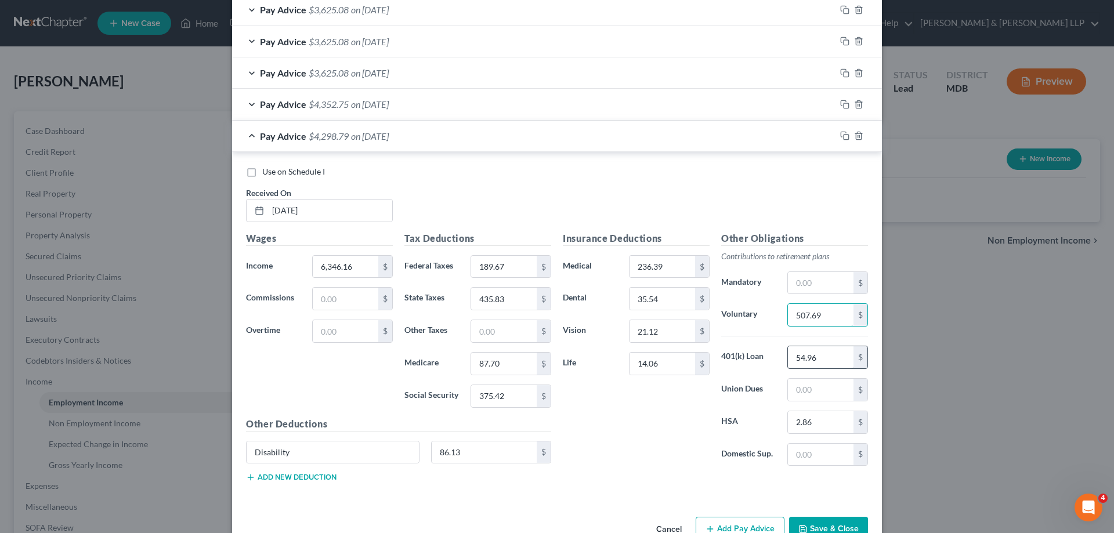
type input "507.69"
click at [818, 358] on input "54.96" at bounding box center [821, 357] width 66 height 22
click at [493, 363] on input "87.70" at bounding box center [504, 364] width 66 height 22
type input "87.80"
click at [667, 332] on input "21.12" at bounding box center [663, 331] width 66 height 22
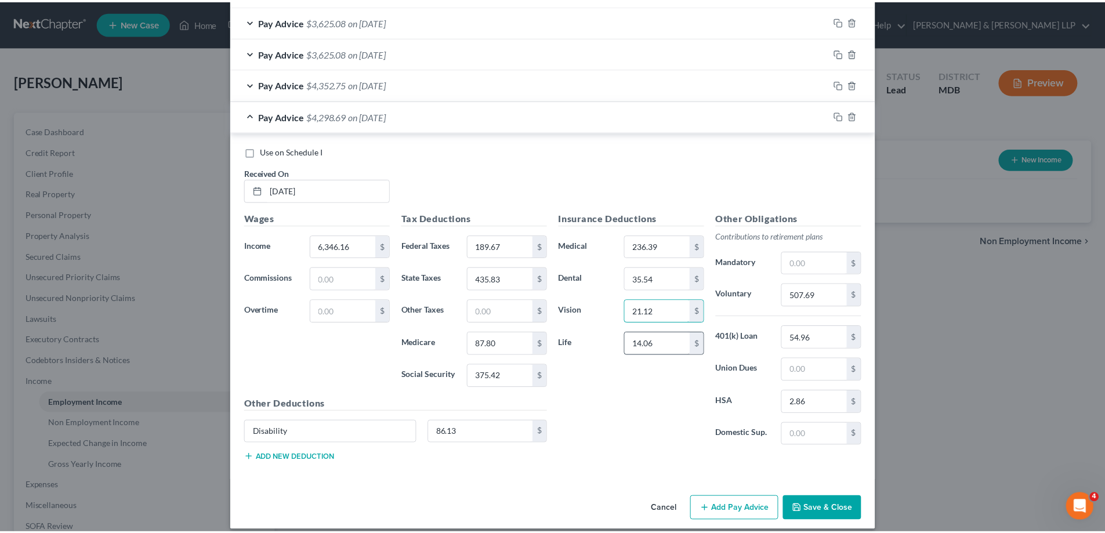
scroll to position [432, 0]
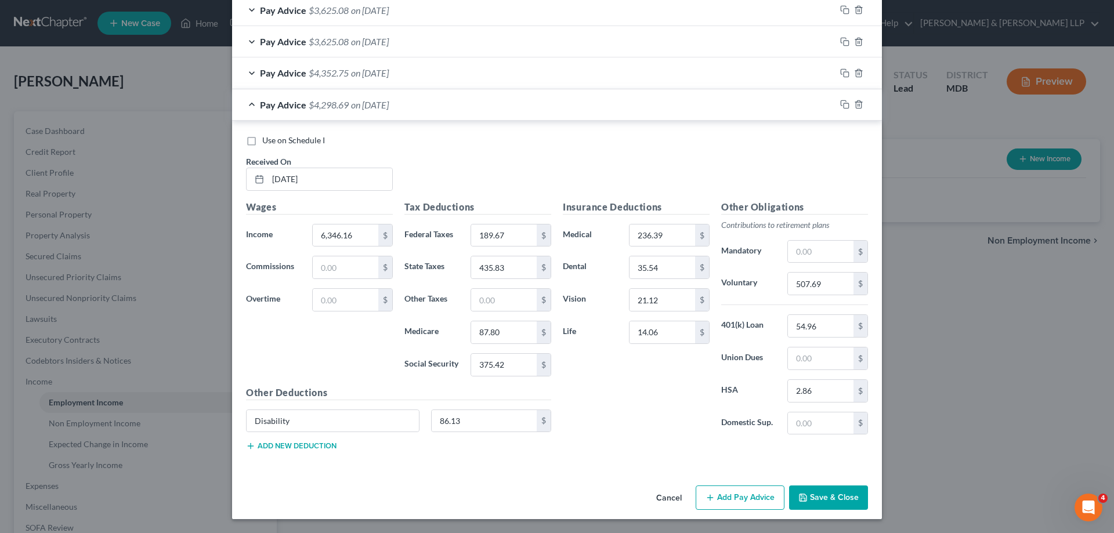
click at [823, 500] on button "Save & Close" at bounding box center [828, 498] width 79 height 24
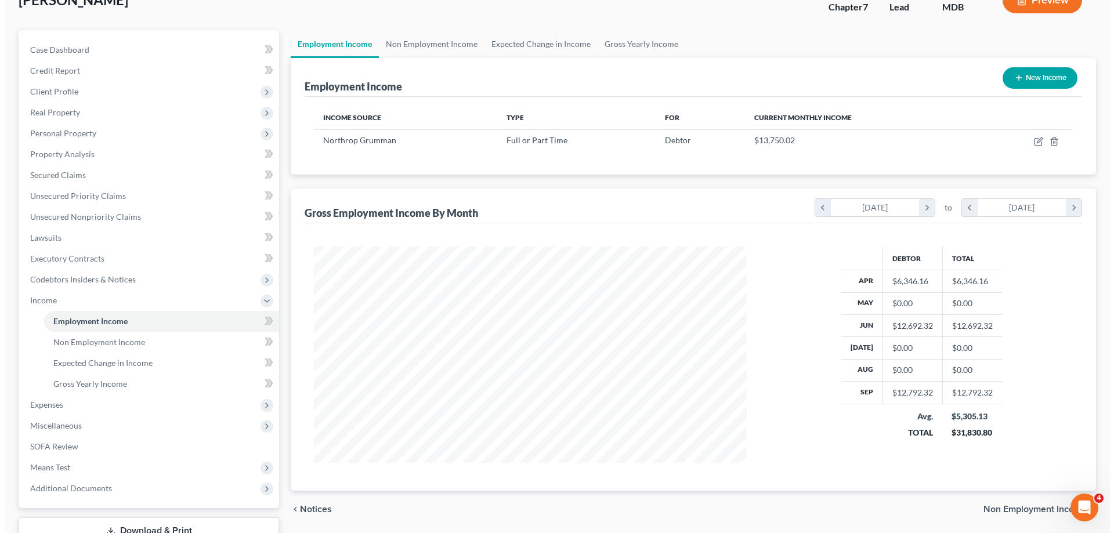
scroll to position [51, 0]
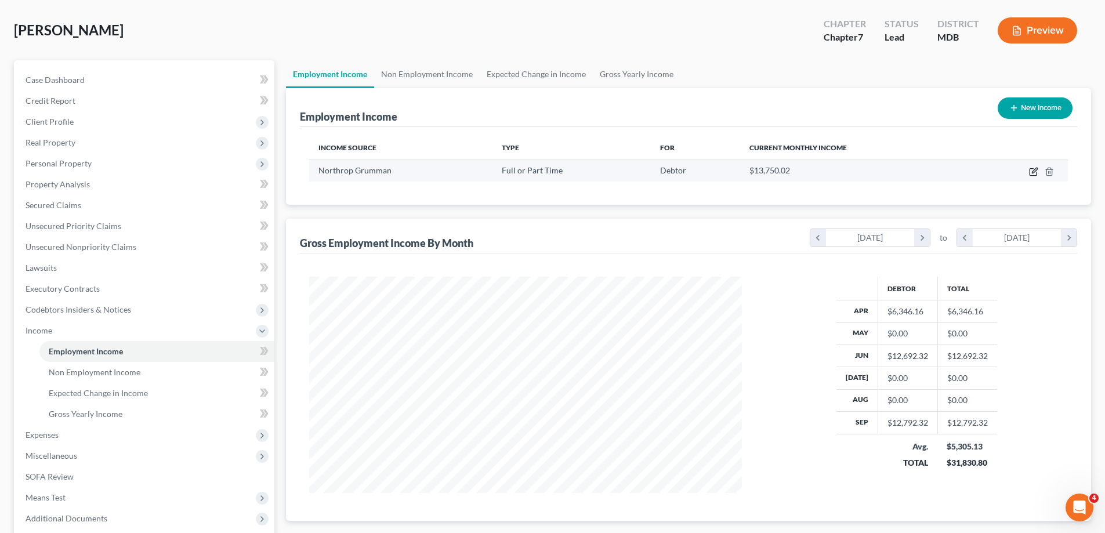
click at [1032, 171] on icon "button" at bounding box center [1033, 171] width 9 height 9
select select "0"
select select "45"
select select "2"
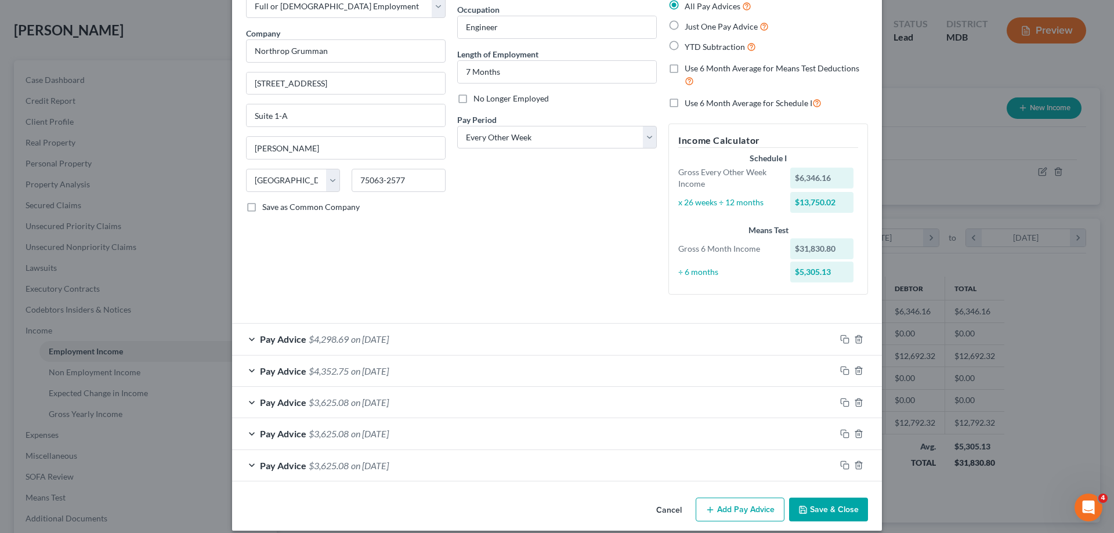
scroll to position [82, 0]
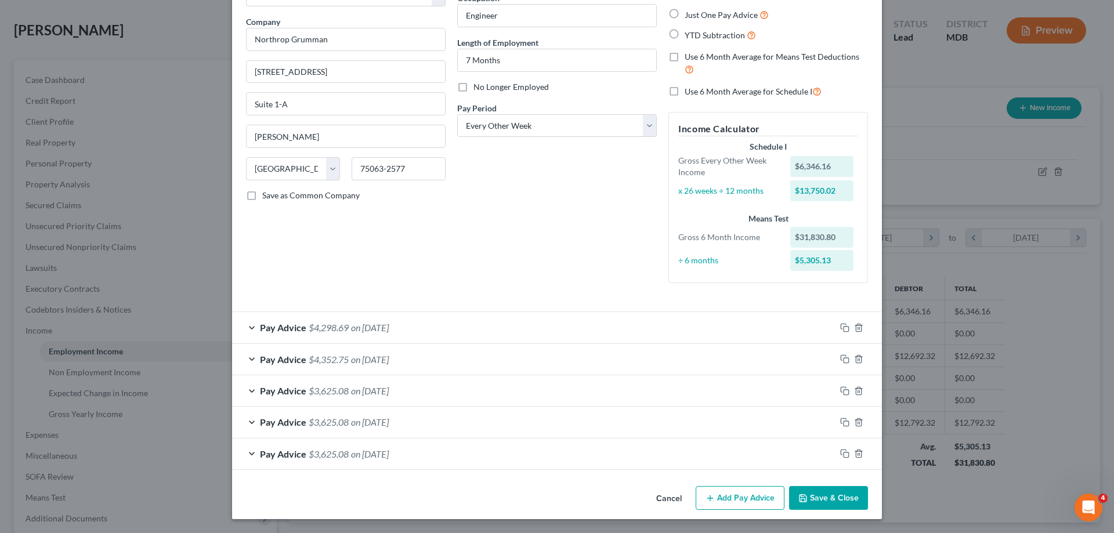
click at [249, 454] on div "Pay Advice $3,625.08 on [DATE]" at bounding box center [533, 454] width 603 height 31
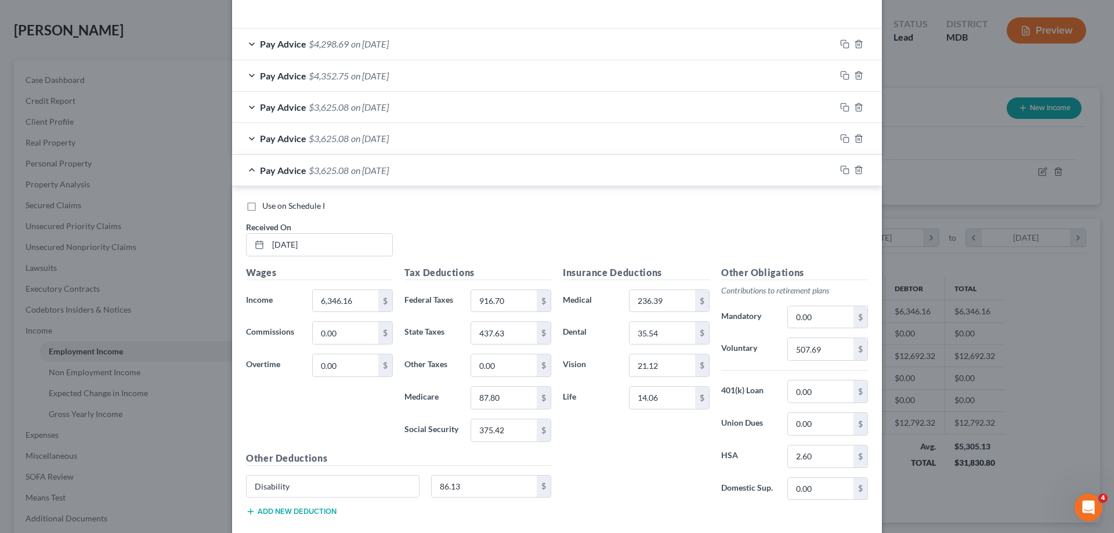
scroll to position [432, 0]
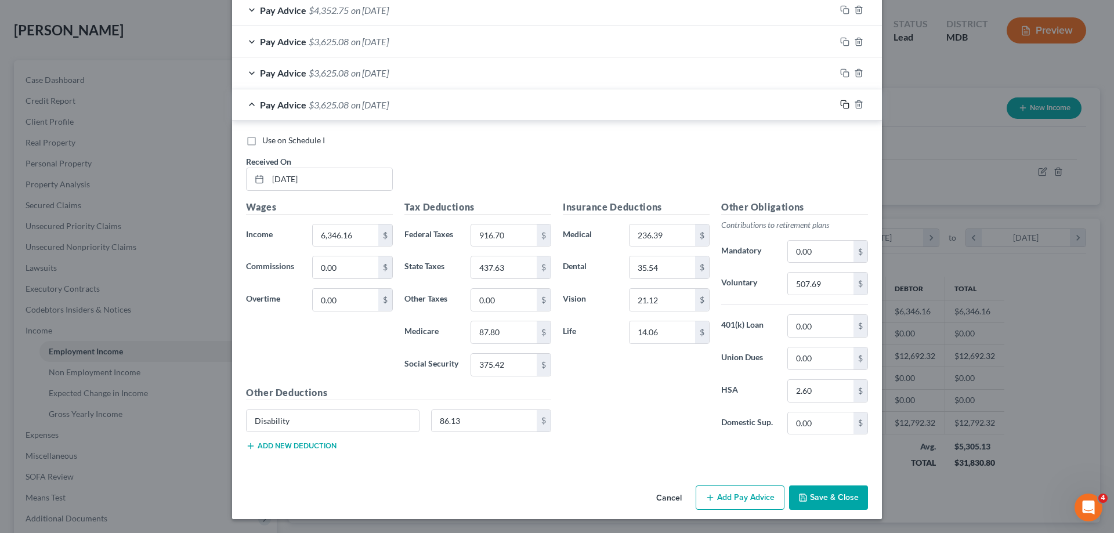
click at [842, 106] on icon "button" at bounding box center [844, 104] width 9 height 9
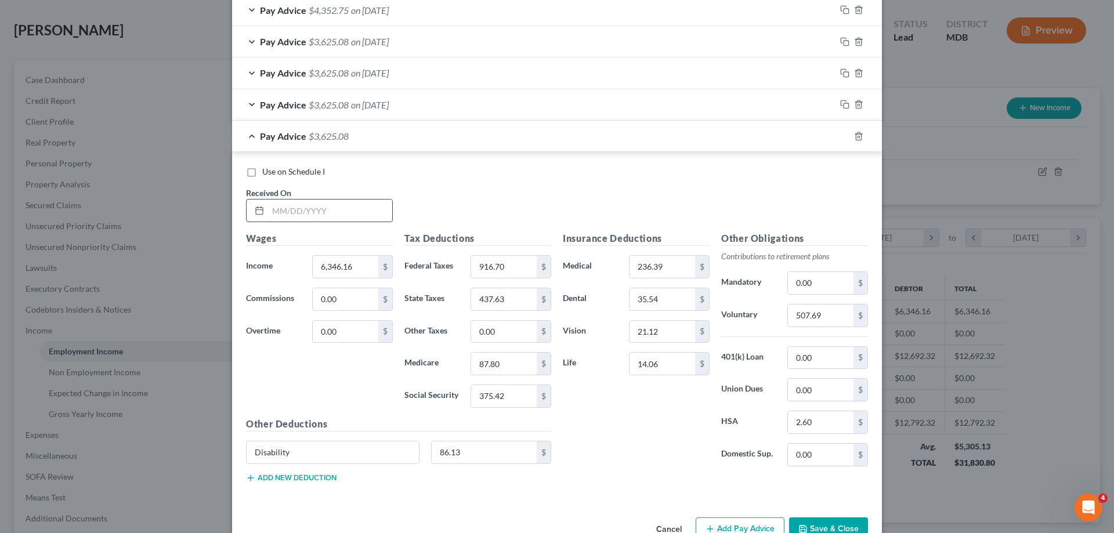
click at [284, 212] on input "text" at bounding box center [330, 211] width 124 height 22
type input "[DATE]"
click at [337, 329] on input "0.00" at bounding box center [346, 332] width 66 height 22
type input "793.27"
click at [509, 271] on input "916.70" at bounding box center [504, 267] width 66 height 22
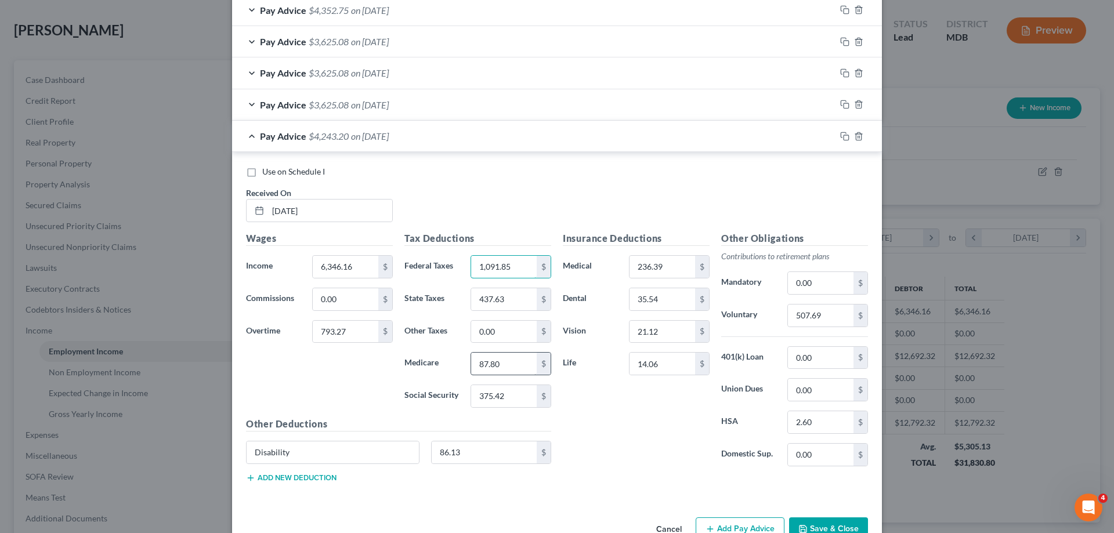
type input "1,091.85"
click at [513, 361] on input "87.80" at bounding box center [504, 364] width 66 height 22
type input "99.30"
click at [509, 395] on input "375.42" at bounding box center [504, 396] width 66 height 22
type input "424.61"
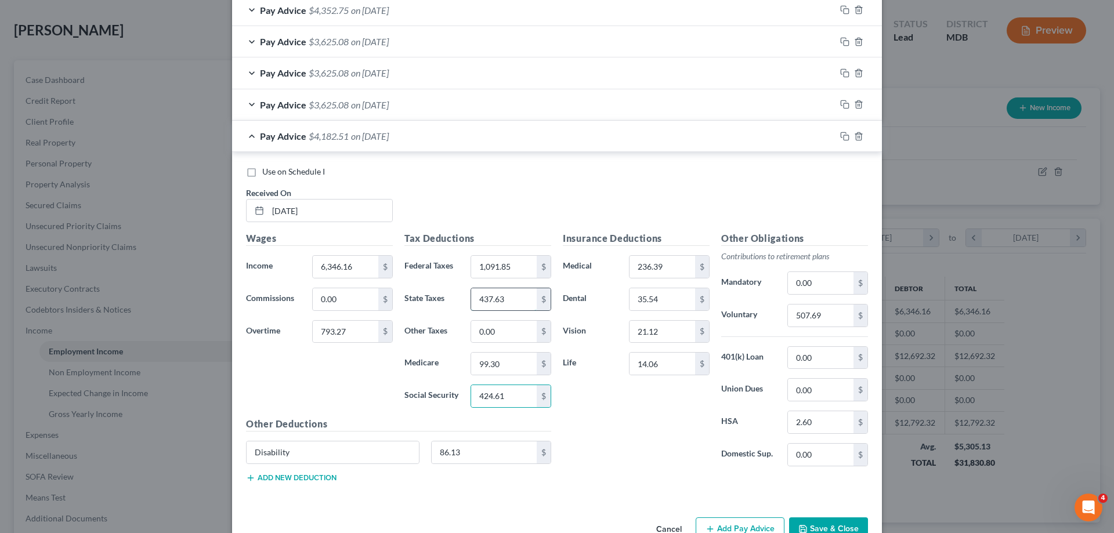
click at [516, 296] on input "437.63" at bounding box center [504, 299] width 66 height 22
type input "500.29"
click at [677, 267] on input "236.39" at bounding box center [663, 267] width 66 height 22
click at [830, 319] on input "507.69" at bounding box center [821, 316] width 66 height 22
type input "571.15"
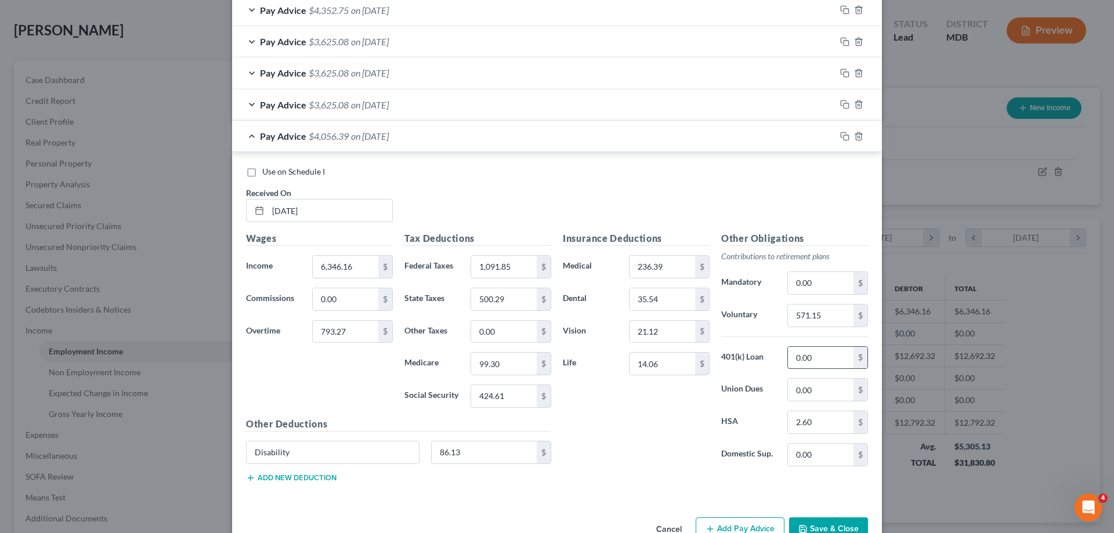
click at [817, 359] on input "0.00" at bounding box center [821, 358] width 66 height 22
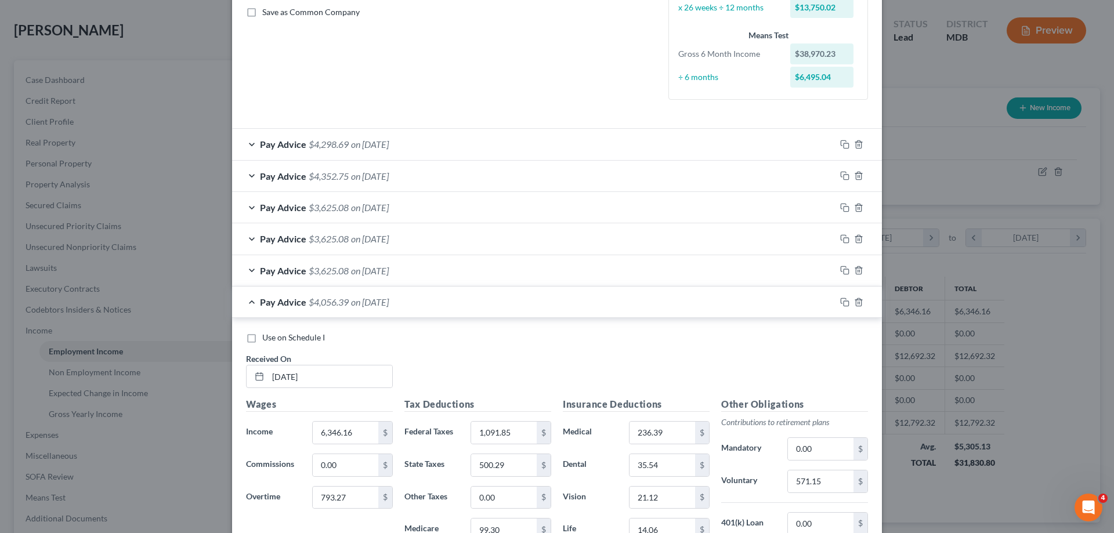
scroll to position [258, 0]
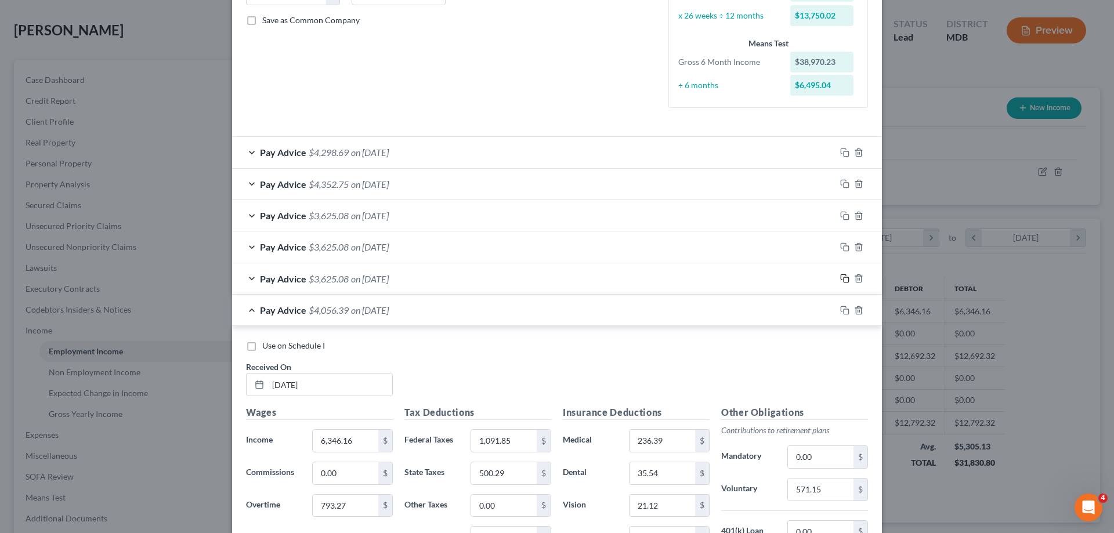
click at [840, 278] on icon "button" at bounding box center [844, 278] width 9 height 9
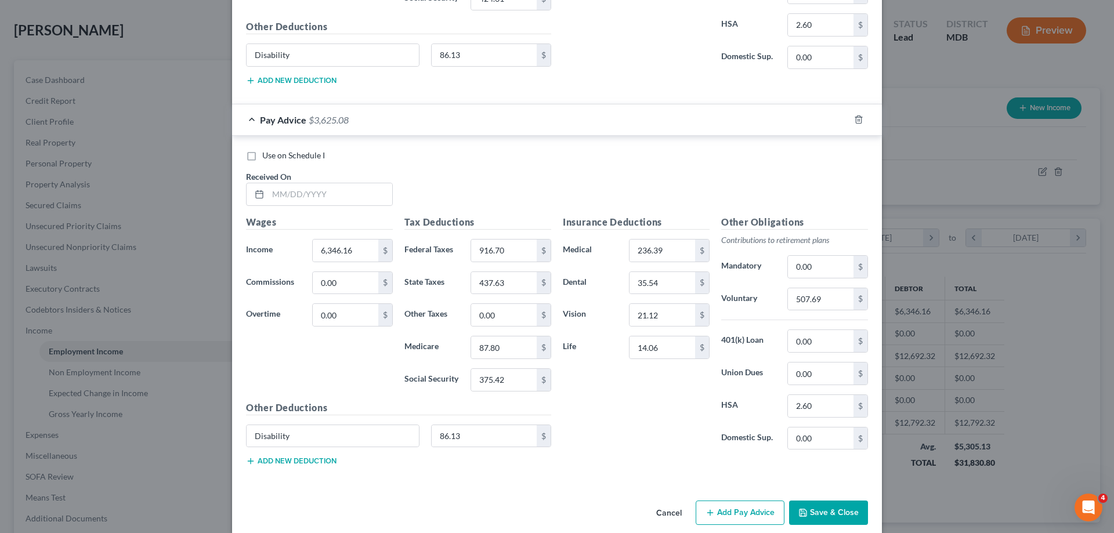
scroll to position [838, 0]
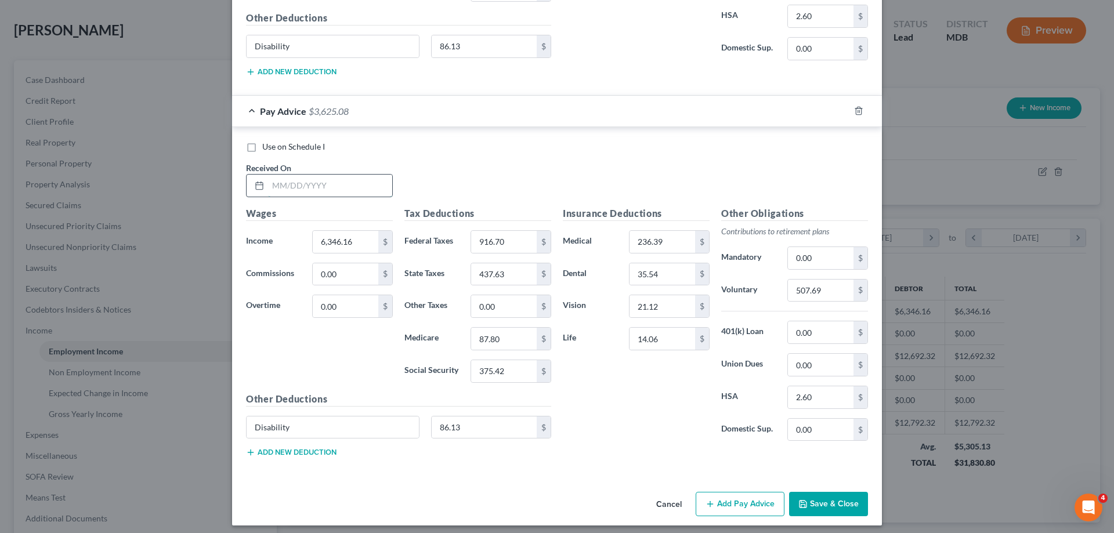
click at [274, 185] on input "text" at bounding box center [330, 186] width 124 height 22
type input "[DATE]"
click at [348, 308] on input "0.00" at bounding box center [346, 306] width 66 height 22
type input "15.87"
click at [513, 248] on input "916.70" at bounding box center [504, 242] width 66 height 22
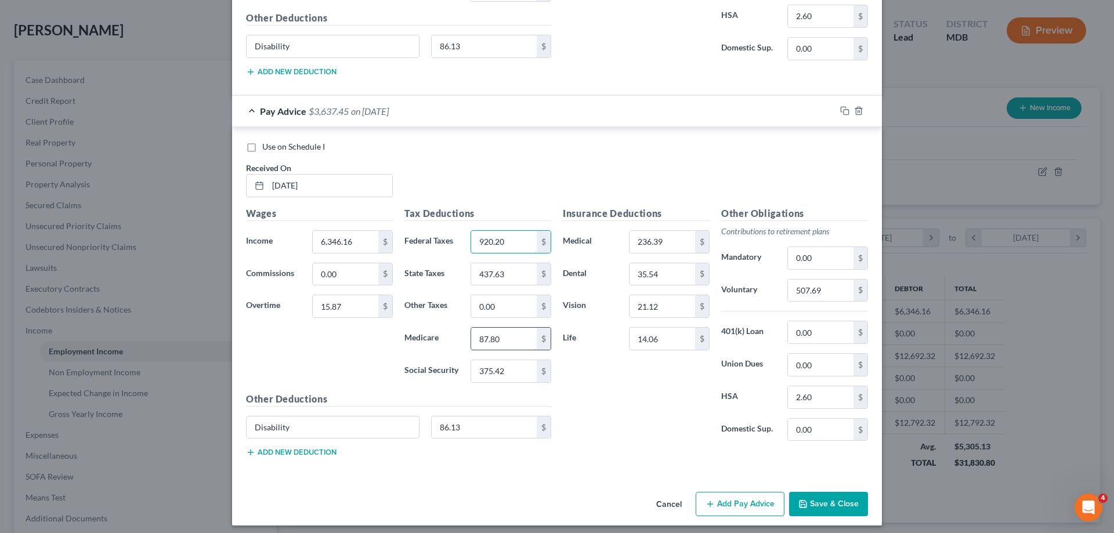
type input "920.20"
click at [509, 343] on input "87.80" at bounding box center [504, 339] width 66 height 22
type input "88.03"
click at [509, 378] on input "375.42" at bounding box center [504, 371] width 66 height 22
type input "376.42"
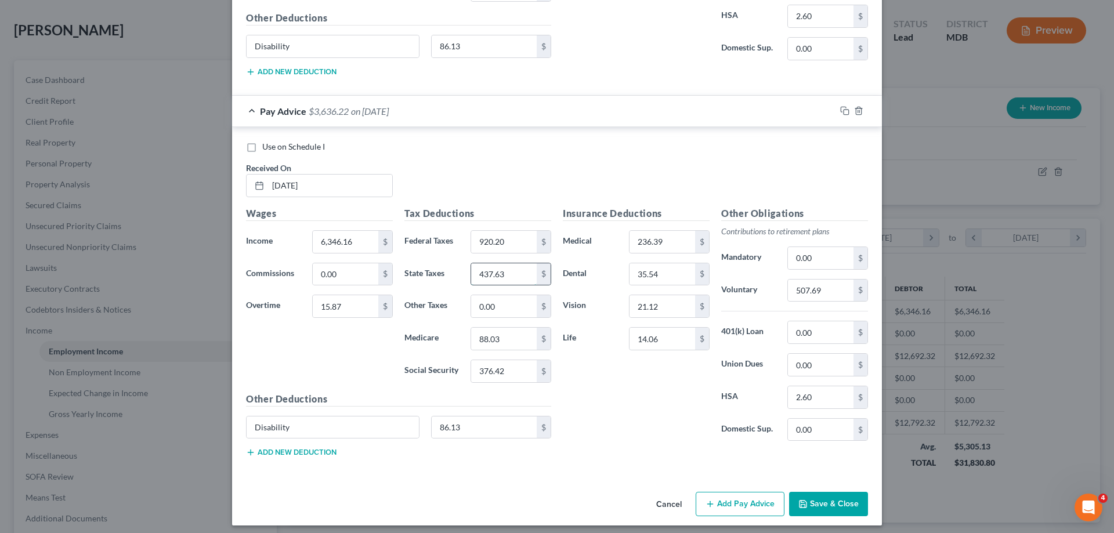
click at [514, 279] on input "437.63" at bounding box center [504, 274] width 66 height 22
type input "438.87"
click at [816, 280] on input "507.69" at bounding box center [821, 291] width 66 height 22
type input "508.96"
click at [821, 331] on input "0.00" at bounding box center [821, 332] width 66 height 22
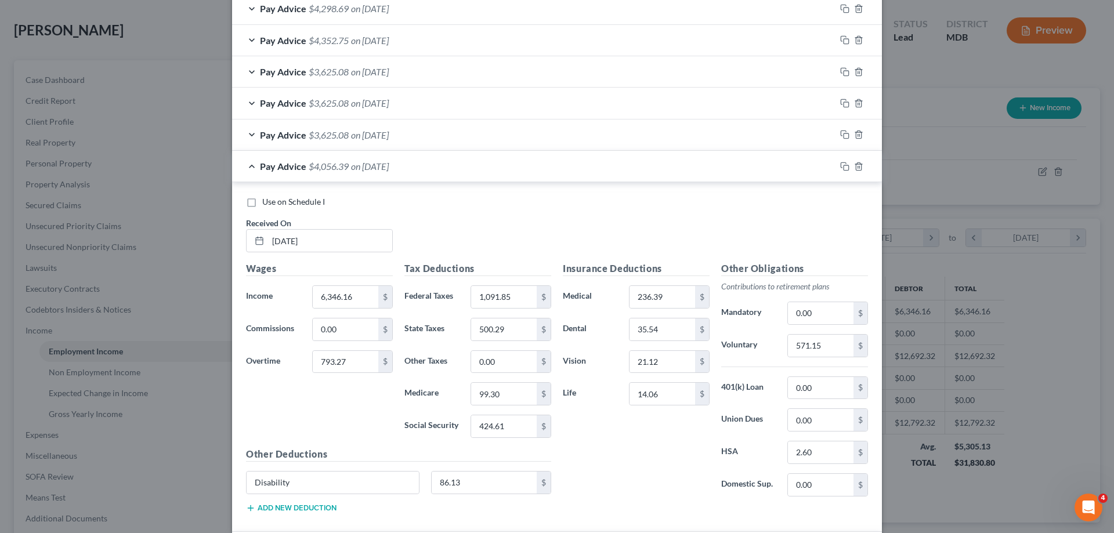
scroll to position [374, 0]
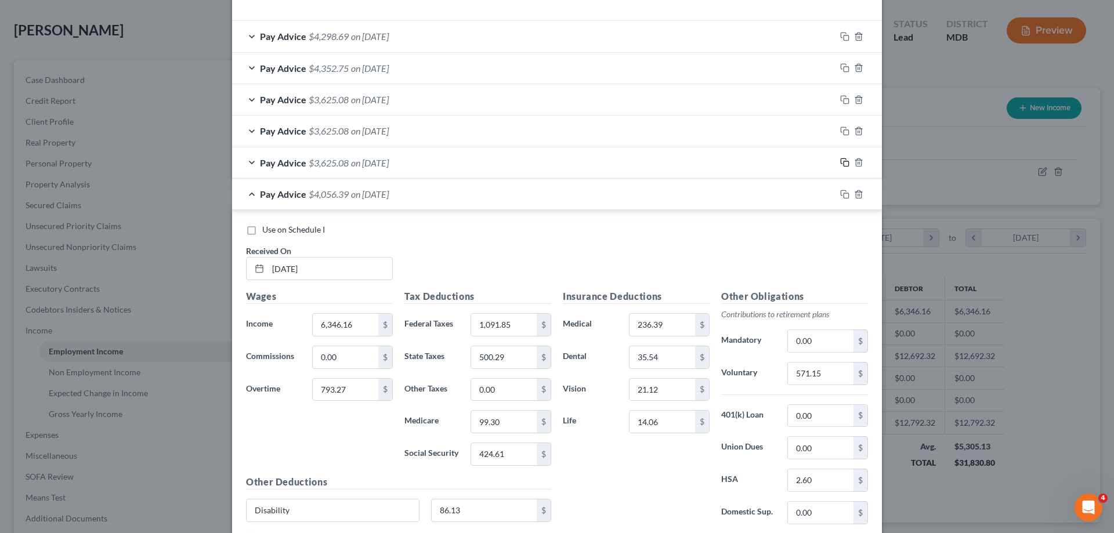
click at [840, 160] on icon "button" at bounding box center [844, 162] width 9 height 9
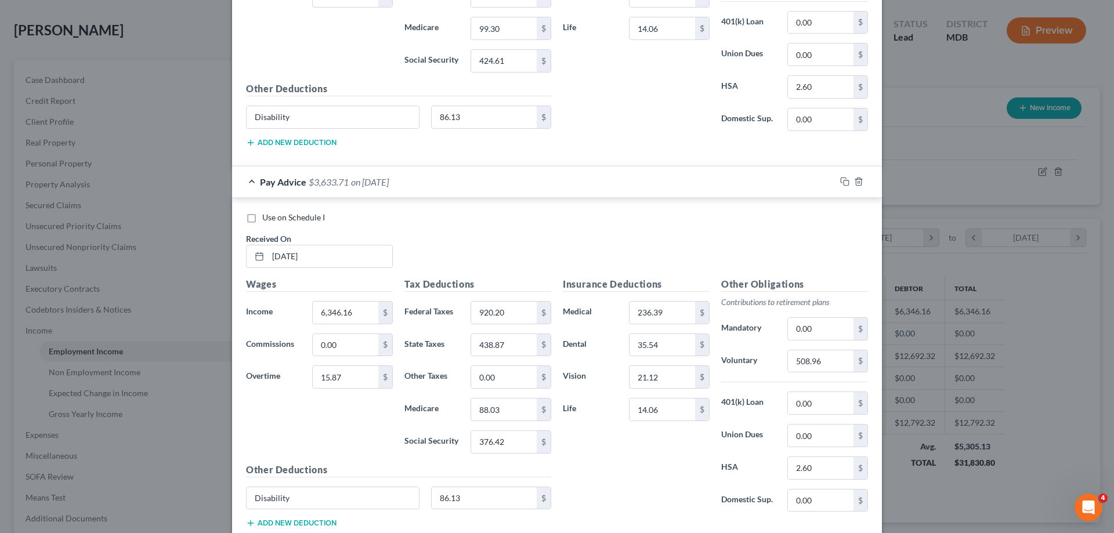
scroll to position [780, 0]
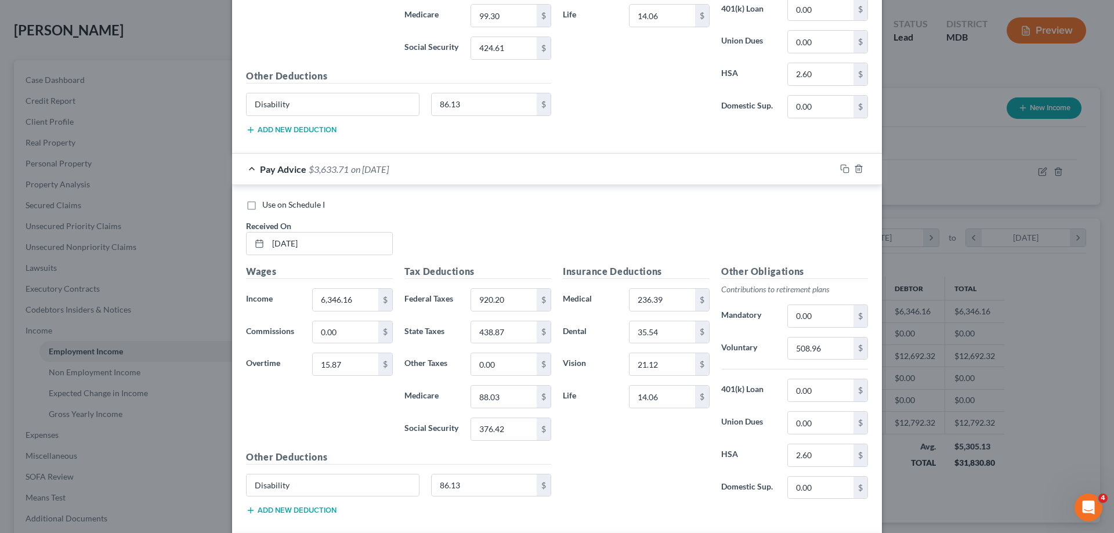
click at [265, 171] on span "Pay Advice" at bounding box center [283, 169] width 46 height 11
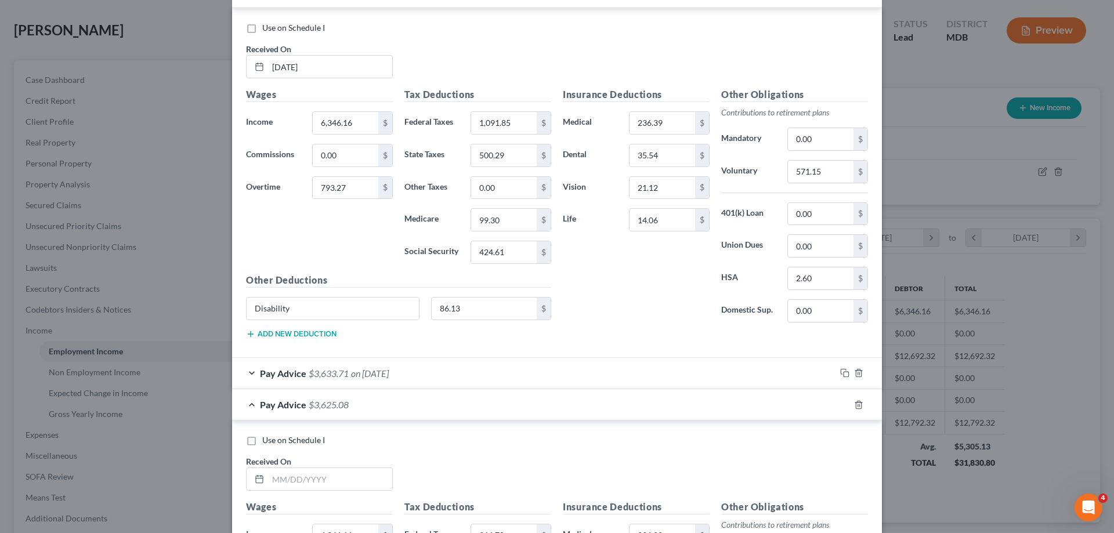
scroll to position [548, 0]
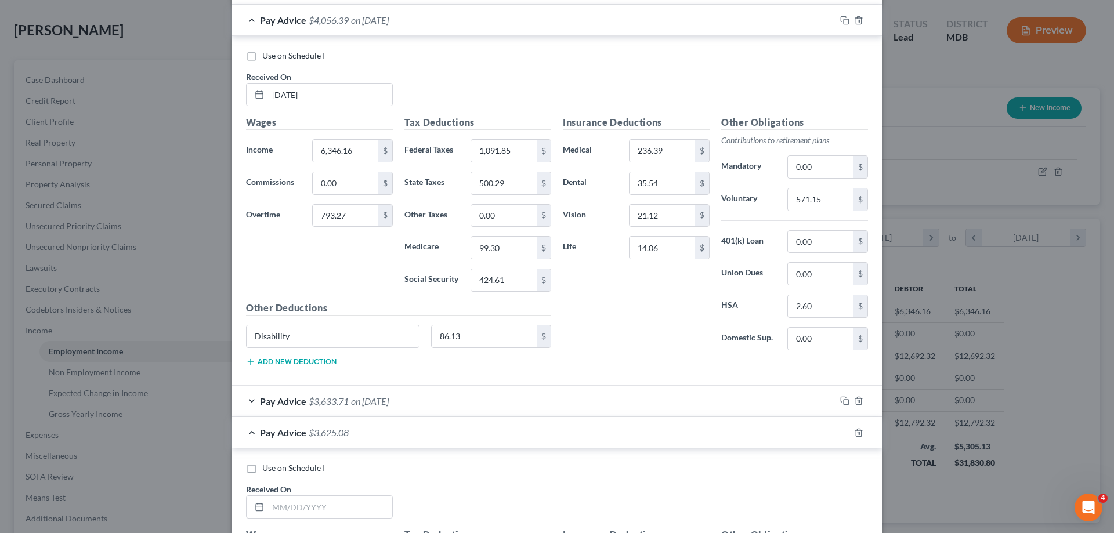
click at [269, 23] on span "Pay Advice" at bounding box center [283, 20] width 46 height 11
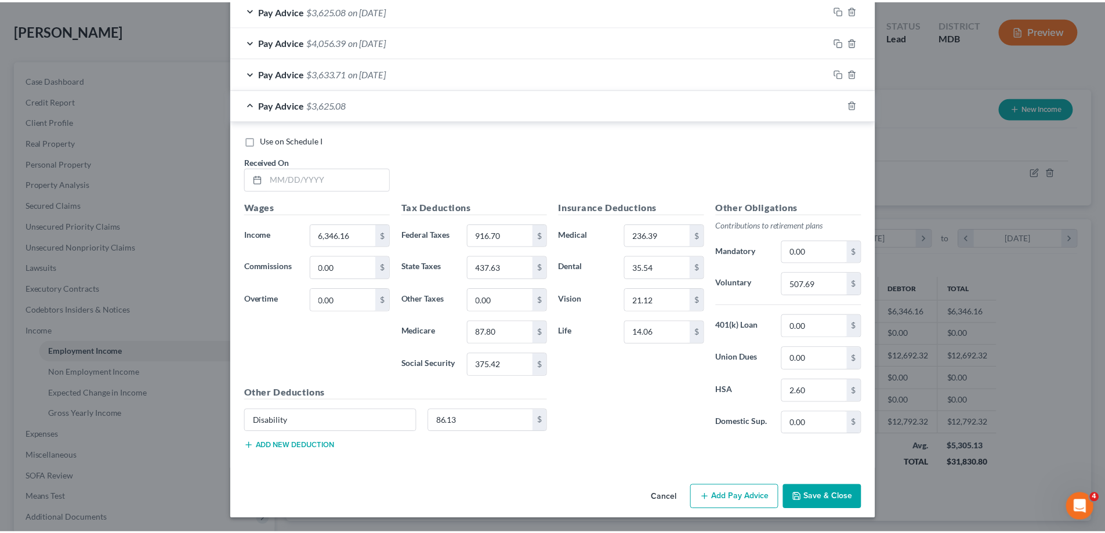
scroll to position [526, 0]
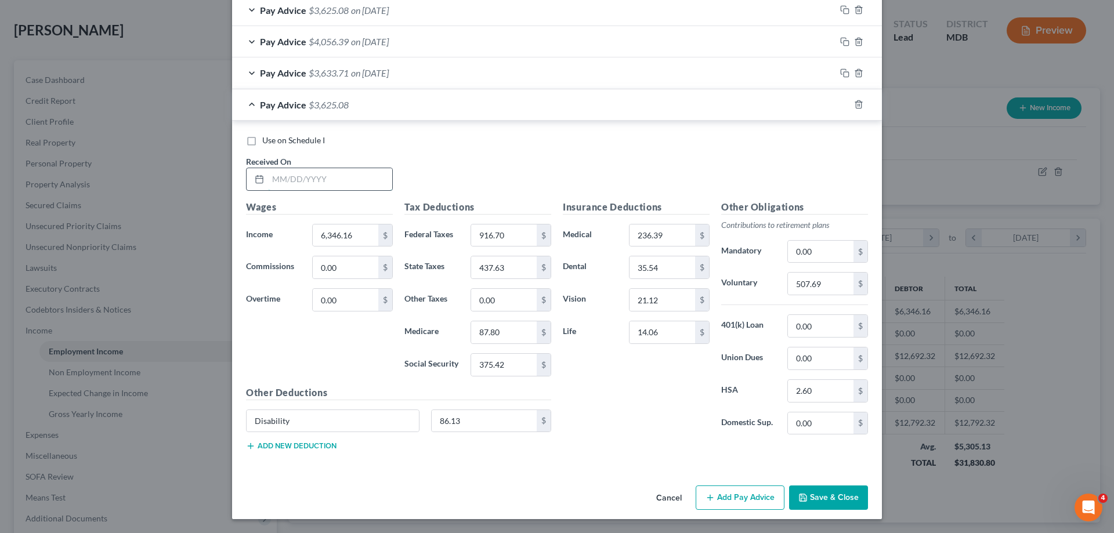
click at [292, 182] on input "text" at bounding box center [330, 179] width 124 height 22
click at [293, 180] on input "text" at bounding box center [330, 179] width 124 height 22
type input "[DATE]"
click at [339, 301] on input "0.00" at bounding box center [346, 300] width 66 height 22
type input "237.98"
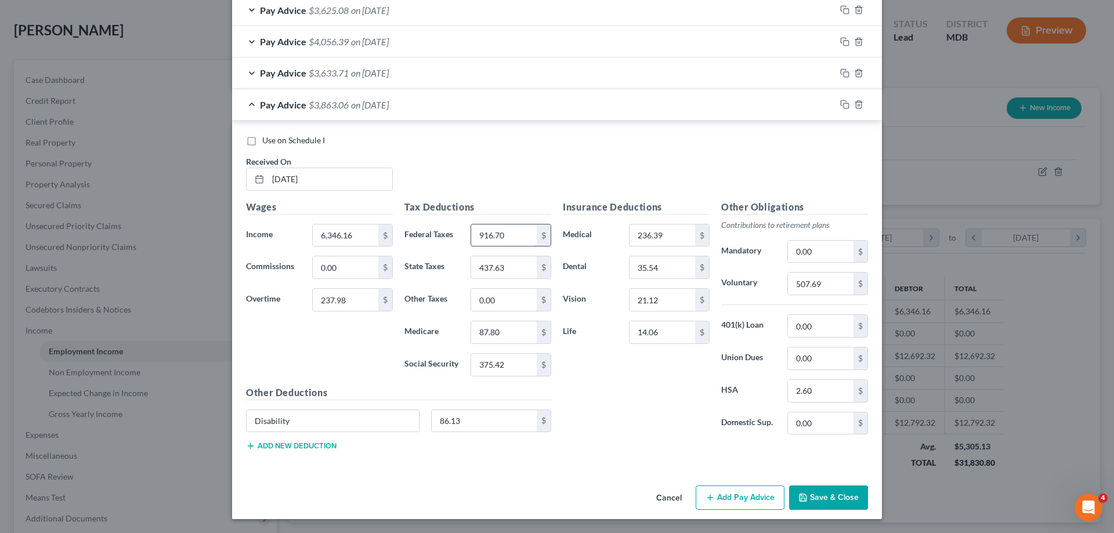
click at [512, 237] on input "916.70" at bounding box center [504, 236] width 66 height 22
type input "969.25"
click at [509, 332] on input "87.80" at bounding box center [504, 332] width 66 height 22
type input "91.26"
click at [502, 368] on input "375.42" at bounding box center [504, 365] width 66 height 22
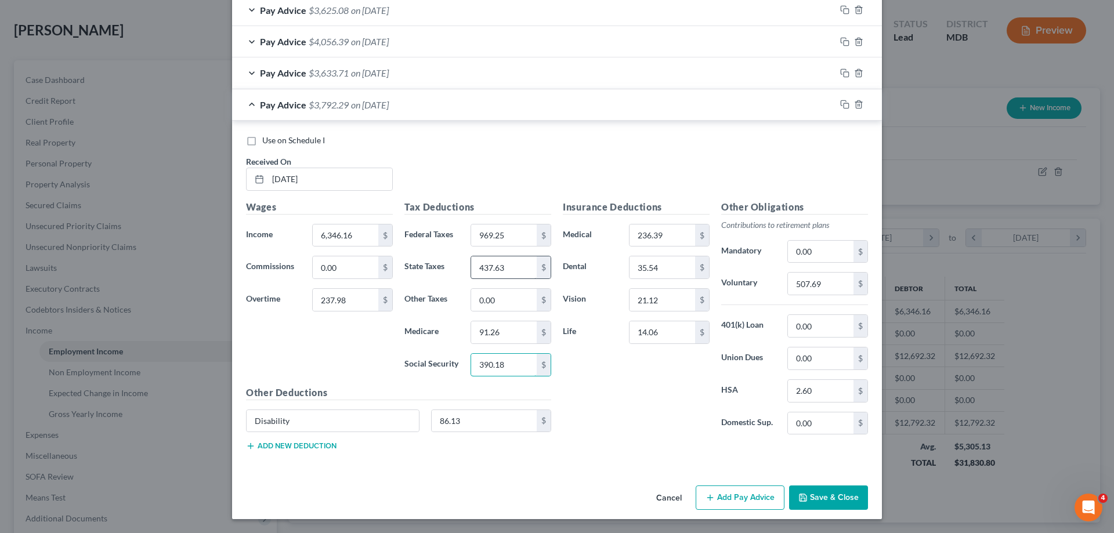
type input "390.18"
click at [510, 265] on input "437.63" at bounding box center [504, 267] width 66 height 22
type input "456.13"
click at [829, 283] on input "507.69" at bounding box center [821, 284] width 66 height 22
type input "526.73"
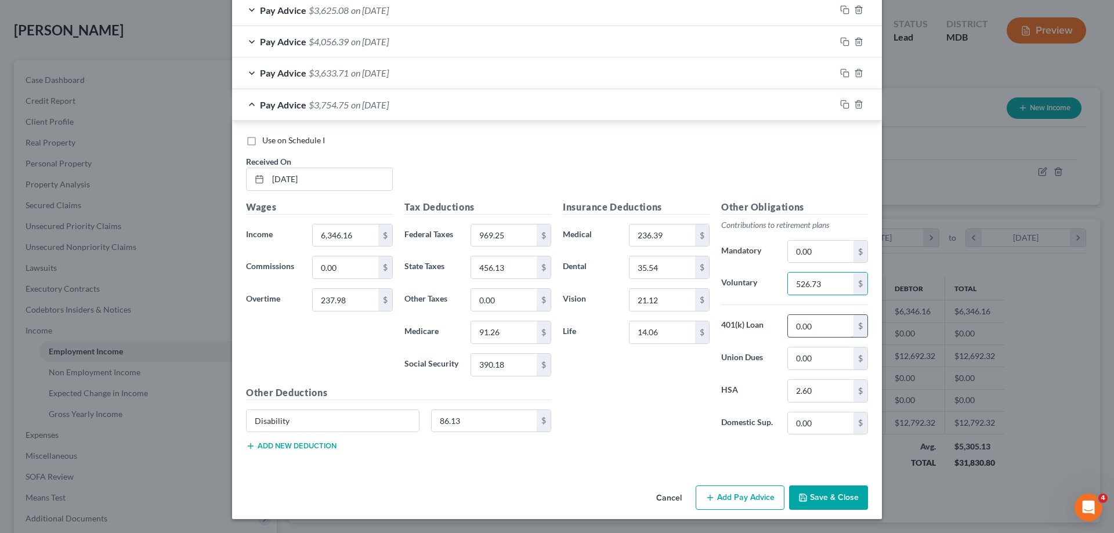
click at [825, 323] on input "0.00" at bounding box center [821, 326] width 66 height 22
click at [827, 497] on button "Save & Close" at bounding box center [828, 498] width 79 height 24
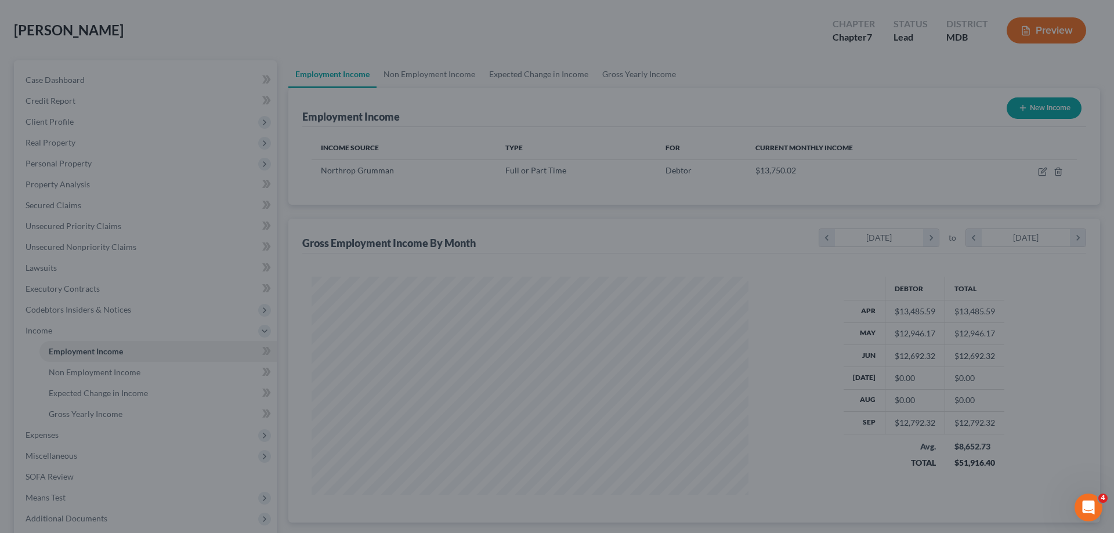
scroll to position [580008, 579768]
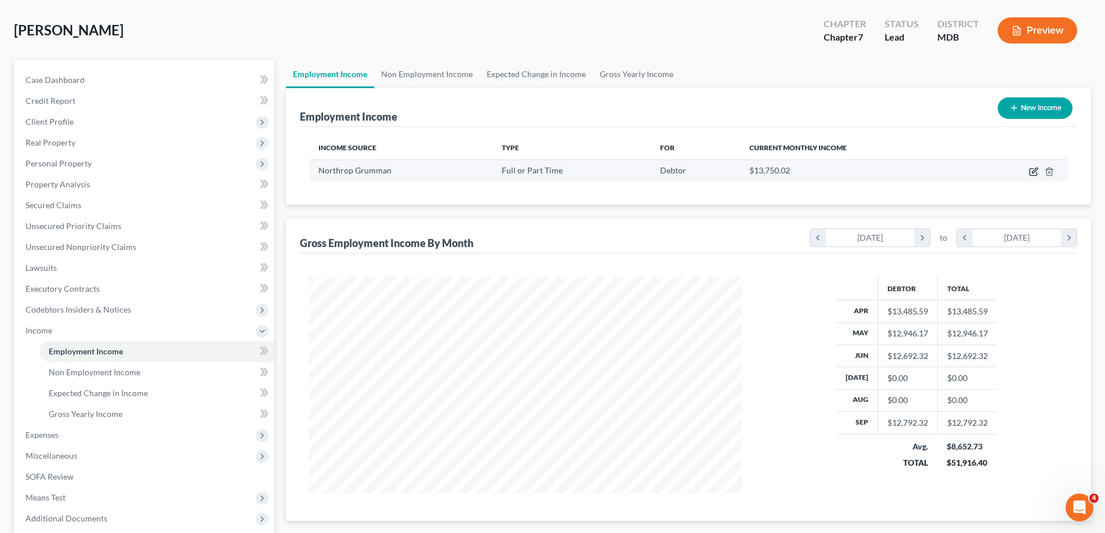
click at [1032, 173] on icon "button" at bounding box center [1033, 171] width 9 height 9
select select "0"
select select "45"
select select "2"
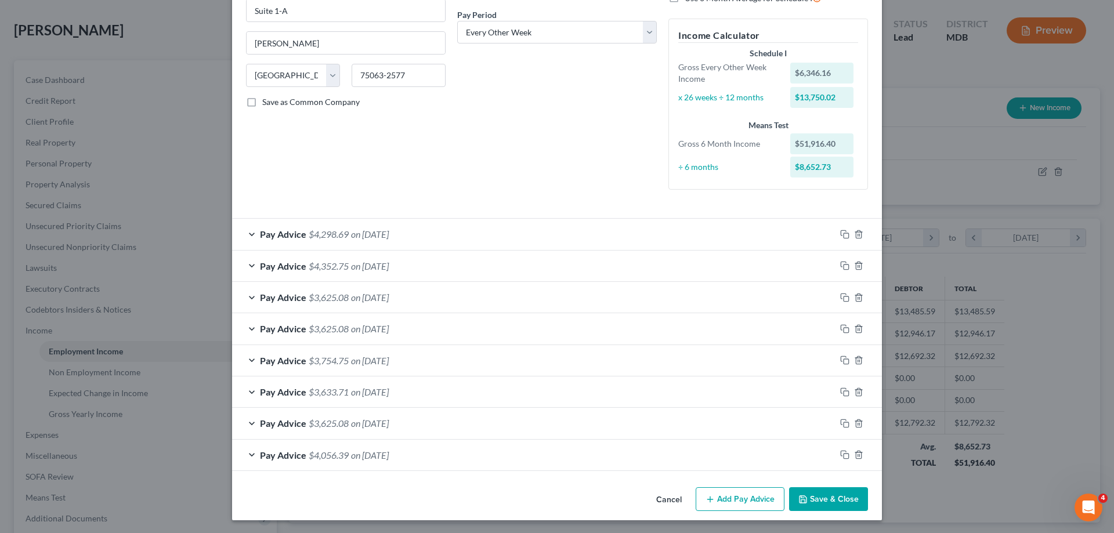
scroll to position [177, 0]
click at [246, 421] on div "Pay Advice $3,625.08 on [DATE]" at bounding box center [533, 422] width 603 height 31
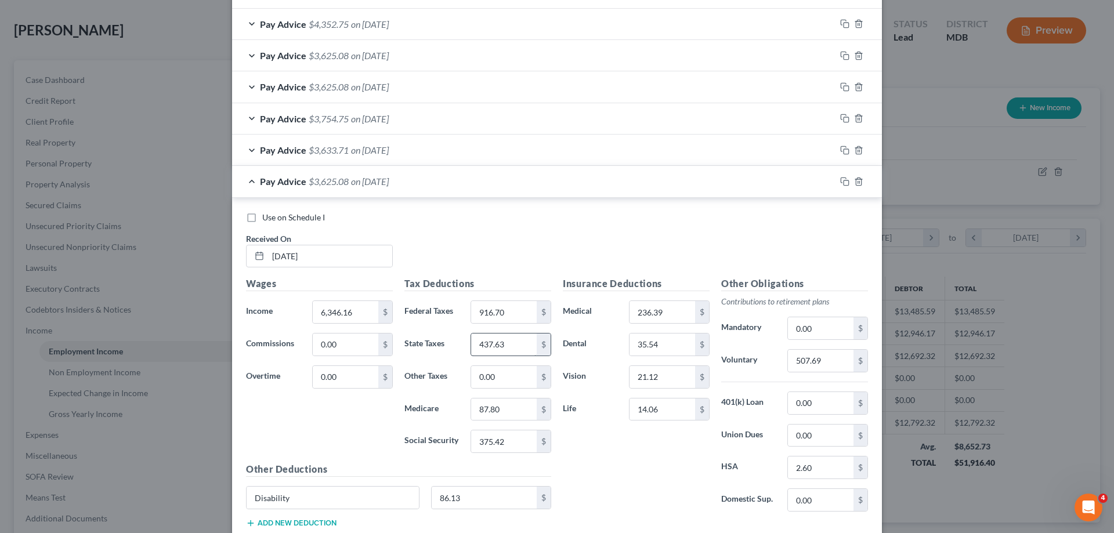
scroll to position [409, 0]
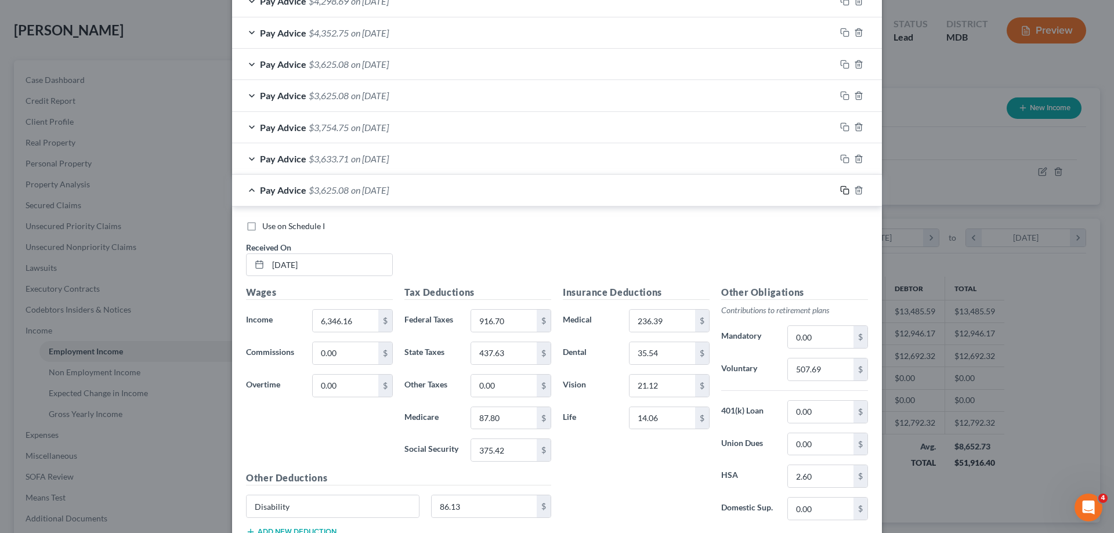
click at [840, 190] on icon "button" at bounding box center [844, 190] width 9 height 9
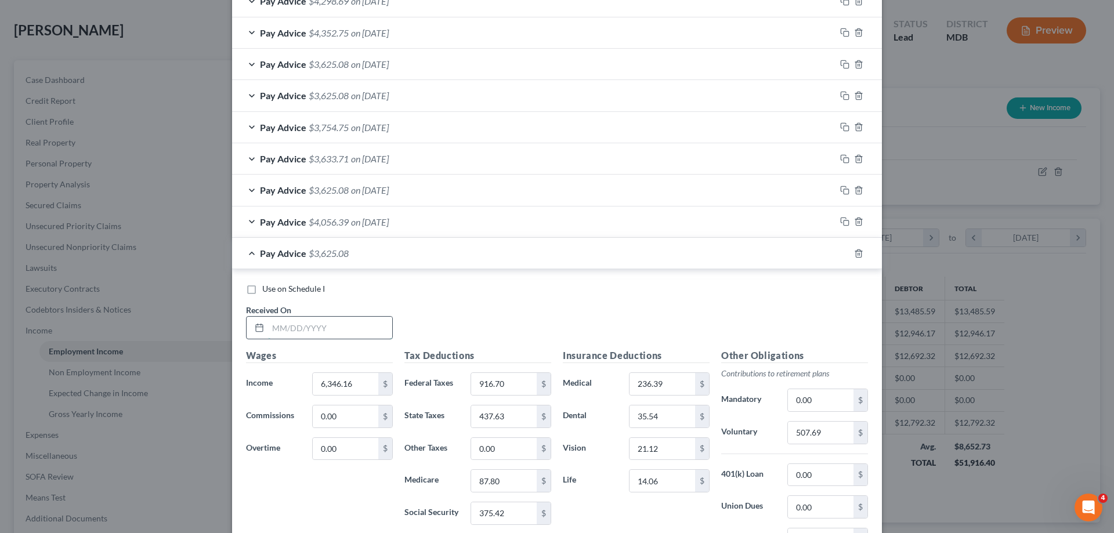
click at [281, 329] on input "text" at bounding box center [330, 328] width 124 height 22
type input "[DATE]"
click at [350, 454] on input "0.00" at bounding box center [346, 449] width 66 height 22
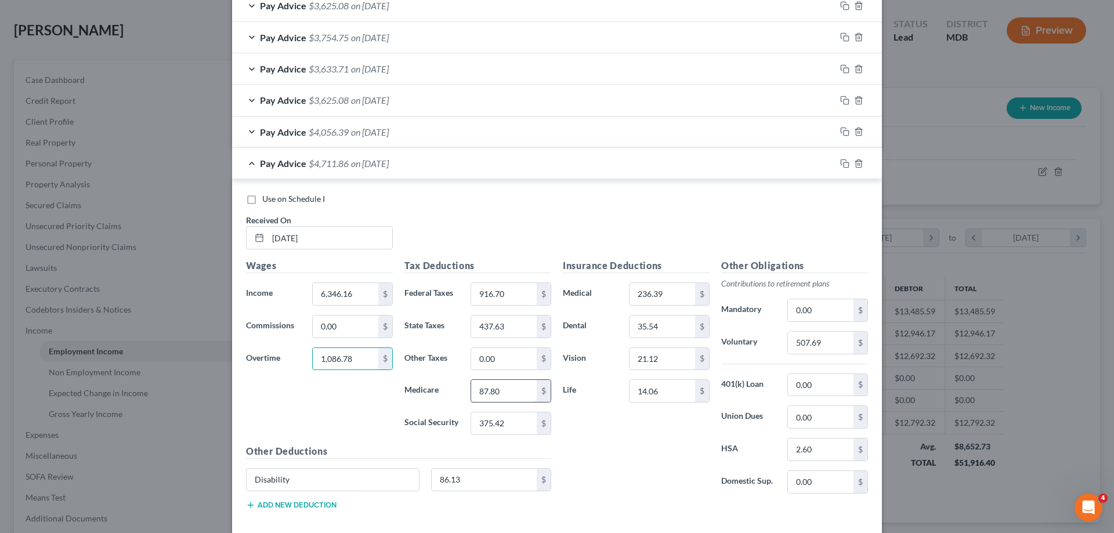
scroll to position [525, 0]
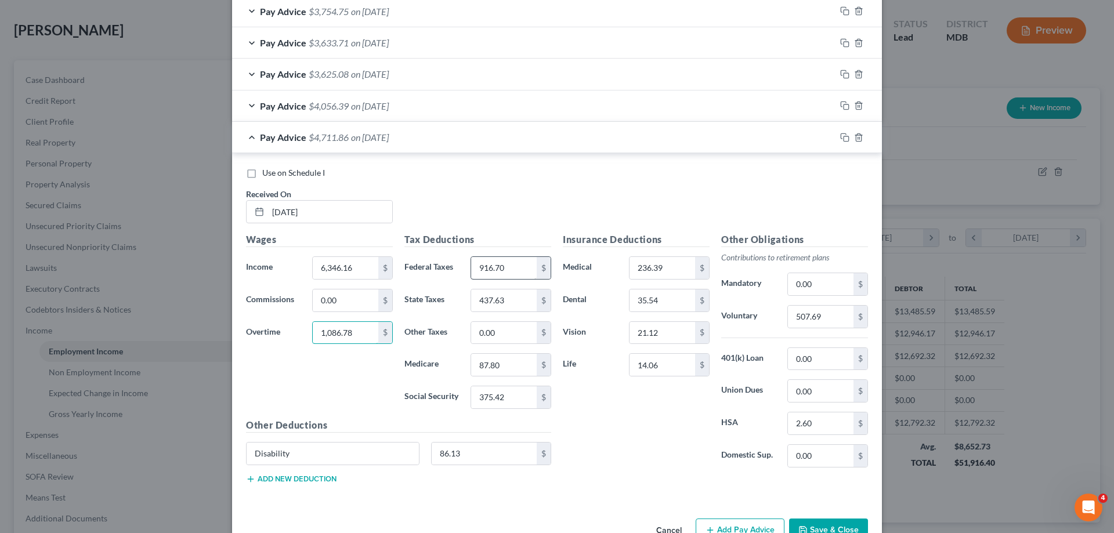
type input "1,086.78"
click at [512, 270] on input "916.70" at bounding box center [504, 268] width 66 height 22
type input "1,156.66"
click at [516, 369] on input "87.80" at bounding box center [504, 365] width 66 height 22
type input "103.56"
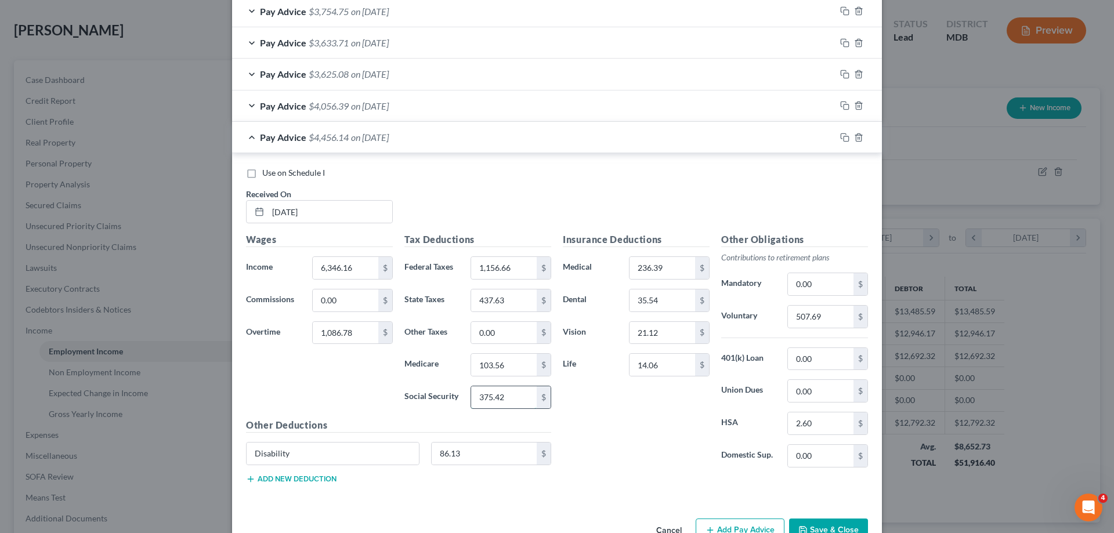
click at [511, 403] on input "375.42" at bounding box center [504, 397] width 66 height 22
type input "442.81"
click at [509, 304] on input "437.63" at bounding box center [504, 301] width 66 height 22
type input "523.78"
click at [831, 320] on input "507.69" at bounding box center [821, 317] width 66 height 22
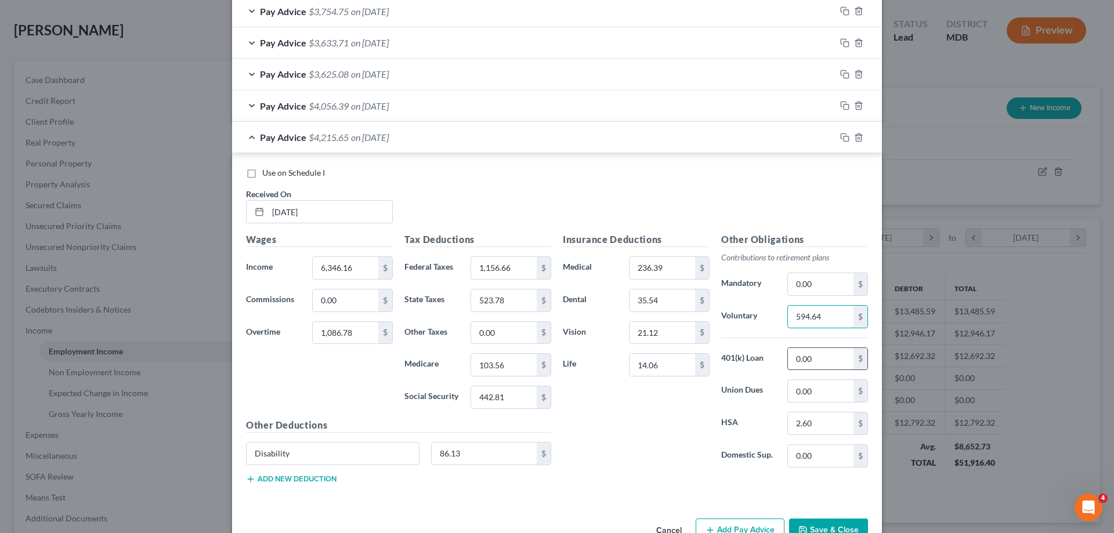
type input "594.64"
click at [823, 363] on input "0.00" at bounding box center [821, 359] width 66 height 22
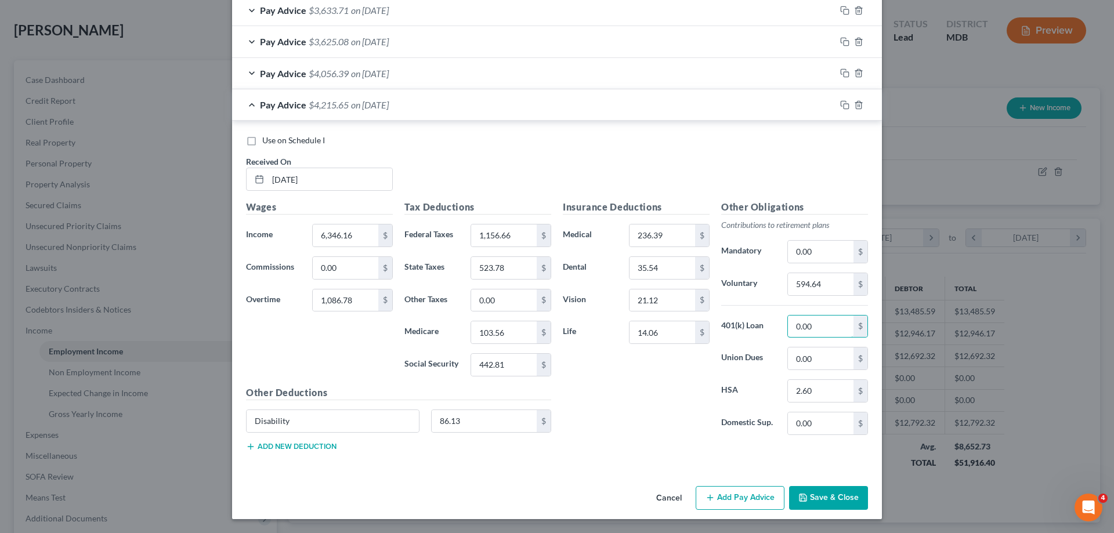
scroll to position [500, 0]
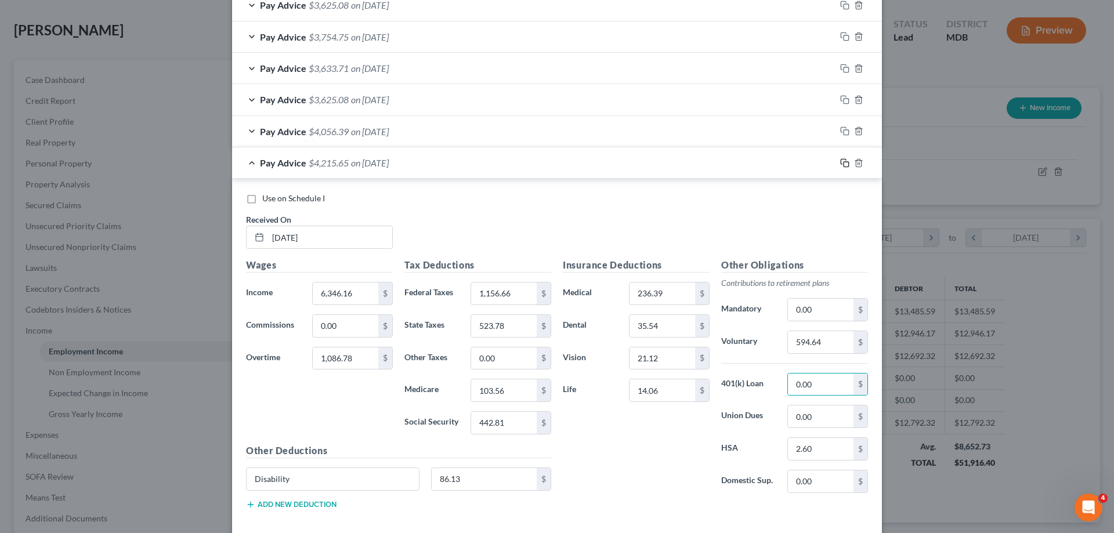
click at [841, 164] on icon "button" at bounding box center [844, 162] width 9 height 9
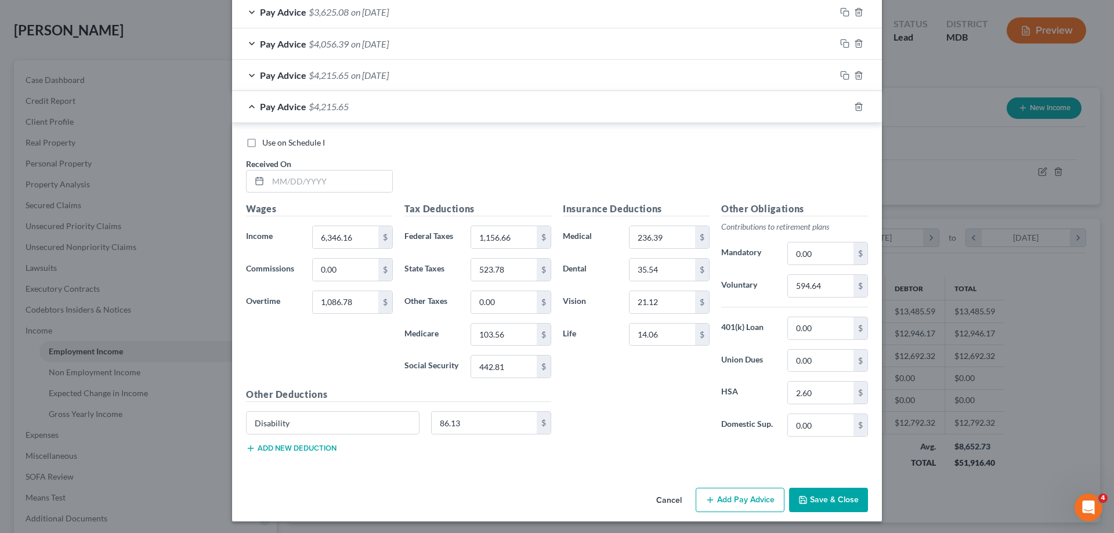
scroll to position [590, 0]
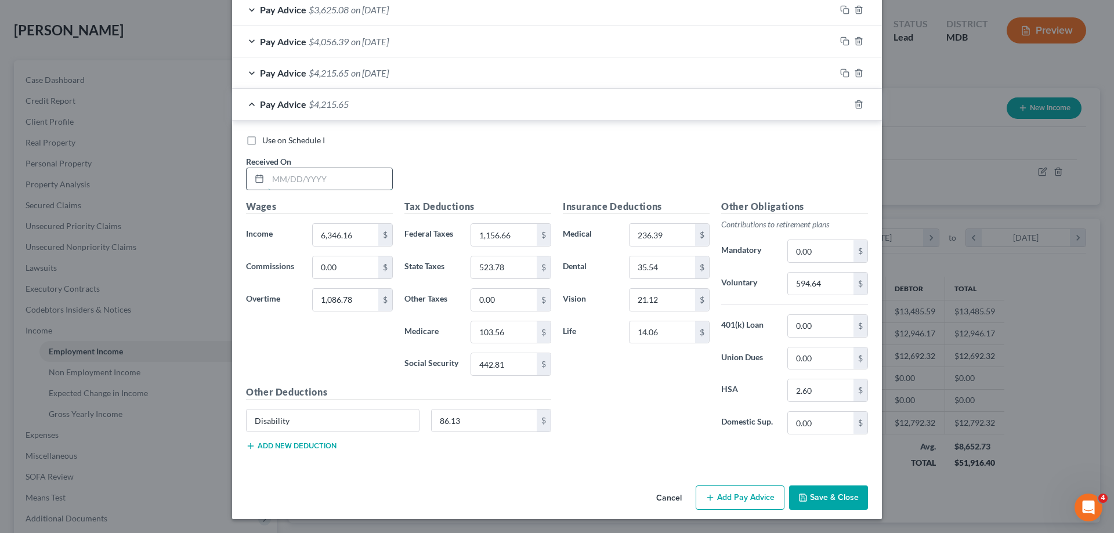
click at [276, 182] on input "text" at bounding box center [330, 179] width 124 height 22
type input "[DATE]"
click at [359, 301] on input "1,086.78" at bounding box center [346, 300] width 66 height 22
type input "356.97"
click at [513, 234] on input "1,156.66" at bounding box center [504, 235] width 66 height 22
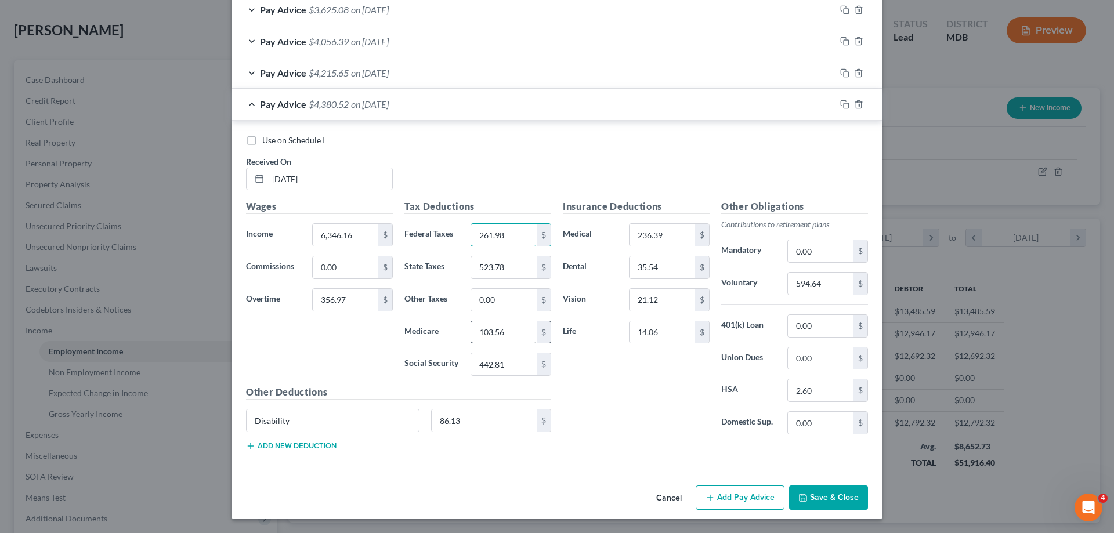
type input "261.98"
click at [513, 333] on input "103.56" at bounding box center [504, 332] width 66 height 22
type input "92.98"
click at [509, 365] on input "442.81" at bounding box center [504, 364] width 66 height 22
type input "397.56"
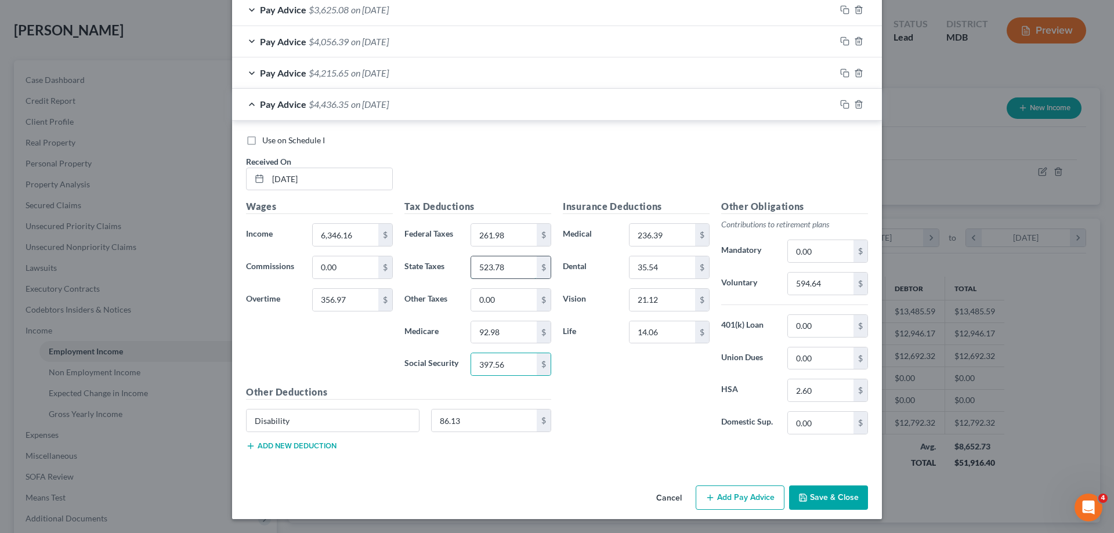
click at [506, 266] on input "523.78" at bounding box center [504, 267] width 66 height 22
type input "465.38"
click at [833, 285] on input "594.64" at bounding box center [821, 284] width 66 height 22
type input "536.25"
click at [818, 330] on input "0.00" at bounding box center [821, 326] width 66 height 22
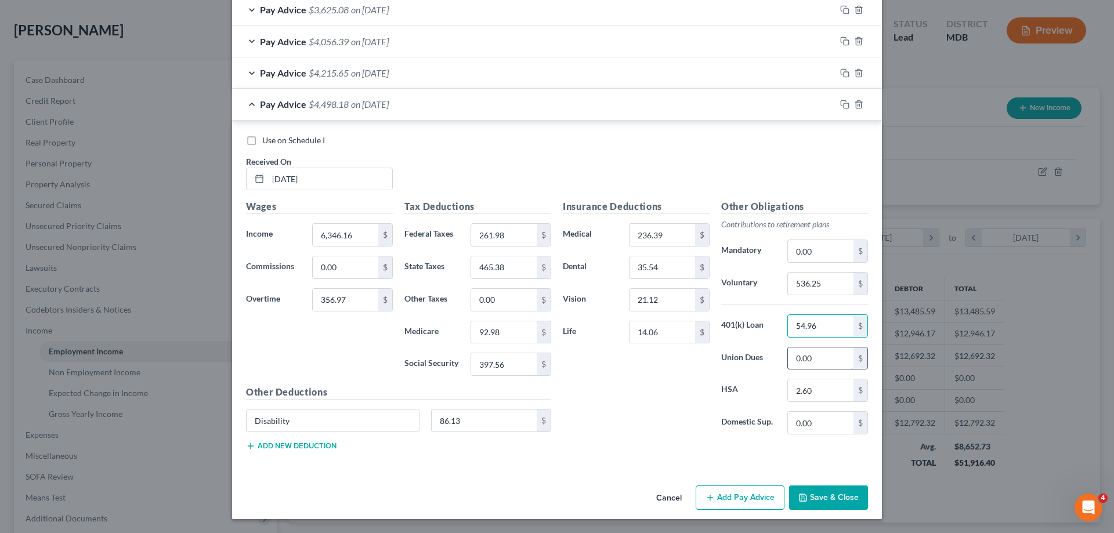
type input "54.96"
click at [818, 359] on input "0.00" at bounding box center [821, 359] width 66 height 22
click at [841, 104] on icon "button" at bounding box center [844, 104] width 9 height 9
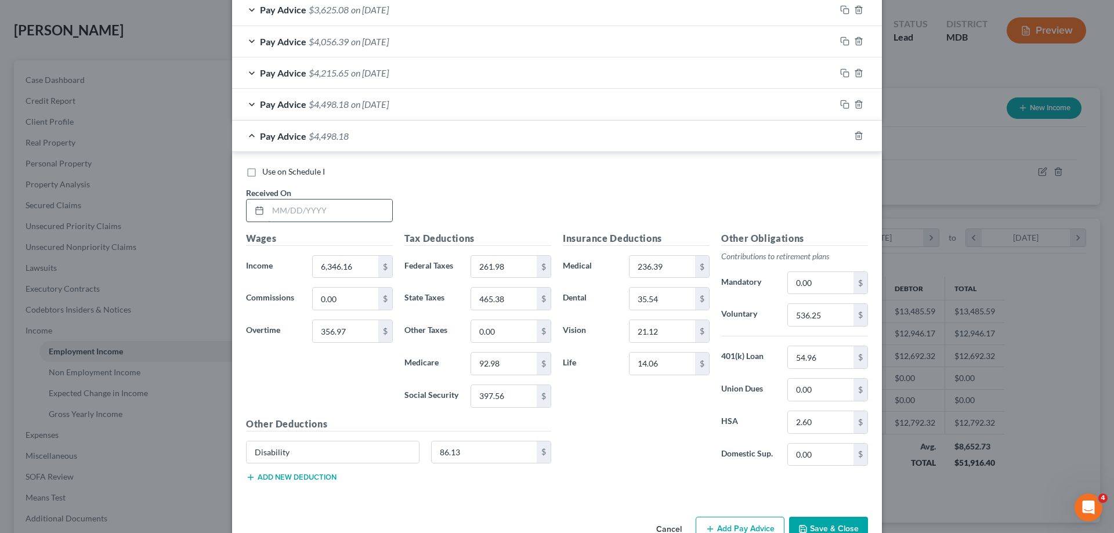
click at [314, 216] on input "text" at bounding box center [330, 211] width 124 height 22
type input "[DATE]"
click at [355, 330] on input "356.97" at bounding box center [346, 331] width 66 height 22
type input "832.93"
click at [515, 263] on input "261.98" at bounding box center [504, 267] width 66 height 22
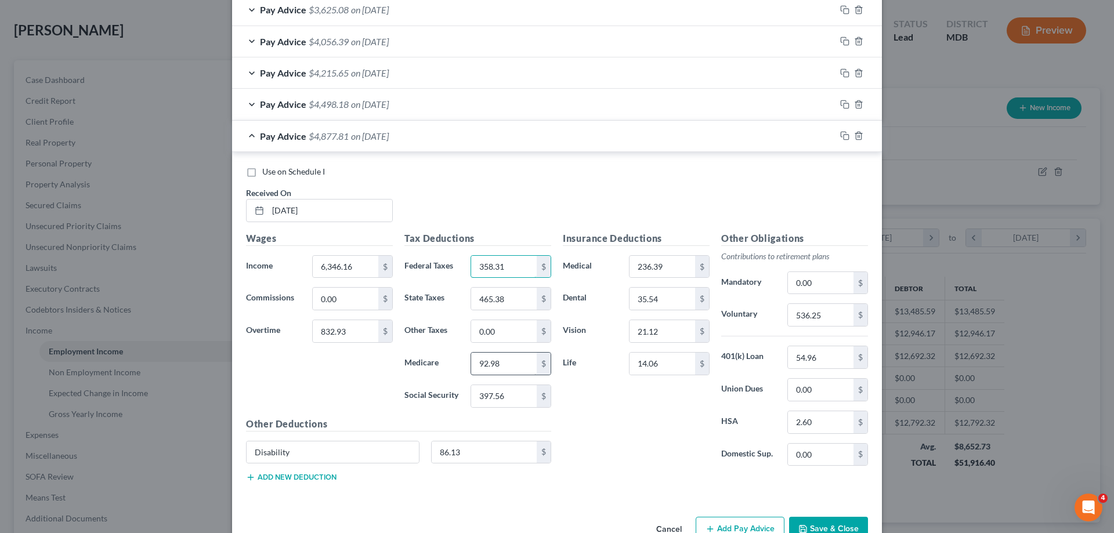
type input "358.31"
click at [515, 367] on input "92.98" at bounding box center [504, 364] width 66 height 22
type input "99.88"
click at [515, 401] on input "397.56" at bounding box center [504, 396] width 66 height 22
type input "427.07"
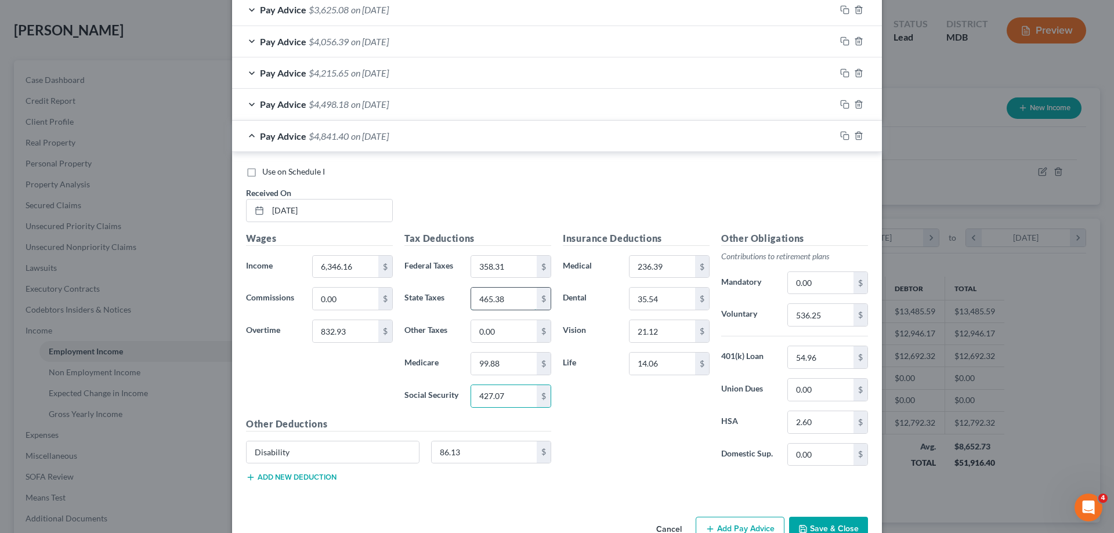
click at [521, 299] on input "465.38" at bounding box center [504, 299] width 66 height 22
type input "503.47"
click at [826, 319] on input "536.25" at bounding box center [821, 315] width 66 height 22
type input "574.33"
click at [824, 385] on input "0.00" at bounding box center [821, 390] width 66 height 22
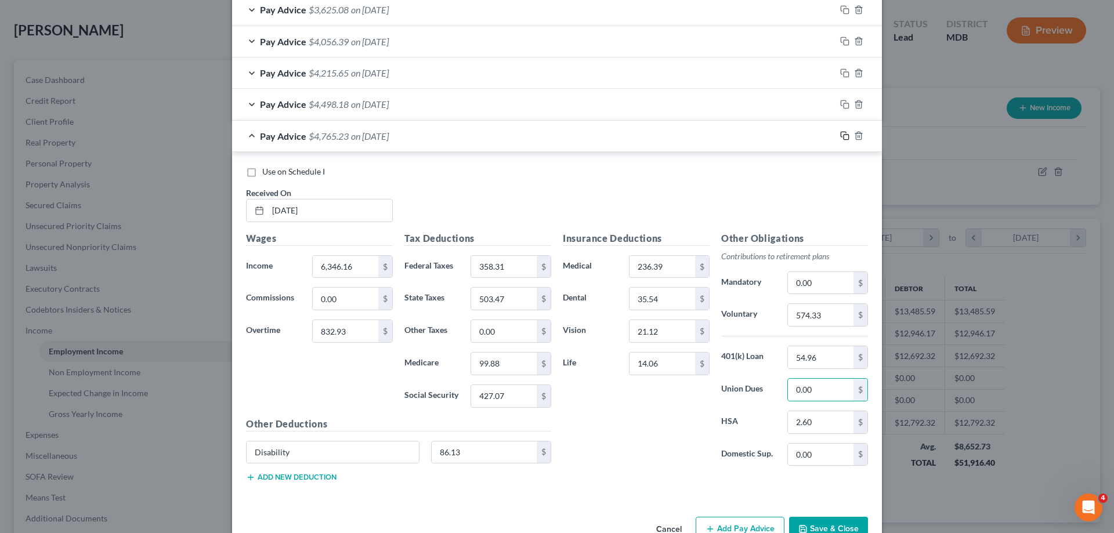
click at [841, 136] on icon "button" at bounding box center [844, 135] width 9 height 9
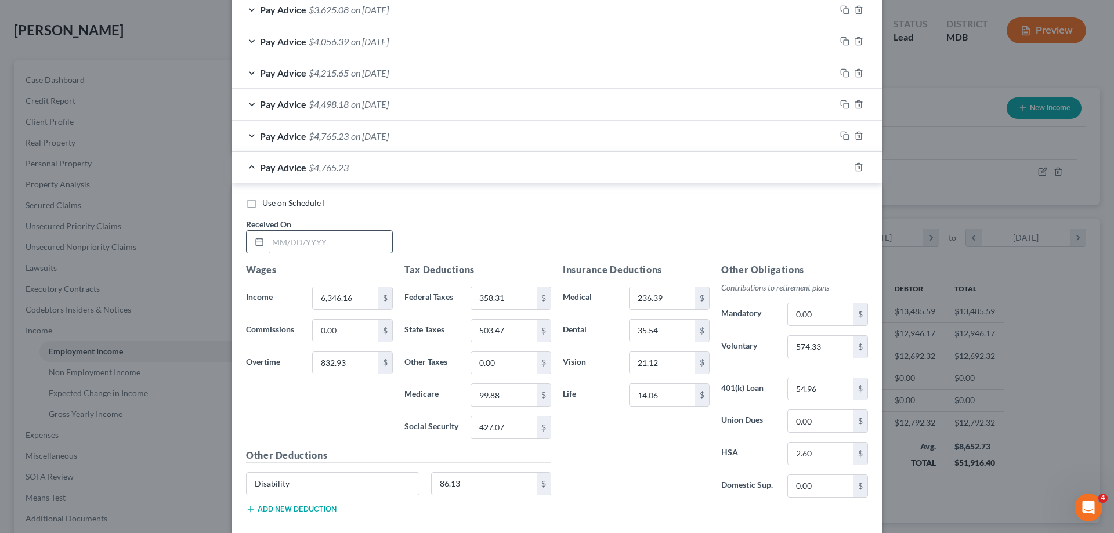
click at [320, 245] on input "text" at bounding box center [330, 242] width 124 height 22
type input "[DATE]"
click at [350, 360] on input "832.93" at bounding box center [346, 363] width 66 height 22
type input "634.62"
click at [516, 298] on input "358.31" at bounding box center [504, 298] width 66 height 22
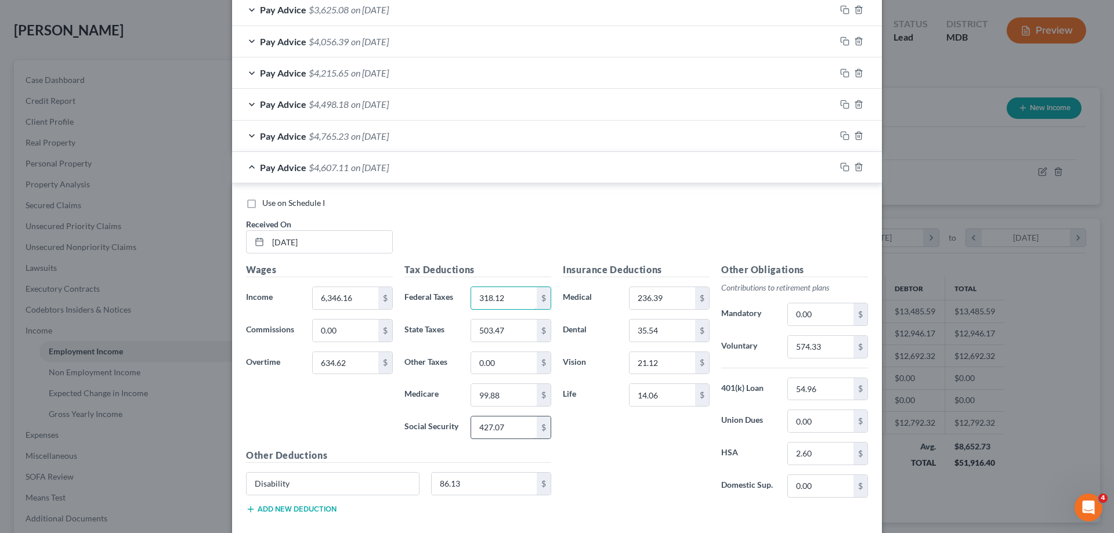
type input "318.12"
click at [508, 432] on input "427.07" at bounding box center [504, 428] width 66 height 22
type input "414.76"
click at [515, 399] on input "99.88" at bounding box center [504, 395] width 66 height 22
type input "97.00"
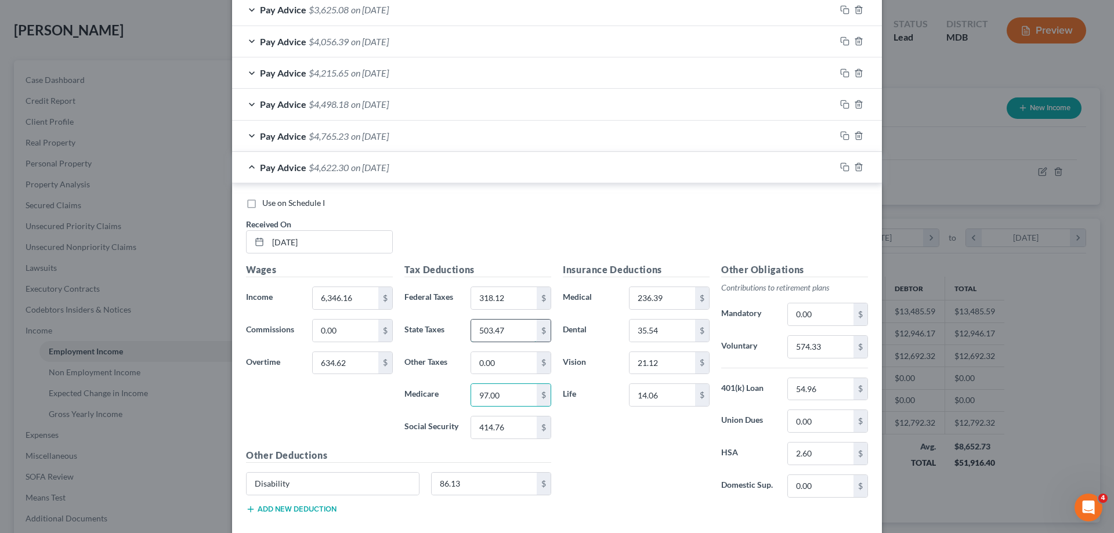
click at [516, 327] on input "503.47" at bounding box center [504, 331] width 66 height 22
type input "487.57"
click at [510, 363] on input "0.00" at bounding box center [504, 363] width 66 height 22
click at [827, 348] on input "574.33" at bounding box center [821, 347] width 66 height 22
click at [823, 392] on input "54.96" at bounding box center [821, 389] width 66 height 22
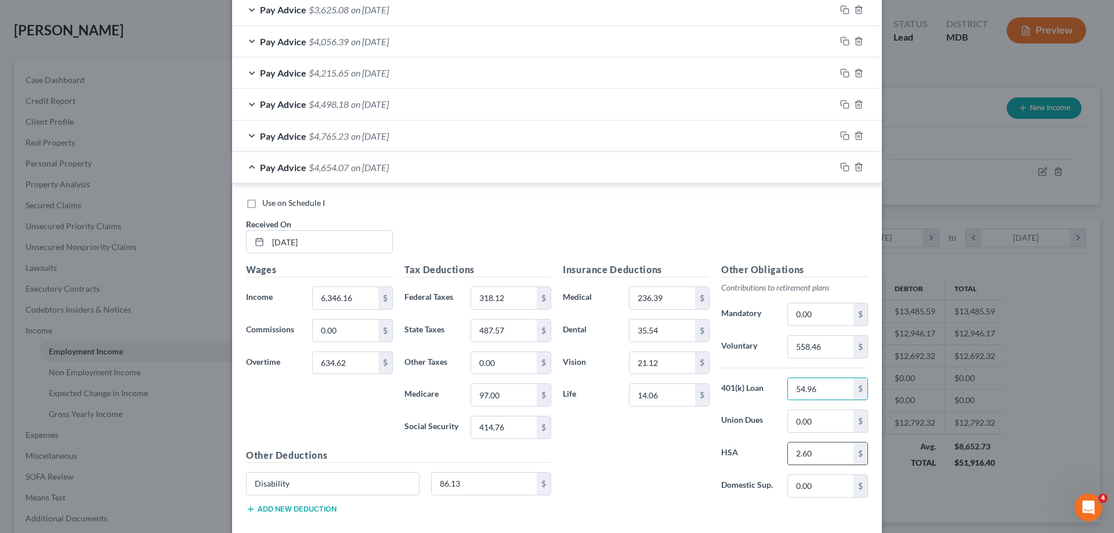
click at [826, 457] on input "2.60" at bounding box center [821, 454] width 66 height 22
click at [826, 424] on input "0.00" at bounding box center [821, 421] width 66 height 22
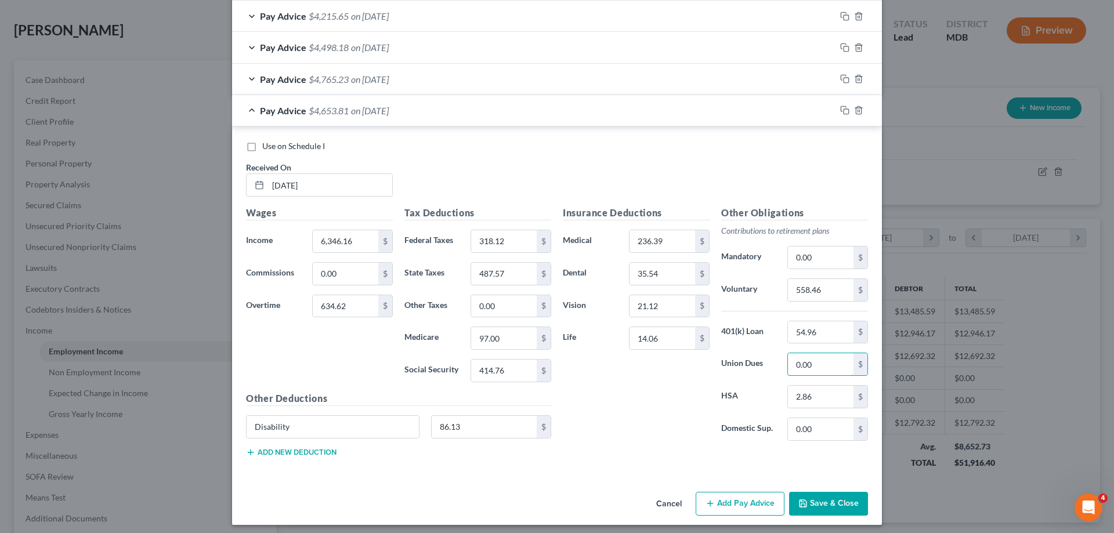
scroll to position [648, 0]
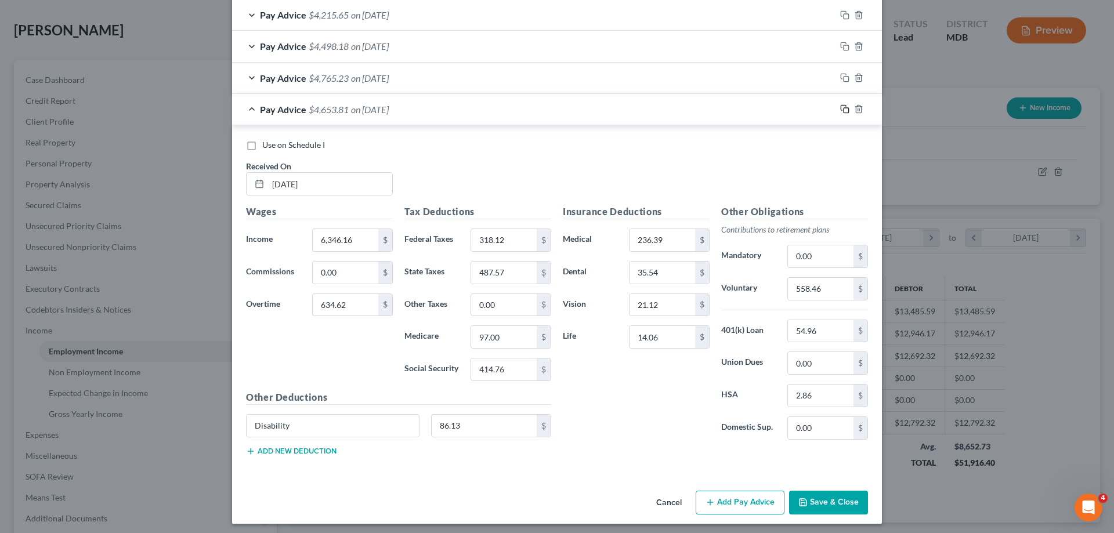
click at [840, 108] on icon "button" at bounding box center [844, 108] width 9 height 9
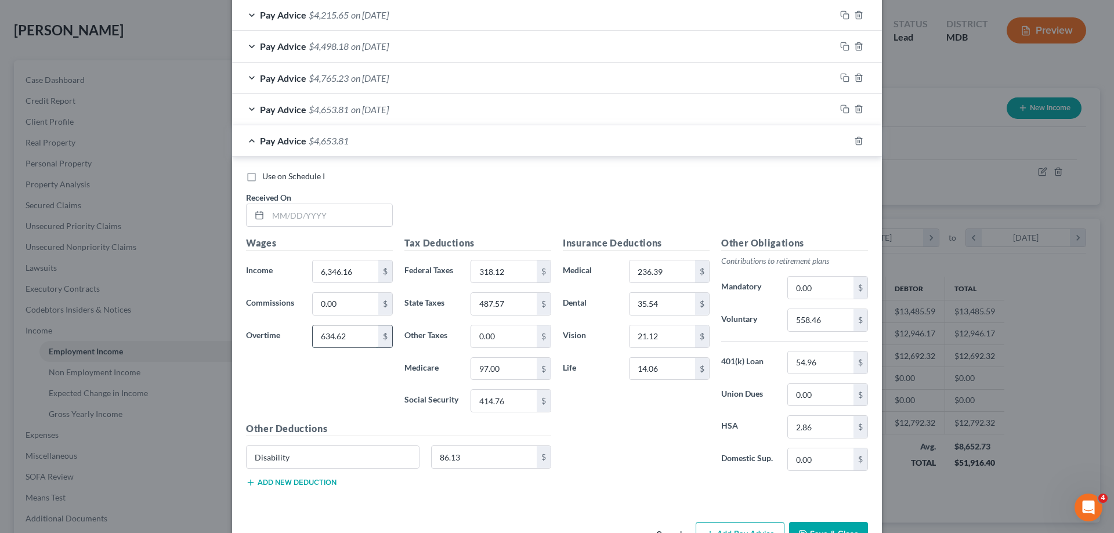
click at [360, 338] on input "634.62" at bounding box center [346, 337] width 66 height 22
click at [509, 275] on input "318.12" at bounding box center [504, 272] width 66 height 22
click at [514, 373] on input "97.00" at bounding box center [504, 369] width 66 height 22
click at [516, 404] on input "414.76" at bounding box center [504, 401] width 66 height 22
click at [520, 309] on input "487.57" at bounding box center [504, 304] width 66 height 22
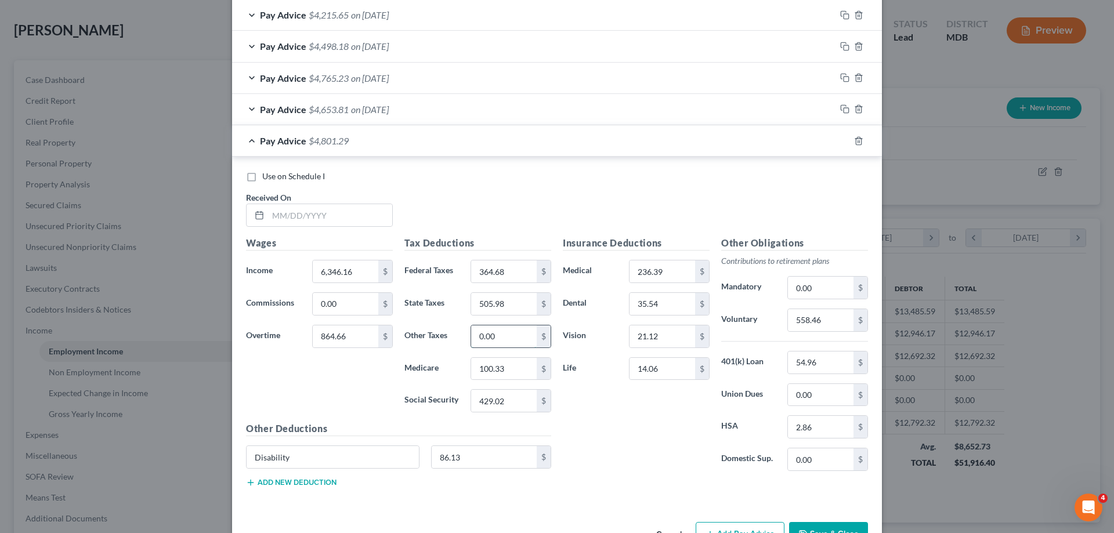
click at [519, 334] on input "0.00" at bounding box center [504, 337] width 66 height 22
click at [834, 326] on input "558.46" at bounding box center [821, 320] width 66 height 22
click at [826, 364] on input "54.96" at bounding box center [821, 363] width 66 height 22
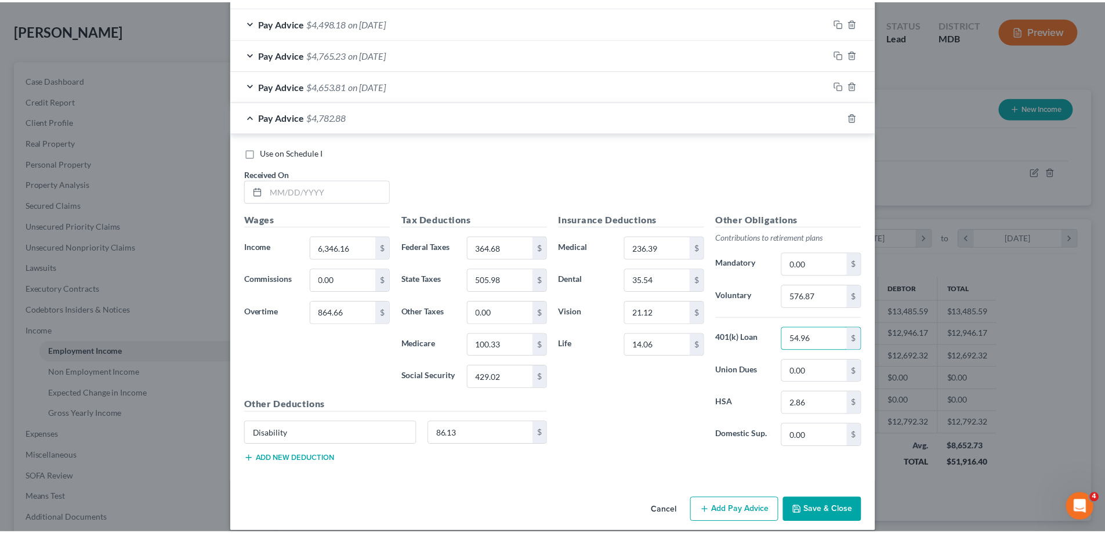
scroll to position [684, 0]
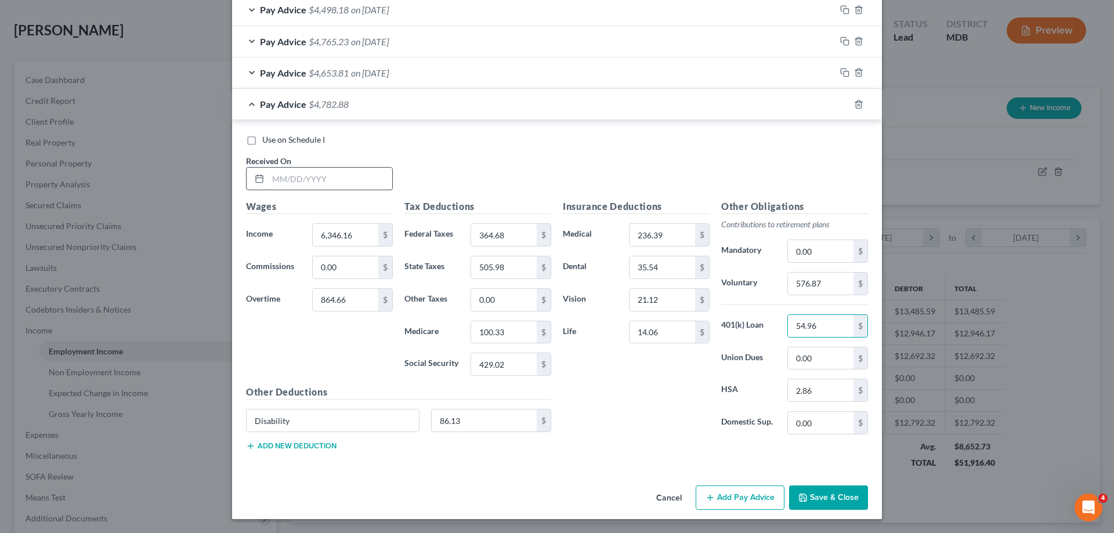
click at [279, 181] on input "text" at bounding box center [330, 179] width 124 height 22
click at [825, 495] on button "Save & Close" at bounding box center [828, 498] width 79 height 24
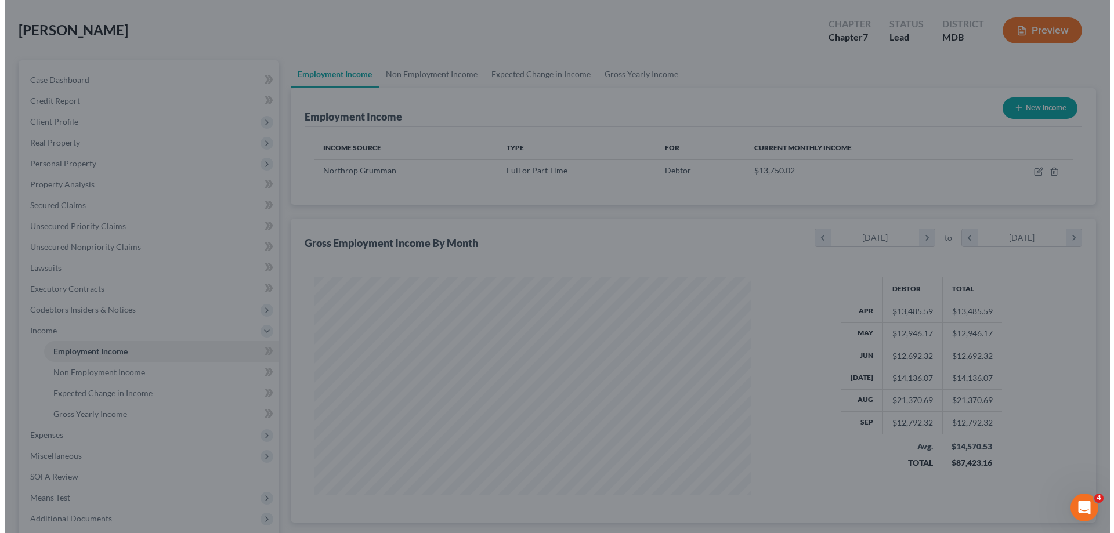
scroll to position [580008, 579768]
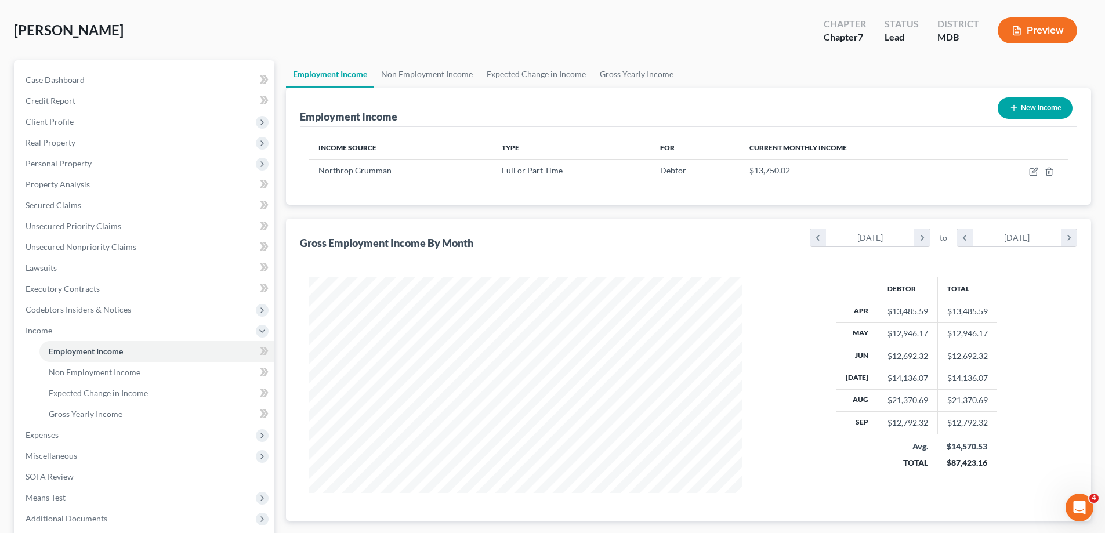
click at [1043, 107] on button "New Income" at bounding box center [1035, 107] width 75 height 21
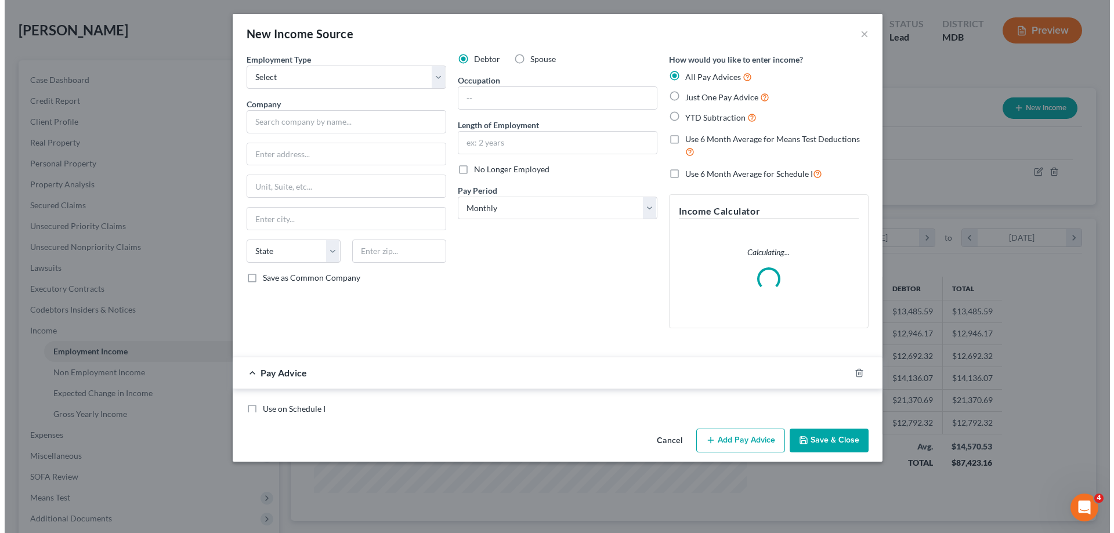
scroll to position [218, 460]
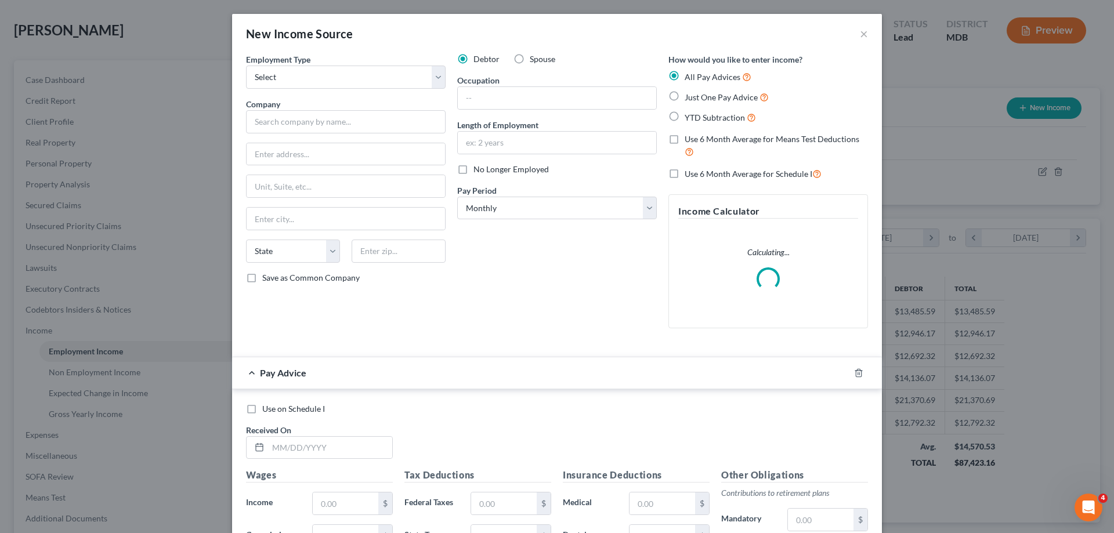
click at [530, 58] on label "Spouse" at bounding box center [543, 59] width 26 height 12
click at [534, 58] on input "Spouse" at bounding box center [538, 57] width 8 height 8
click at [437, 75] on select "Select Full or [DEMOGRAPHIC_DATA] Employment Self Employment" at bounding box center [346, 77] width 200 height 23
click at [246, 66] on select "Select Full or [DEMOGRAPHIC_DATA] Employment Self Employment" at bounding box center [346, 77] width 200 height 23
click at [279, 123] on input "text" at bounding box center [346, 121] width 200 height 23
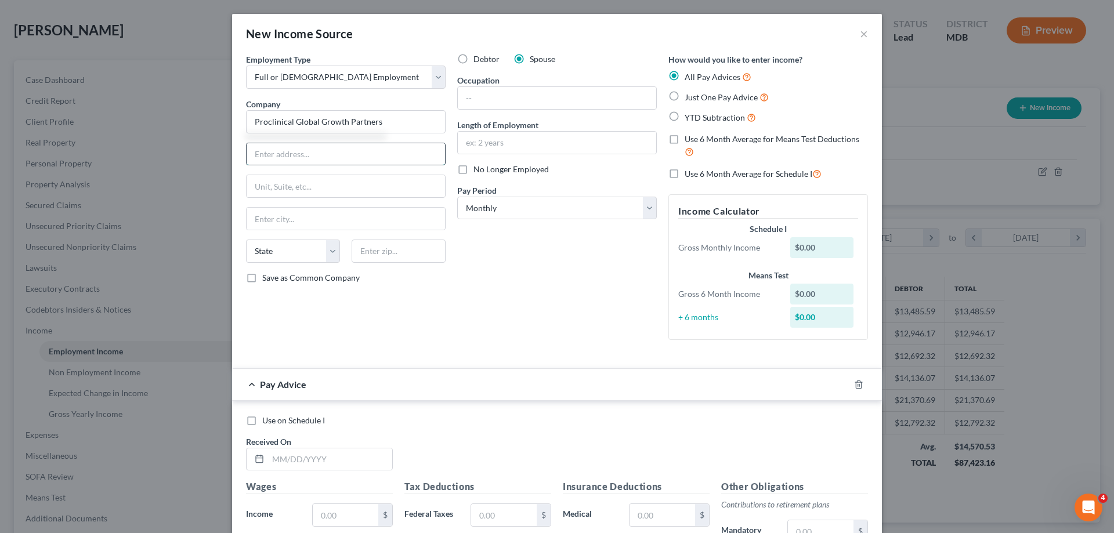
click at [284, 154] on input "text" at bounding box center [346, 154] width 198 height 22
click at [645, 212] on select "Select Monthly Twice Monthly Every Other Week Weekly" at bounding box center [557, 208] width 200 height 23
click at [457, 197] on select "Select Monthly Twice Monthly Every Other Week Weekly" at bounding box center [557, 208] width 200 height 23
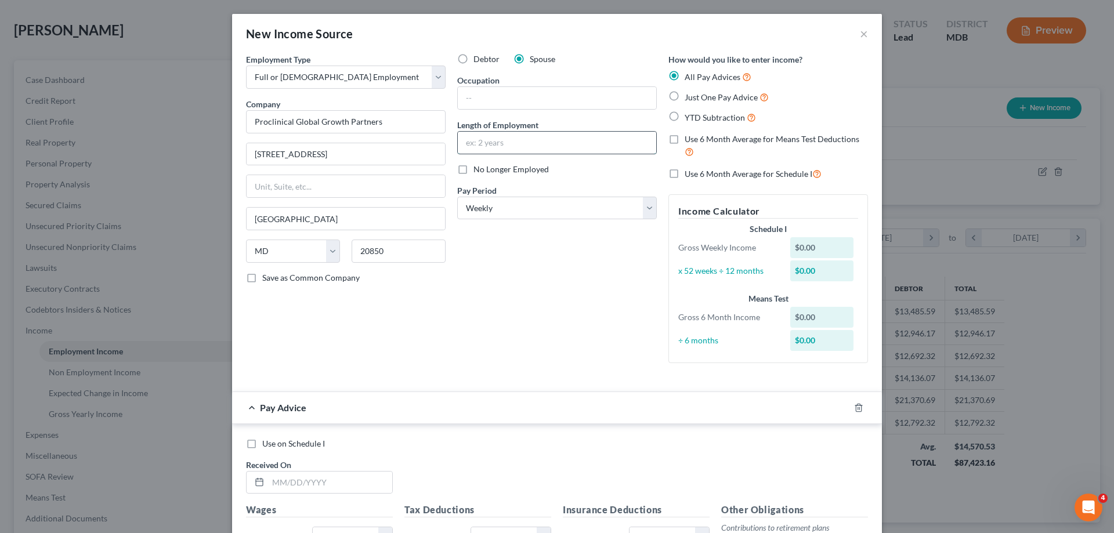
click at [487, 146] on input "text" at bounding box center [557, 143] width 198 height 22
click at [479, 99] on input "text" at bounding box center [557, 98] width 198 height 22
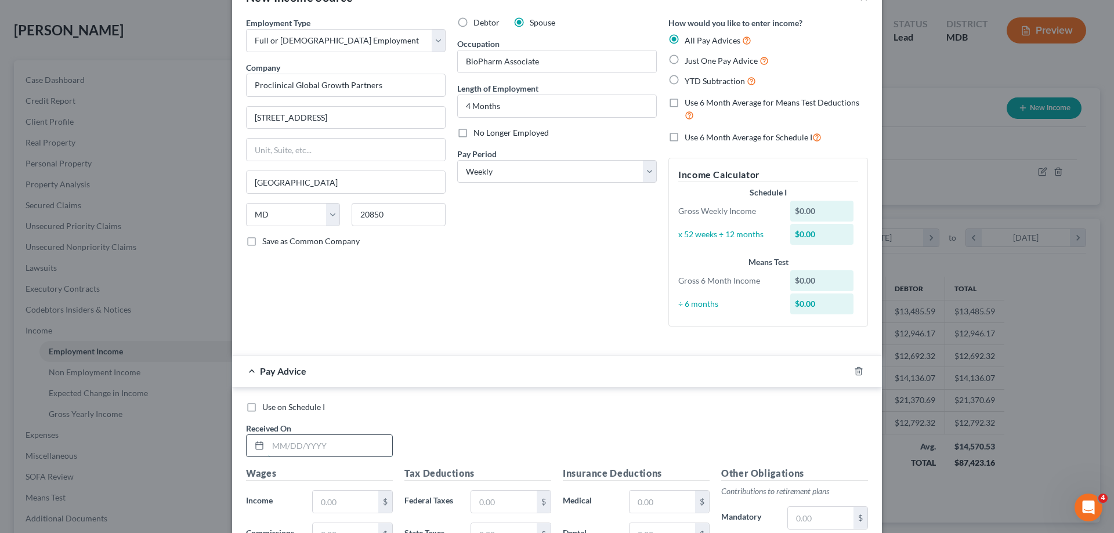
click at [280, 450] on input "text" at bounding box center [330, 446] width 124 height 22
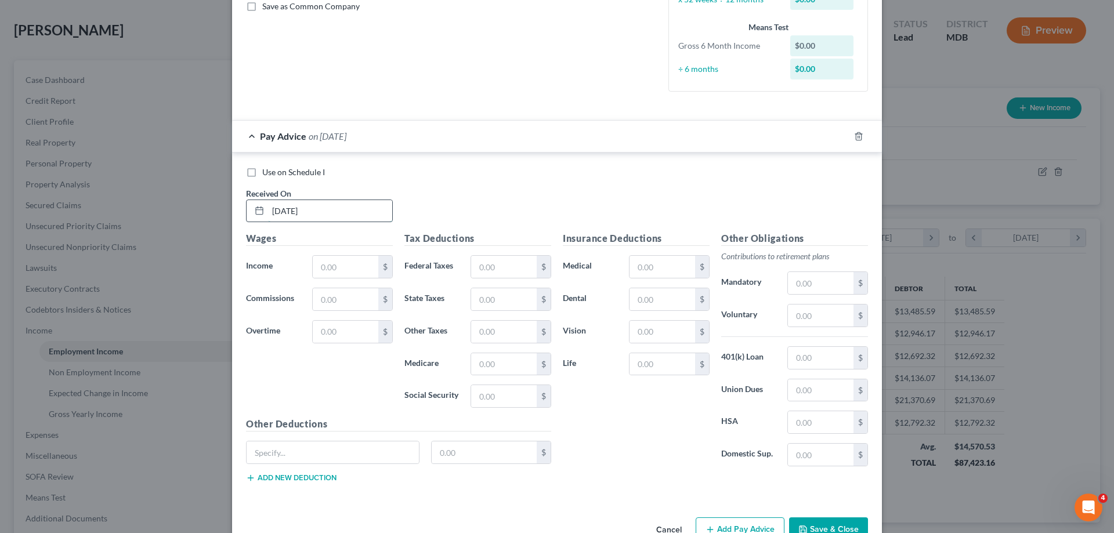
scroll to position [303, 0]
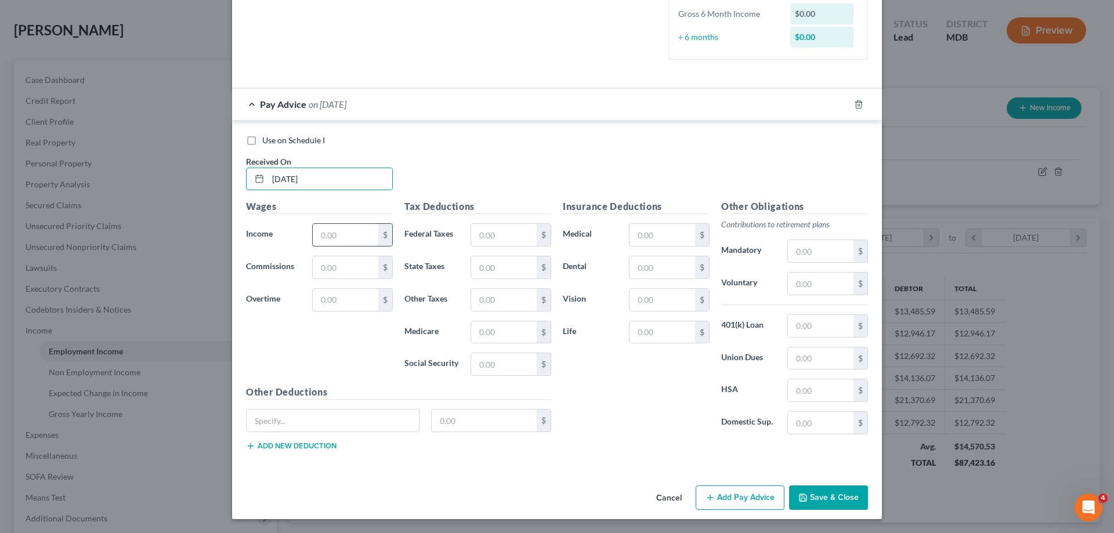
click at [341, 238] on input "text" at bounding box center [346, 235] width 66 height 22
click at [840, 105] on icon "button" at bounding box center [844, 104] width 9 height 9
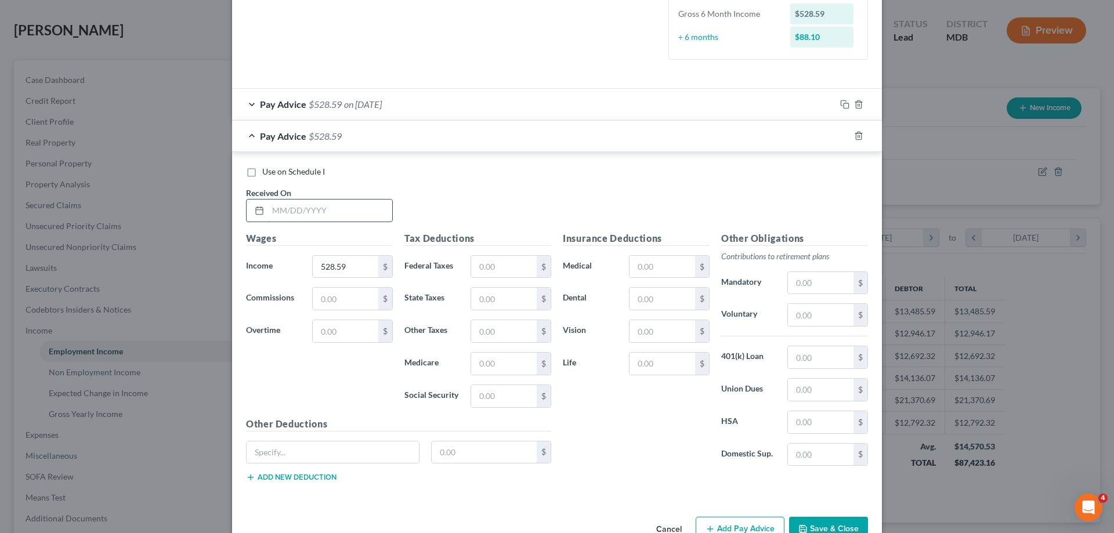
click at [269, 215] on input "text" at bounding box center [330, 211] width 124 height 22
click at [840, 138] on icon "button" at bounding box center [844, 135] width 9 height 9
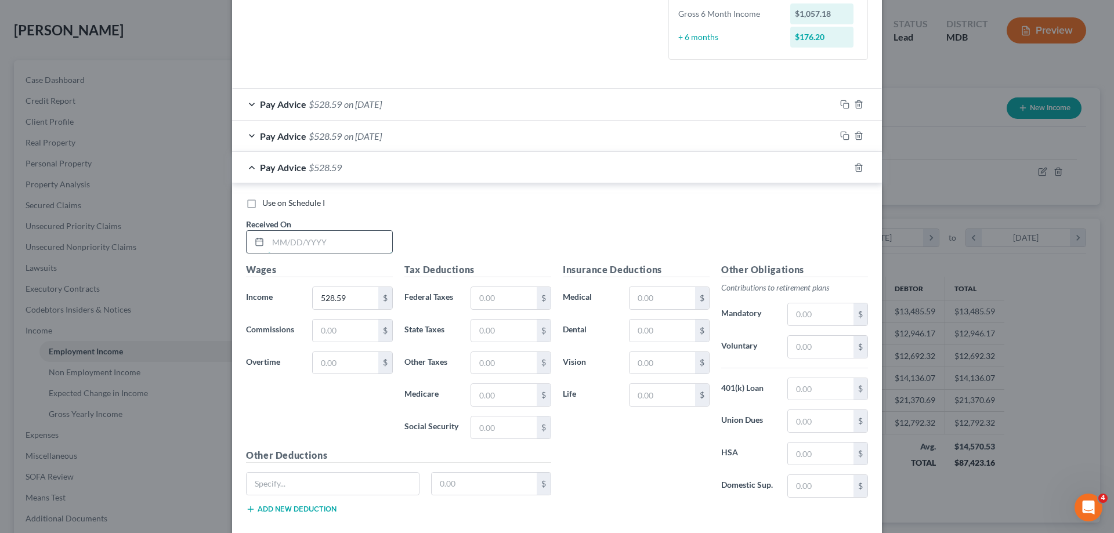
click at [317, 245] on input "text" at bounding box center [330, 242] width 124 height 22
click at [844, 171] on rect "button" at bounding box center [846, 169] width 5 height 5
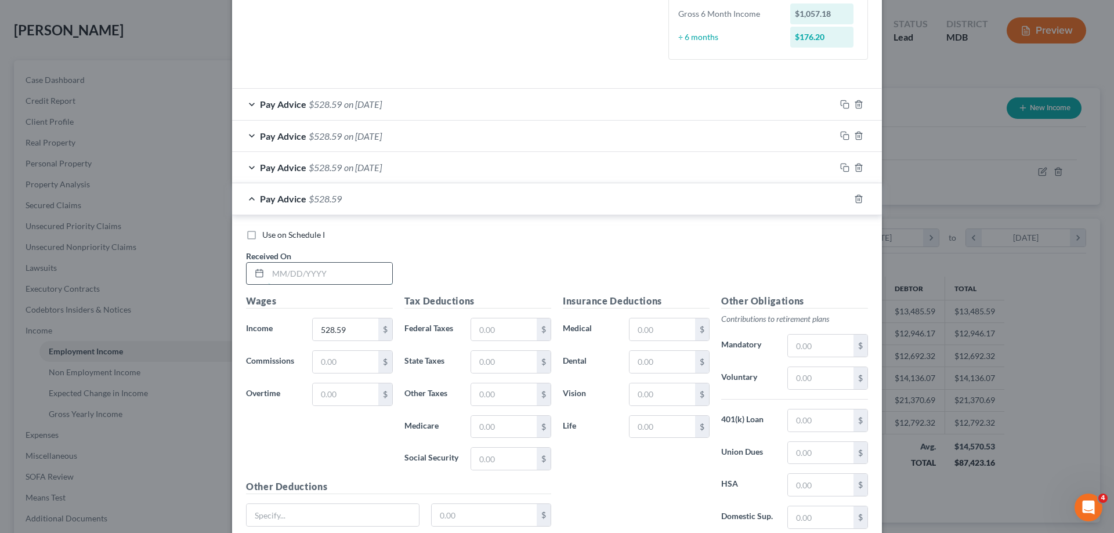
click at [334, 279] on input "text" at bounding box center [330, 274] width 124 height 22
click at [840, 200] on icon "button" at bounding box center [844, 198] width 9 height 9
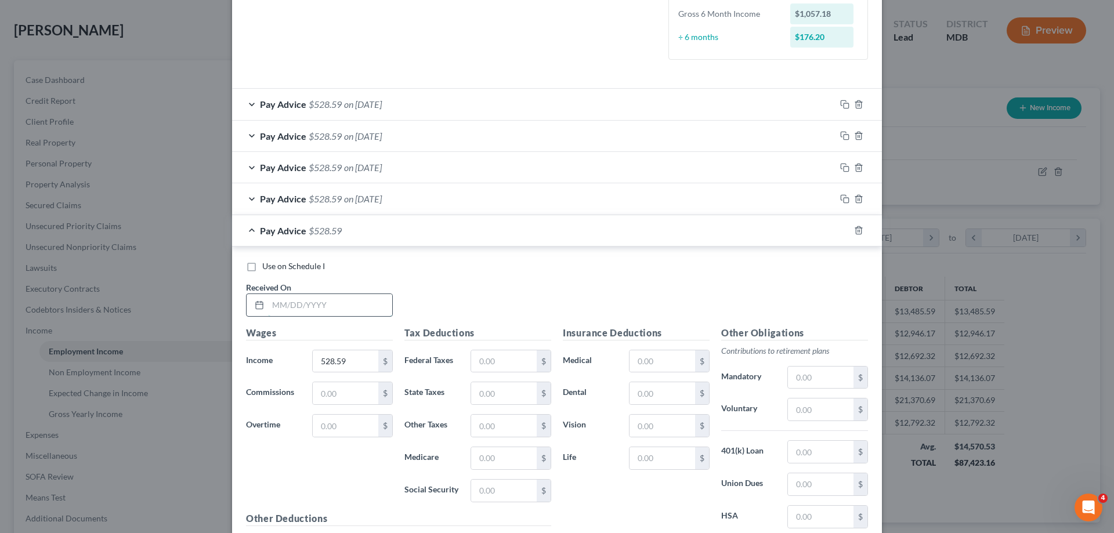
click at [337, 309] on input "text" at bounding box center [330, 305] width 124 height 22
click at [840, 230] on icon "button" at bounding box center [844, 230] width 9 height 9
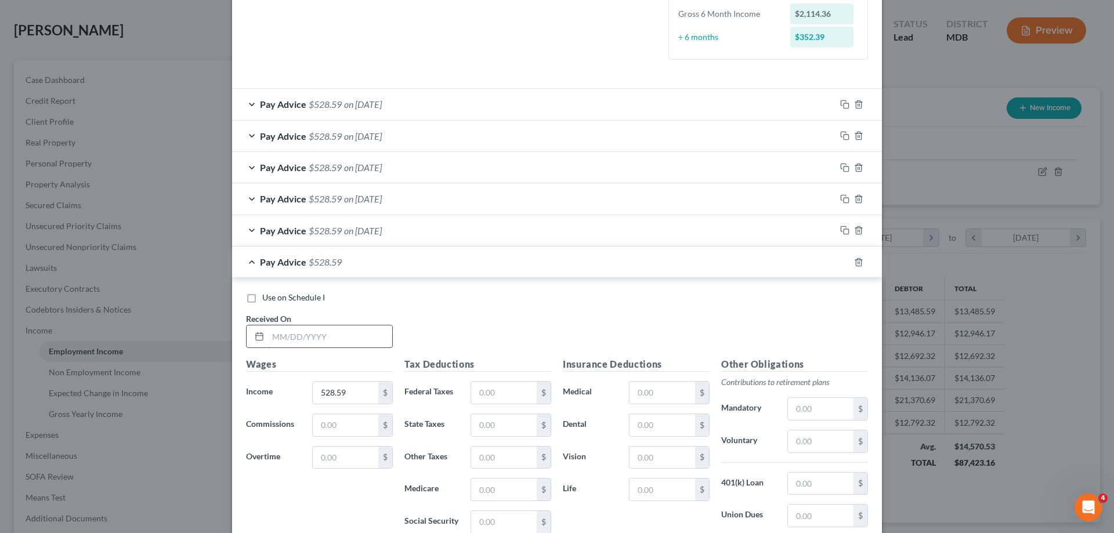
click at [287, 341] on input "text" at bounding box center [330, 337] width 124 height 22
click at [841, 262] on icon "button" at bounding box center [844, 262] width 9 height 9
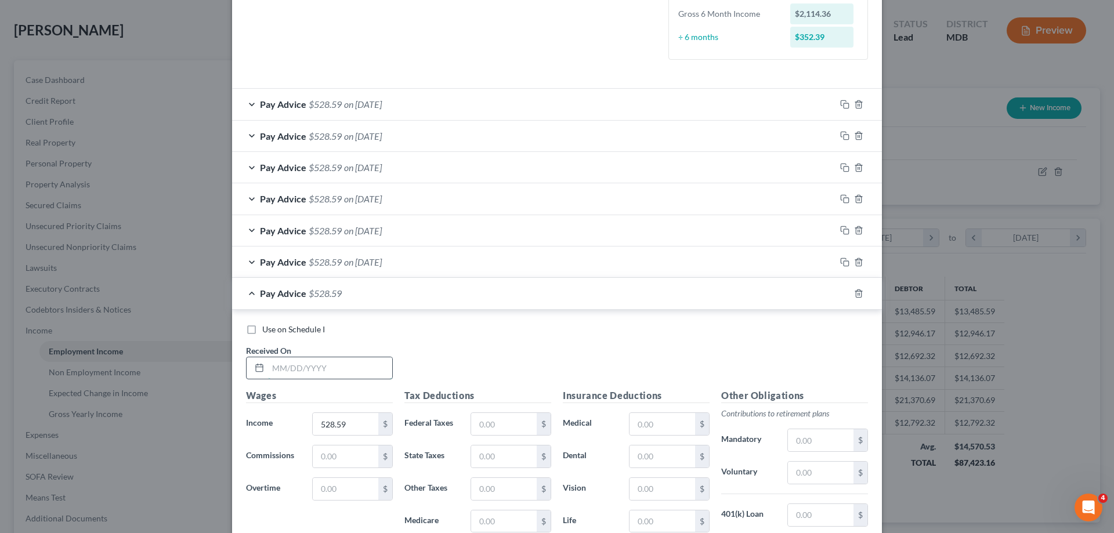
click at [289, 372] on input "text" at bounding box center [330, 368] width 124 height 22
click at [840, 292] on icon "button" at bounding box center [844, 293] width 9 height 9
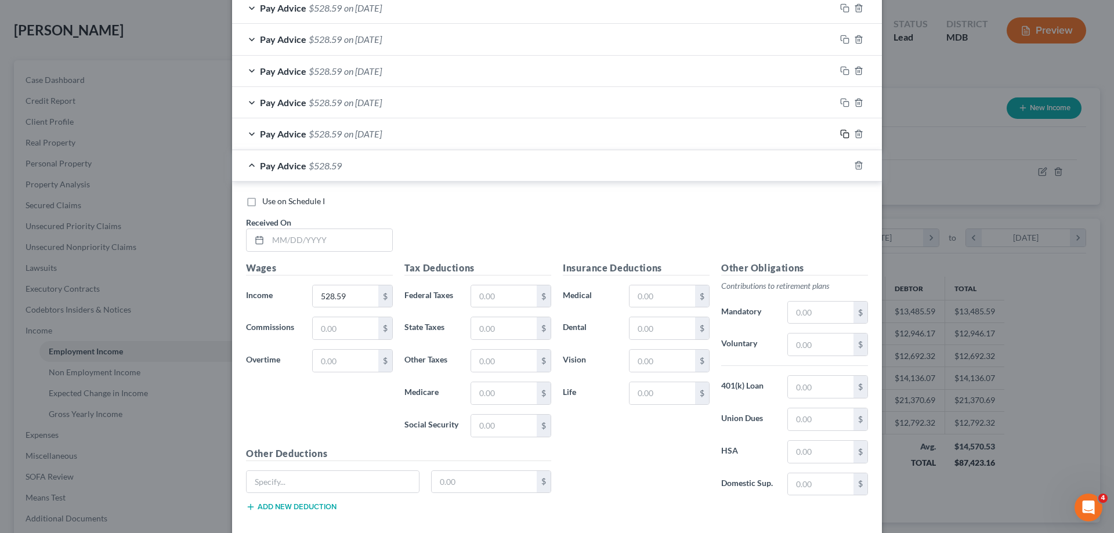
scroll to position [524, 0]
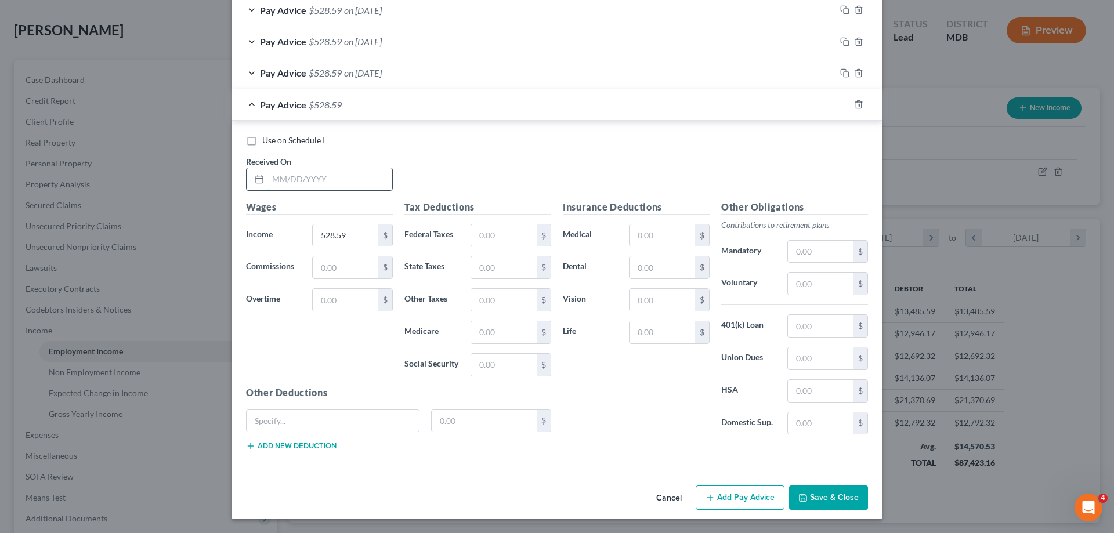
click at [290, 182] on input "text" at bounding box center [330, 179] width 124 height 22
click at [841, 107] on icon "button" at bounding box center [844, 104] width 9 height 9
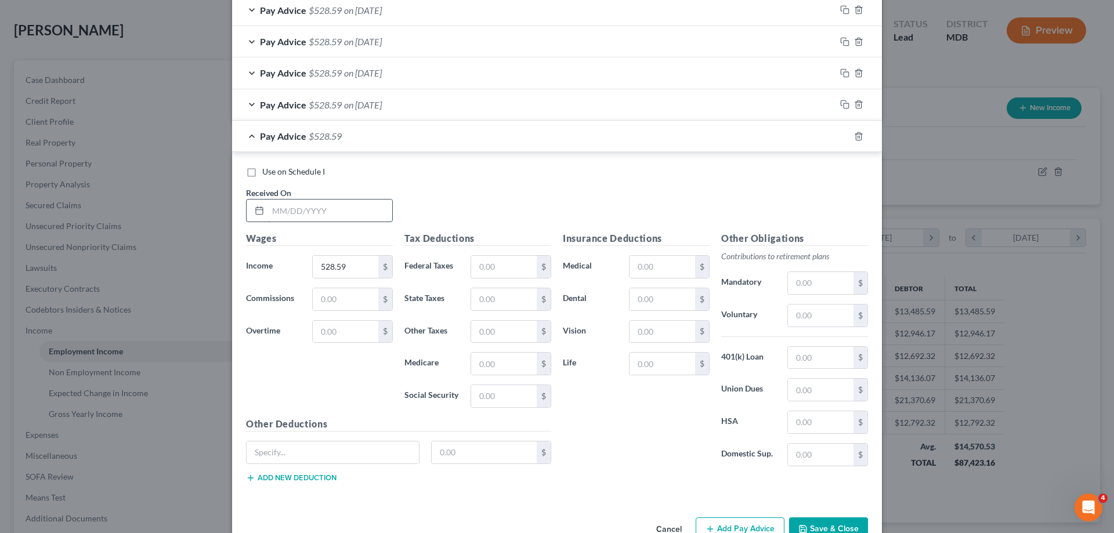
click at [326, 215] on input "text" at bounding box center [330, 211] width 124 height 22
click at [844, 135] on rect "button" at bounding box center [846, 137] width 5 height 5
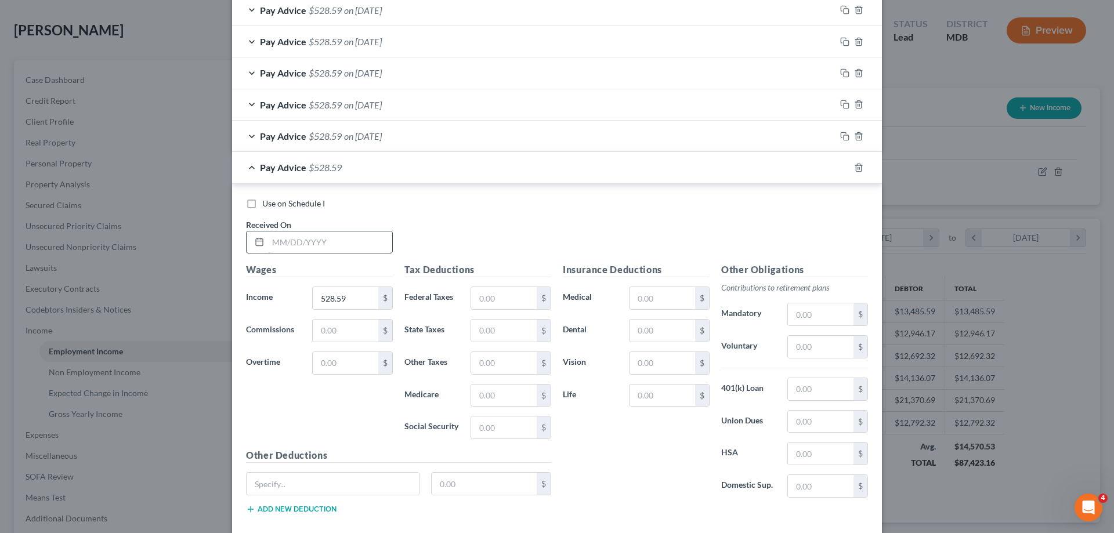
click at [339, 238] on input "text" at bounding box center [330, 243] width 124 height 22
click at [844, 169] on rect "button" at bounding box center [846, 169] width 5 height 5
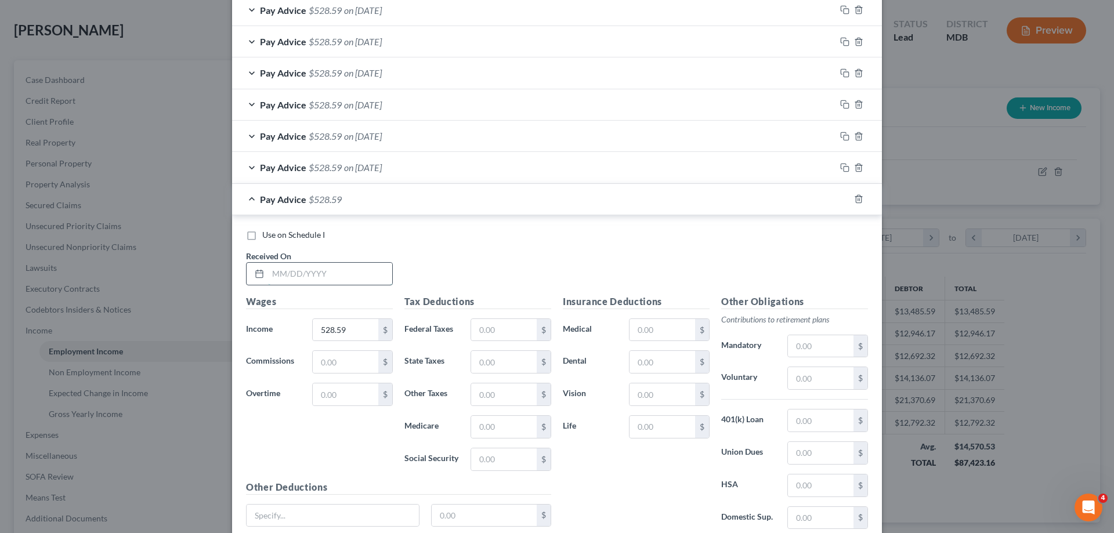
click at [335, 274] on input "text" at bounding box center [330, 274] width 124 height 22
click at [844, 201] on rect "button" at bounding box center [846, 200] width 5 height 5
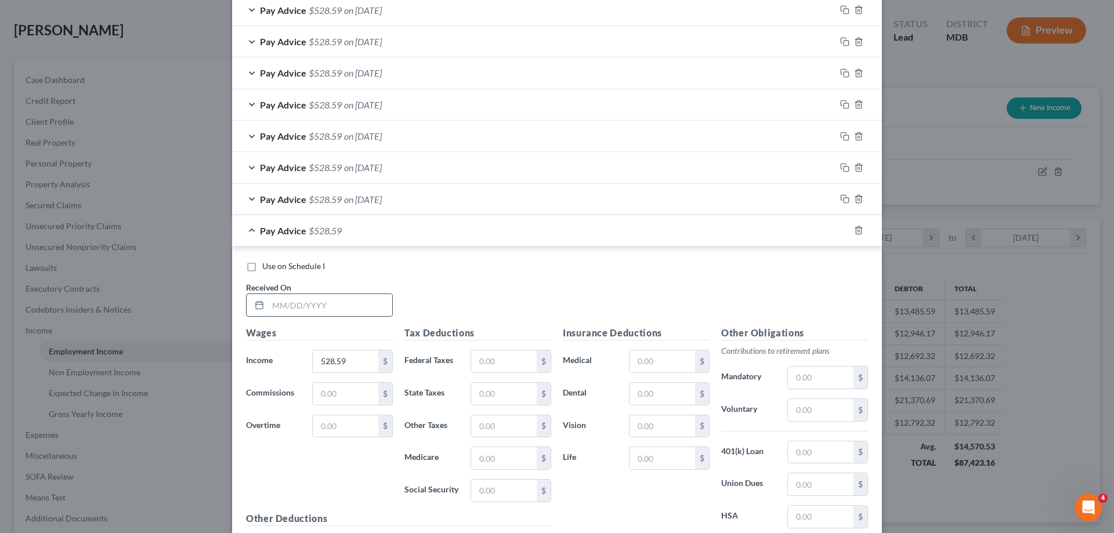
click at [363, 309] on input "text" at bounding box center [330, 305] width 124 height 22
click at [841, 232] on icon "button" at bounding box center [843, 229] width 5 height 5
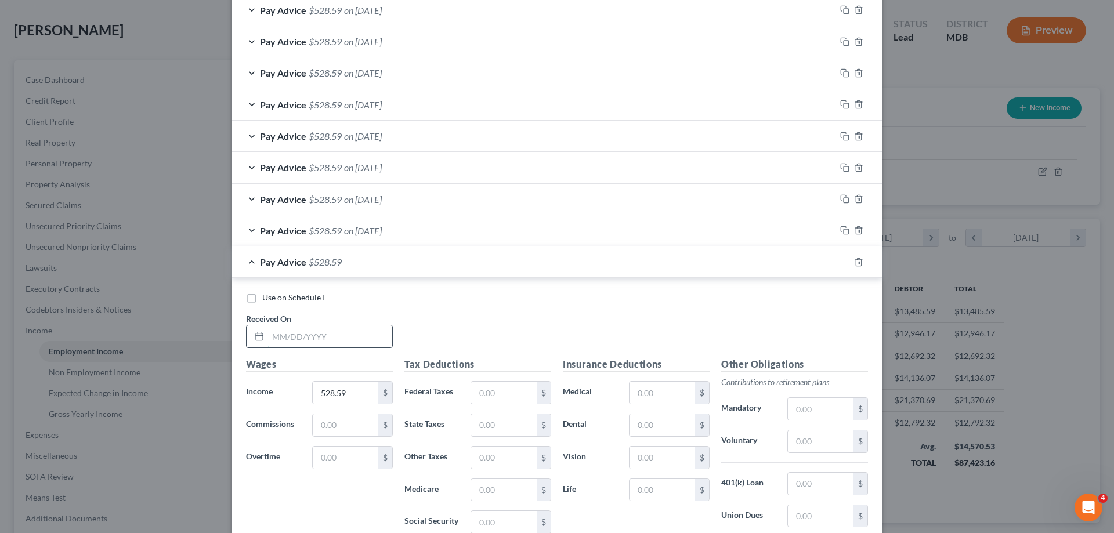
click at [316, 344] on input "text" at bounding box center [330, 337] width 124 height 22
click at [841, 260] on icon "button" at bounding box center [844, 262] width 9 height 9
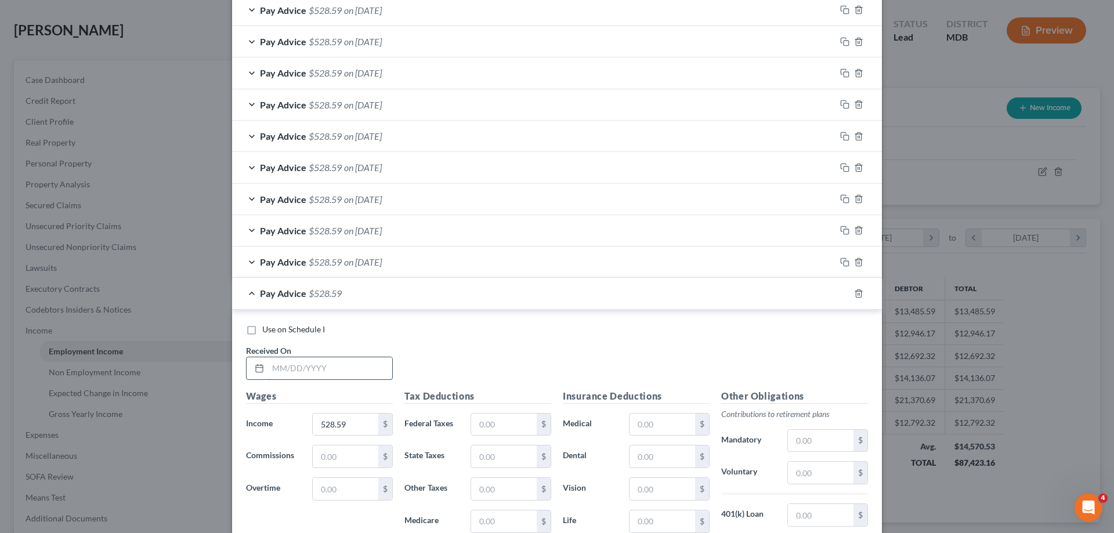
click at [356, 373] on input "text" at bounding box center [330, 368] width 124 height 22
click at [841, 296] on icon "button" at bounding box center [844, 293] width 9 height 9
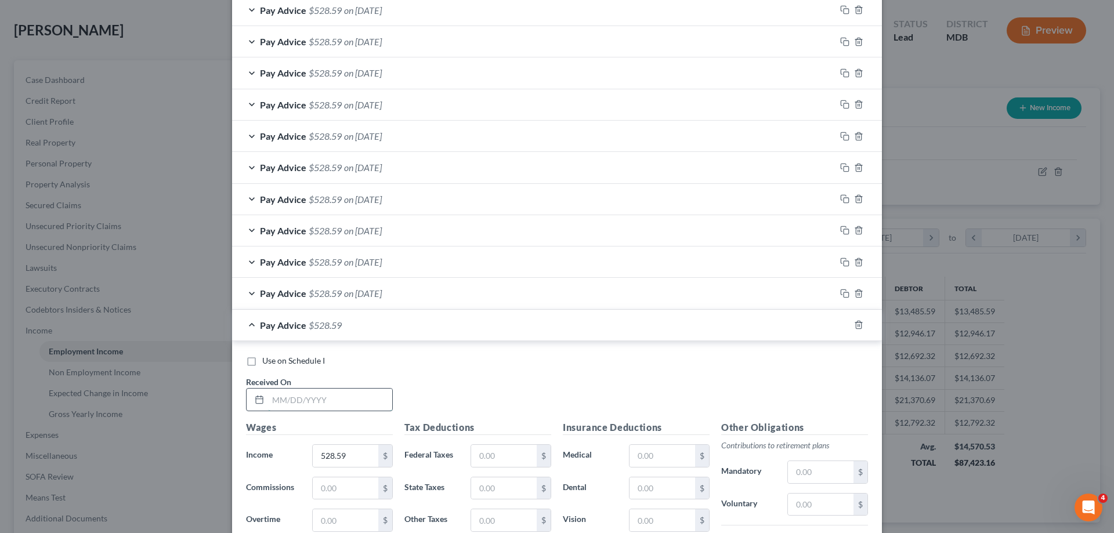
click at [305, 397] on input "text" at bounding box center [330, 400] width 124 height 22
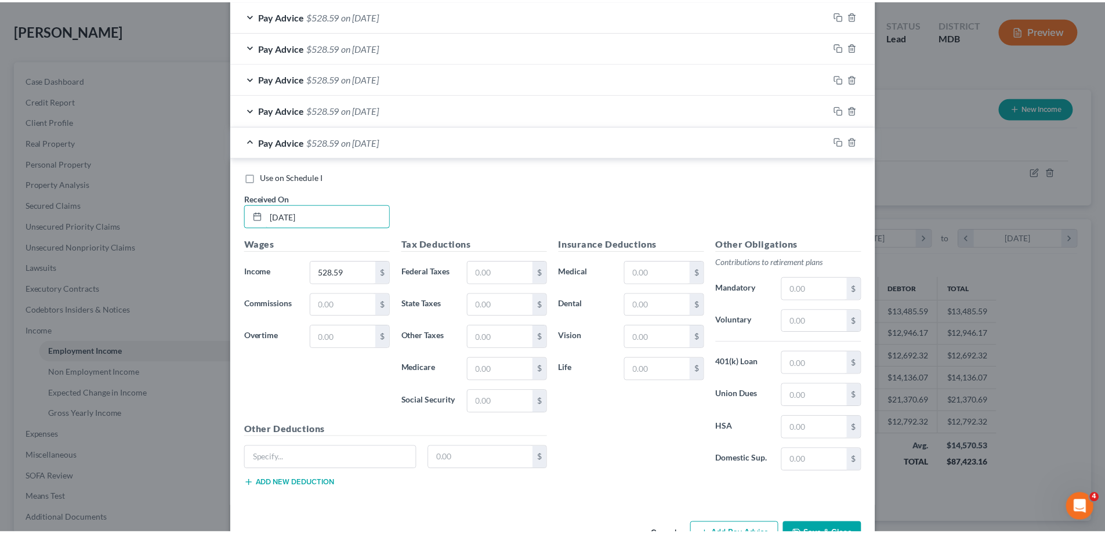
scroll to position [744, 0]
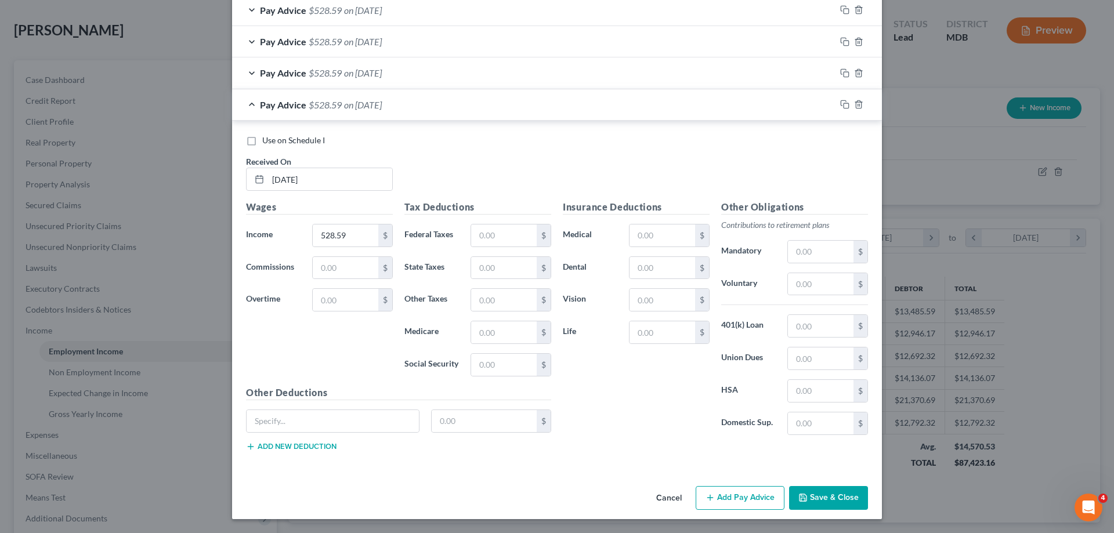
click at [827, 502] on button "Save & Close" at bounding box center [828, 498] width 79 height 24
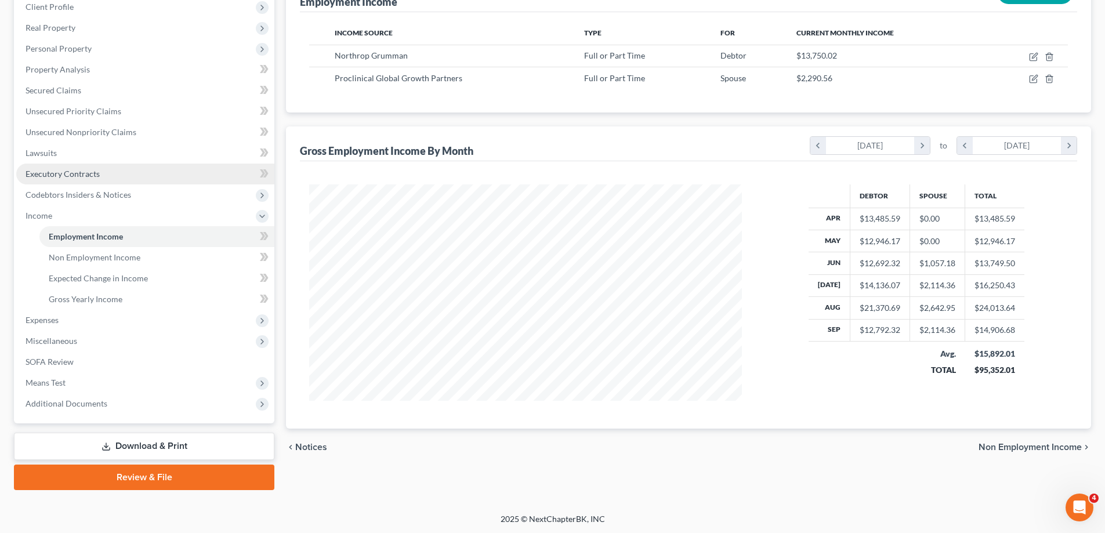
scroll to position [167, 0]
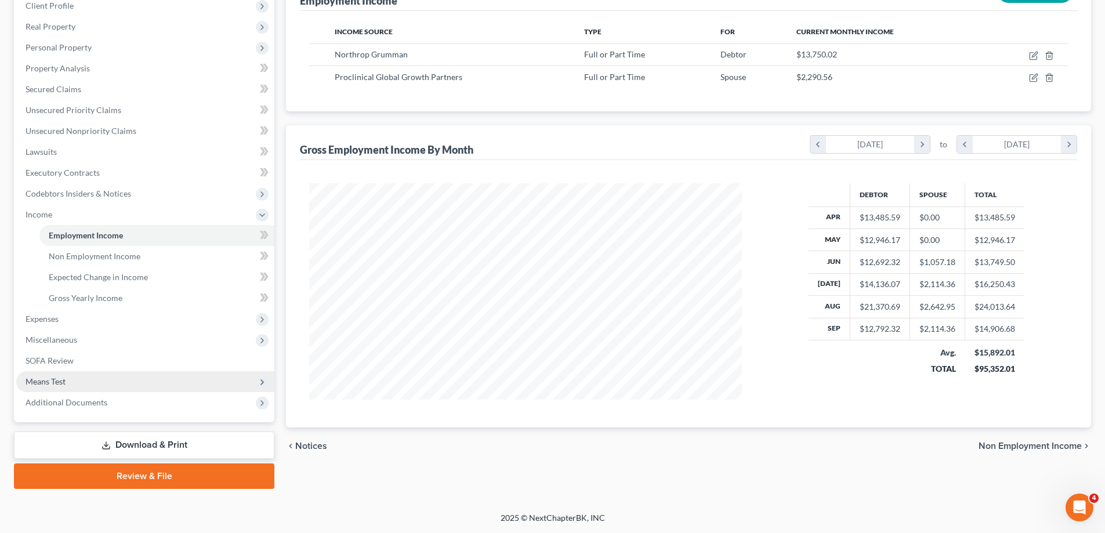
click at [66, 382] on span "Means Test" at bounding box center [145, 381] width 258 height 21
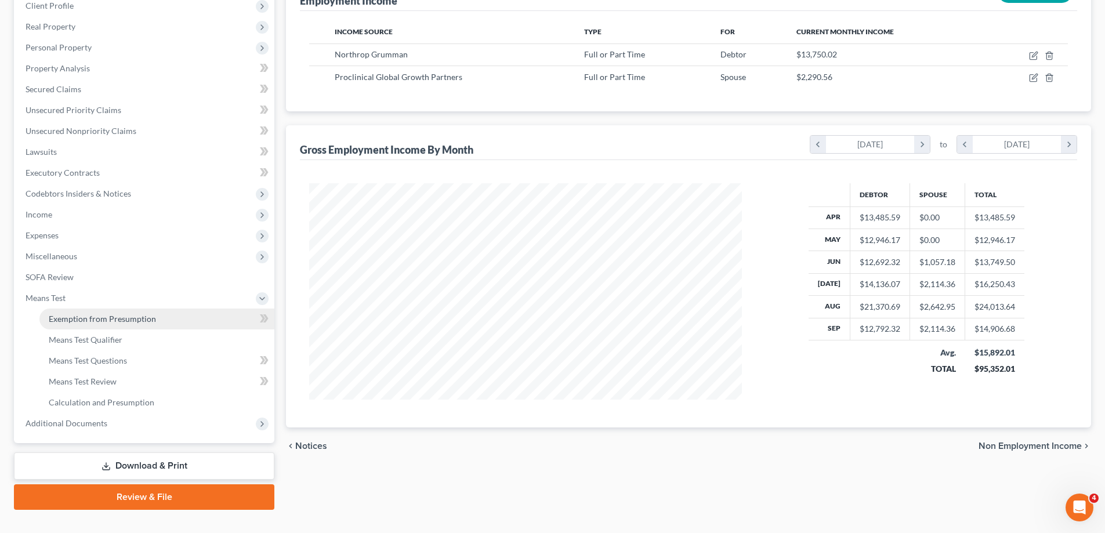
click at [110, 319] on span "Exemption from Presumption" at bounding box center [102, 319] width 107 height 10
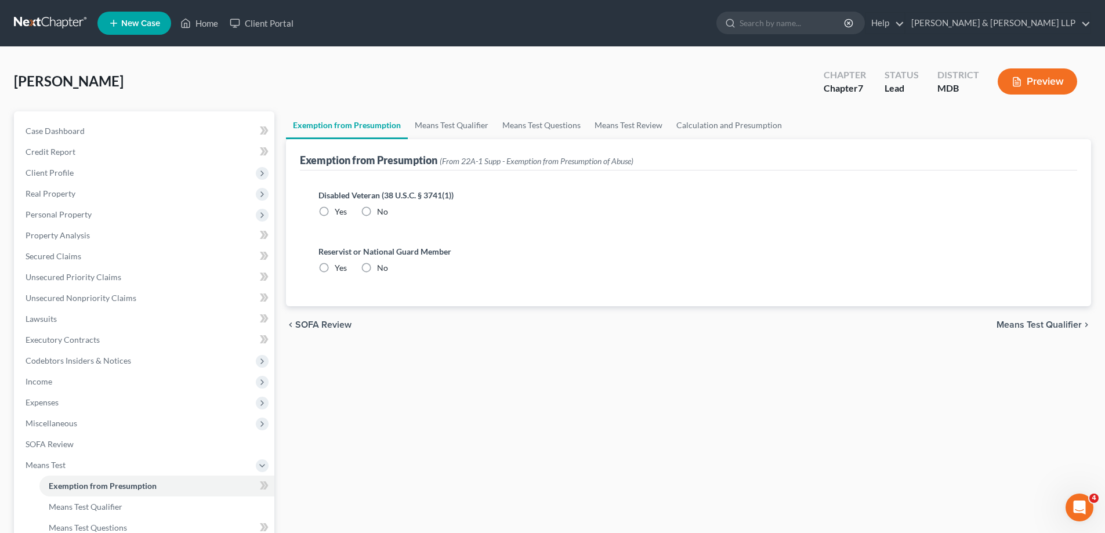
click at [377, 211] on label "No" at bounding box center [382, 212] width 11 height 12
click at [382, 211] on input "No" at bounding box center [386, 210] width 8 height 8
click at [377, 265] on label "No" at bounding box center [382, 268] width 11 height 12
click at [382, 265] on input "No" at bounding box center [386, 266] width 8 height 8
click at [1043, 325] on span "Means Test Qualifier" at bounding box center [1039, 324] width 85 height 9
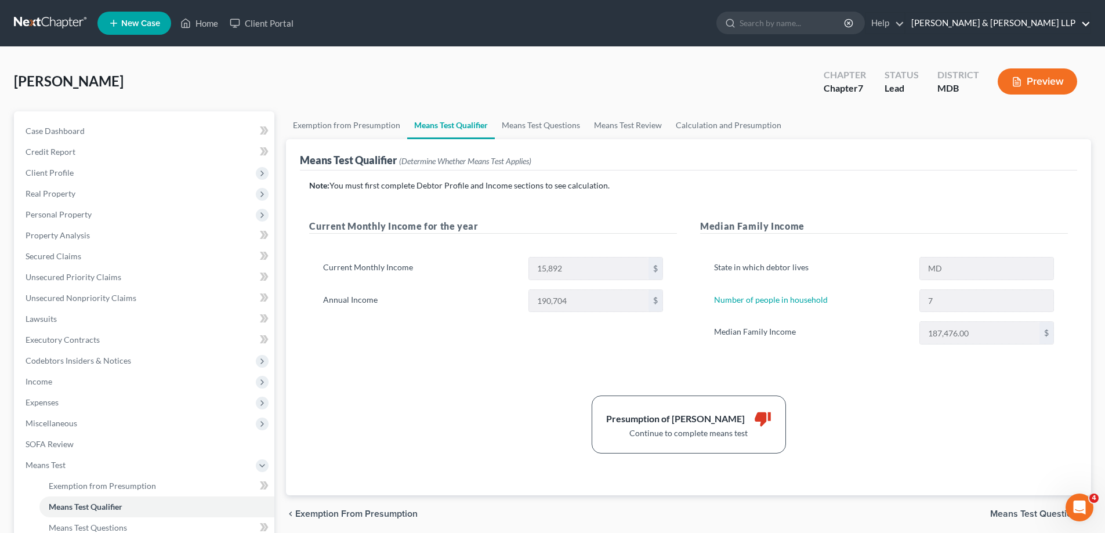
click at [1074, 24] on link "[PERSON_NAME] & [PERSON_NAME] LLP" at bounding box center [998, 23] width 185 height 21
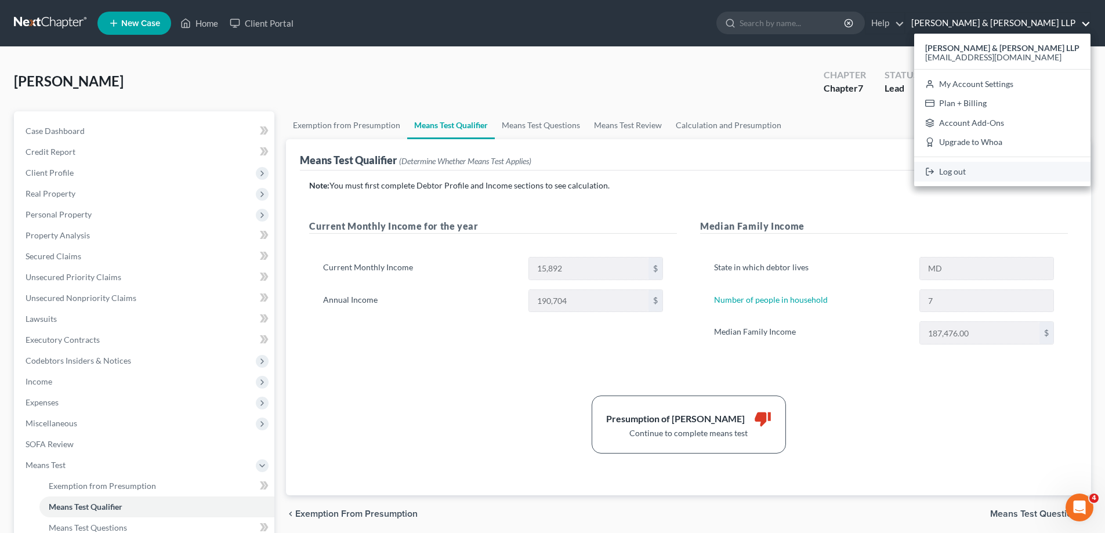
click at [1014, 172] on link "Log out" at bounding box center [1002, 172] width 176 height 20
